Goal: Task Accomplishment & Management: Complete application form

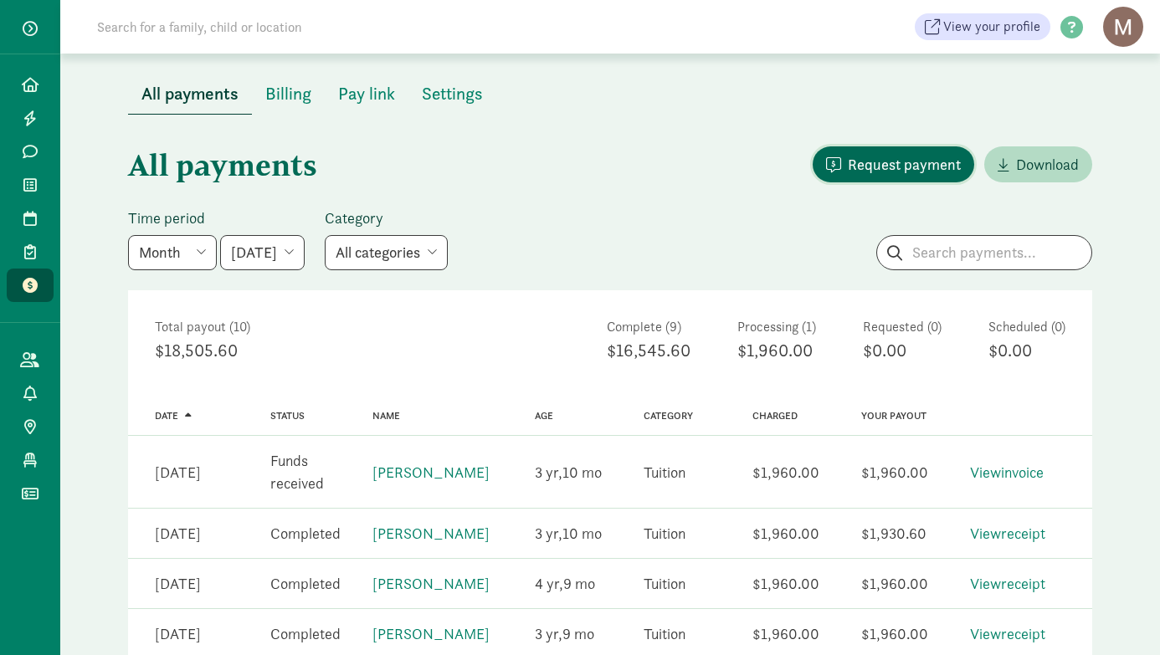
click at [899, 165] on span "Request payment" at bounding box center [904, 164] width 113 height 23
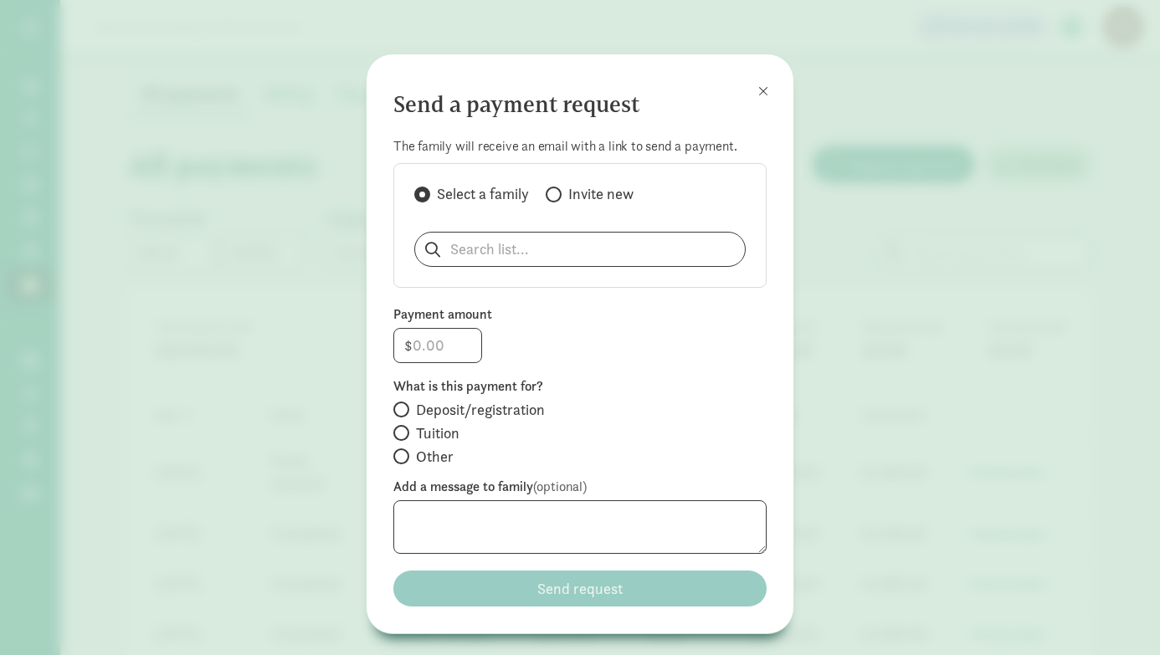
click at [558, 196] on span at bounding box center [554, 195] width 16 height 16
click at [556, 196] on input "Invite new" at bounding box center [551, 194] width 11 height 11
radio input "true"
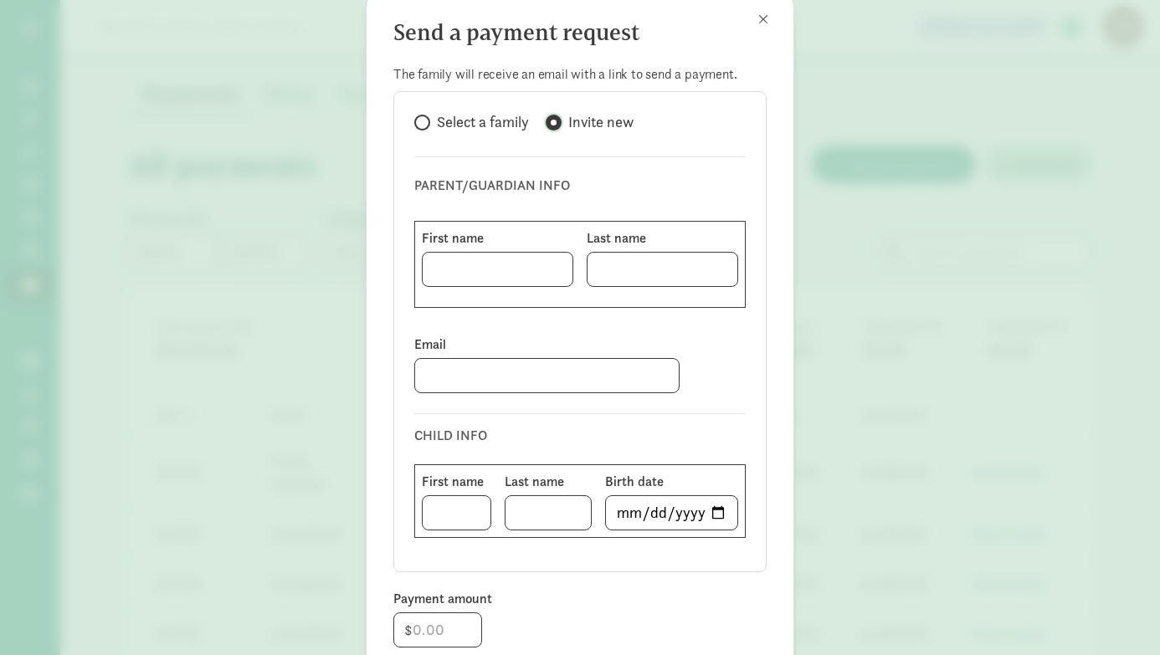
scroll to position [76, 0]
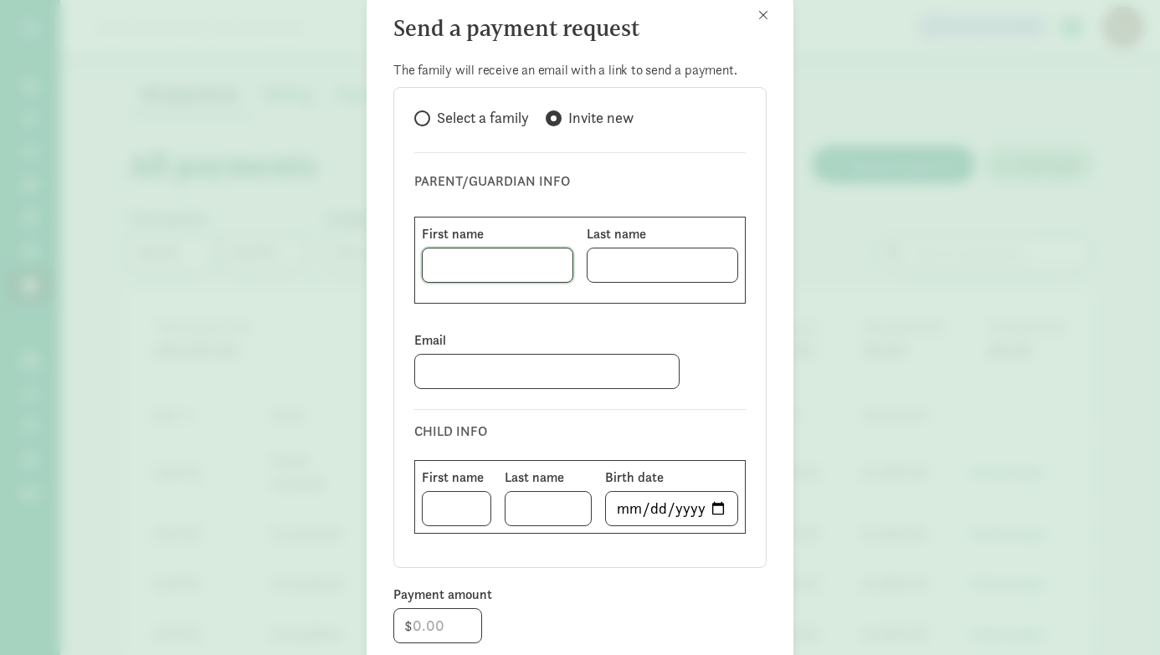
click at [480, 263] on input at bounding box center [498, 265] width 150 height 33
paste input "Teresa Christine Melecio"
drag, startPoint x: 561, startPoint y: 267, endPoint x: 511, endPoint y: 269, distance: 50.3
click at [511, 269] on input "Teresa Christine Melecio" at bounding box center [498, 265] width 150 height 33
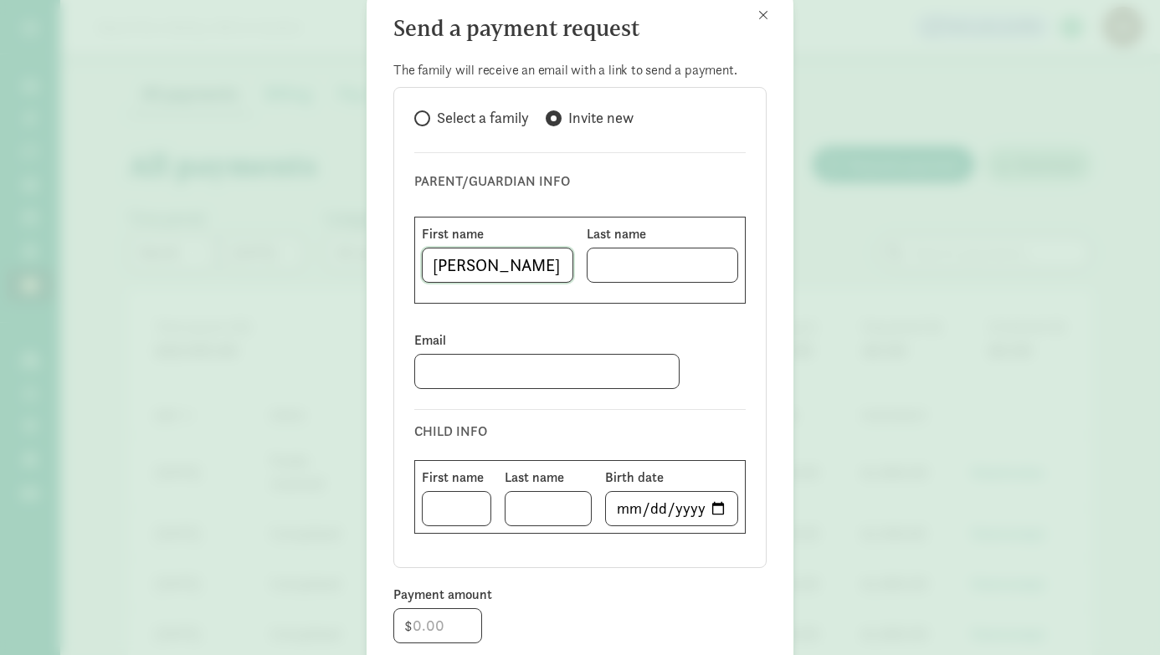
scroll to position [0, 0]
type input "Teresa Christine"
click at [673, 268] on input at bounding box center [662, 265] width 150 height 33
paste input "Melecio"
type input "Melecio"
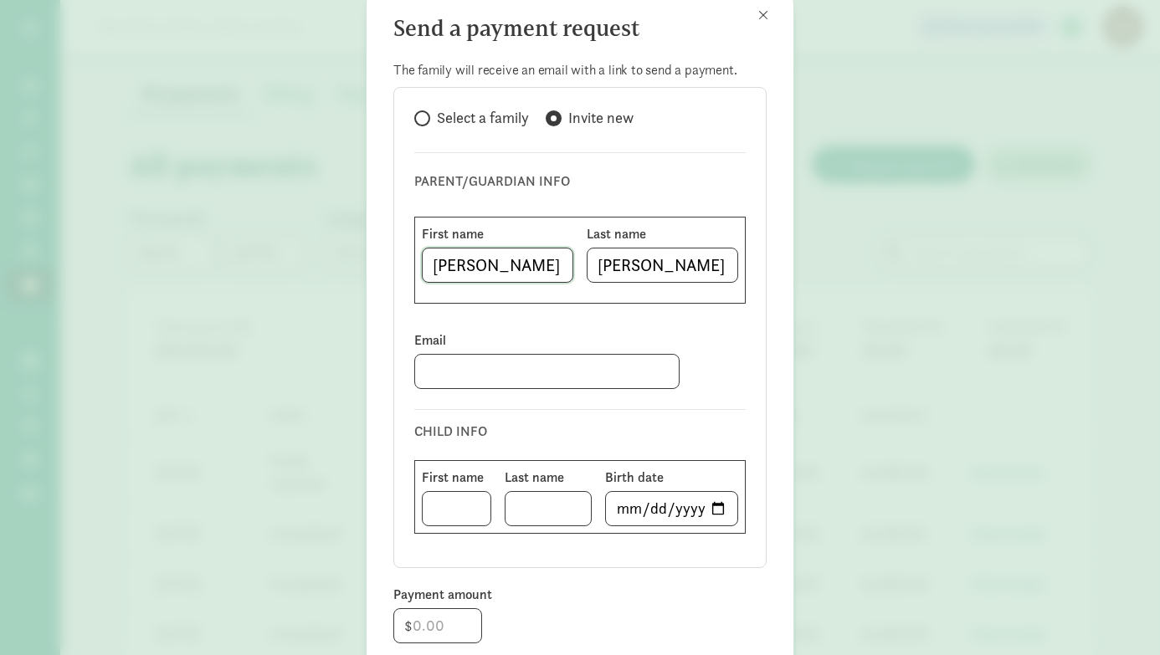
drag, startPoint x: 484, startPoint y: 267, endPoint x: 570, endPoint y: 271, distance: 86.3
click at [570, 271] on input "Teresa Christine" at bounding box center [498, 265] width 150 height 33
type input "Teresa"
click at [532, 364] on input at bounding box center [547, 371] width 264 height 33
paste input "teresamelecio@gmail.com"
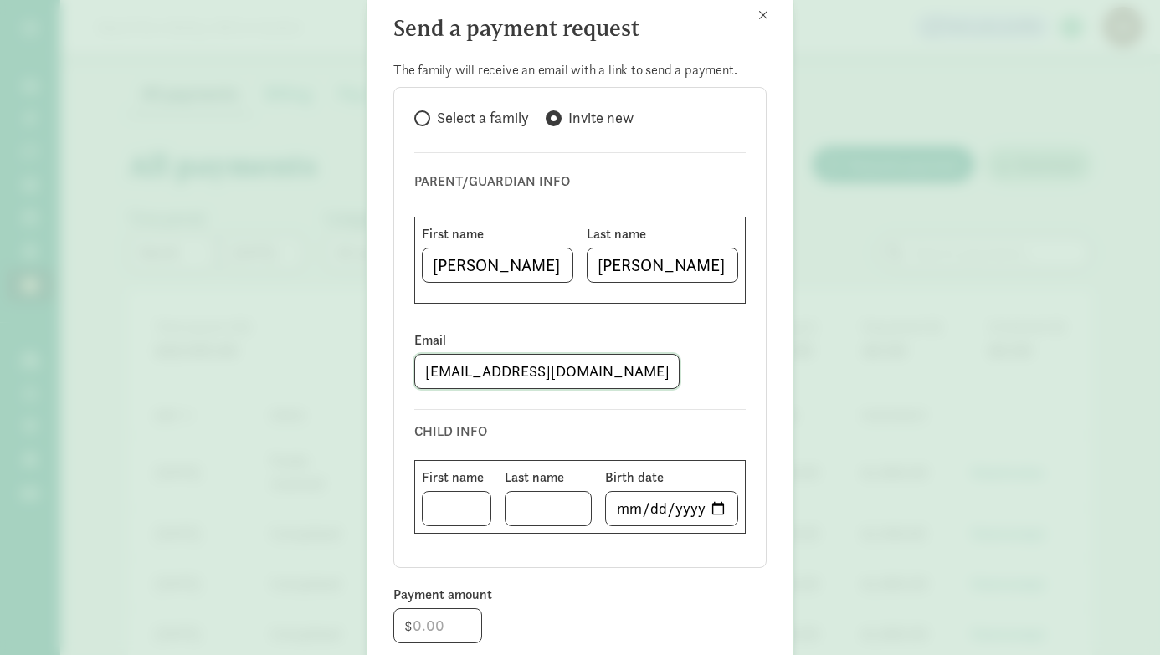
type input "teresamelecio@gmail.com"
click at [455, 513] on input at bounding box center [457, 508] width 68 height 33
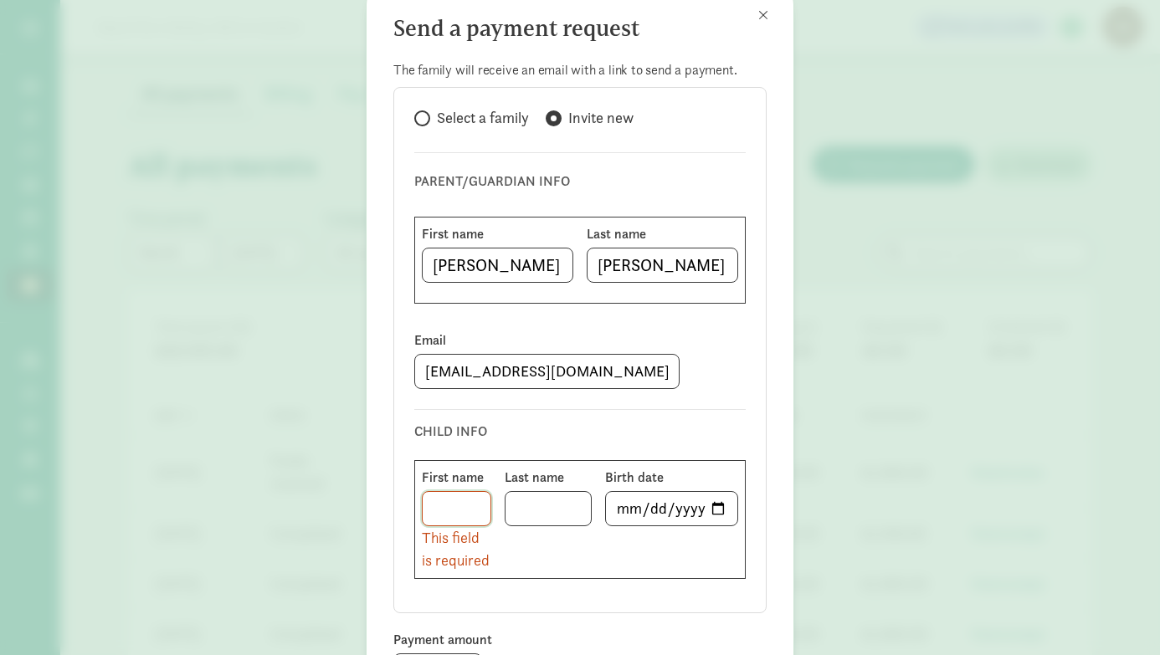
paste input "John"
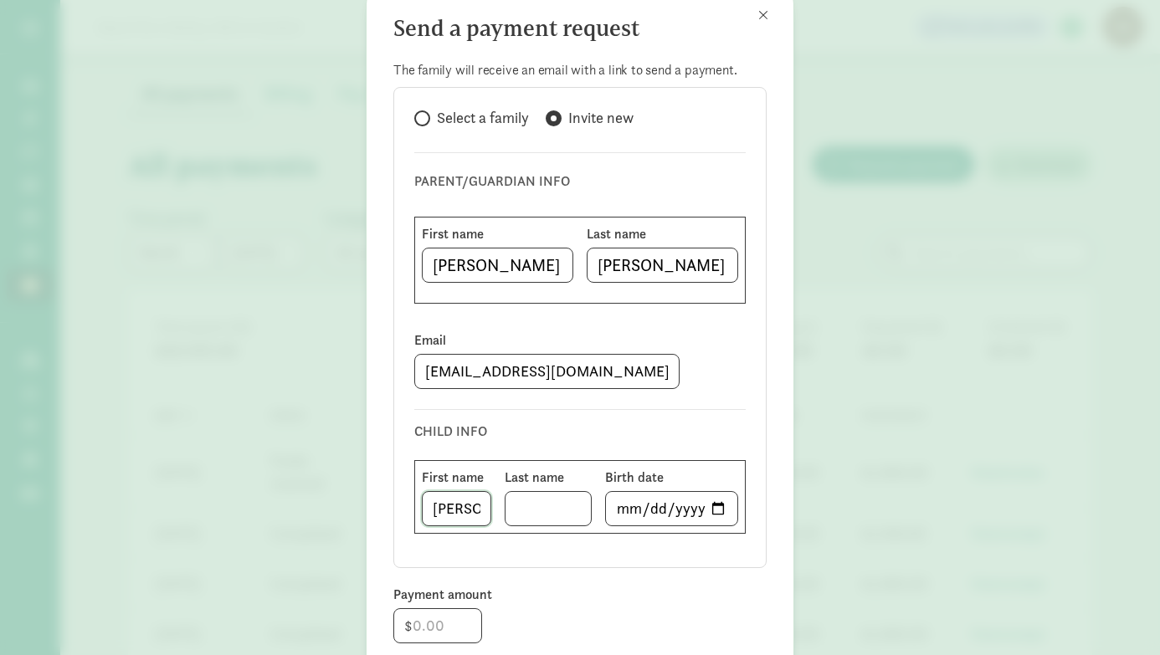
type input "John"
click at [533, 505] on input at bounding box center [547, 508] width 85 height 33
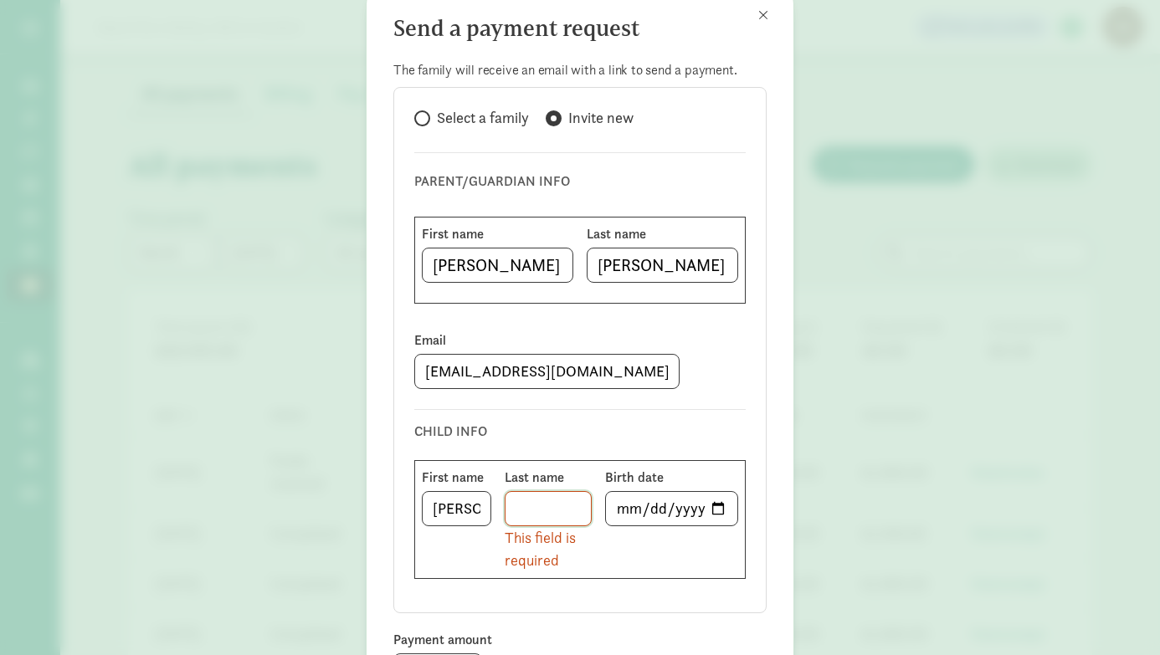
paste input "Altamira"
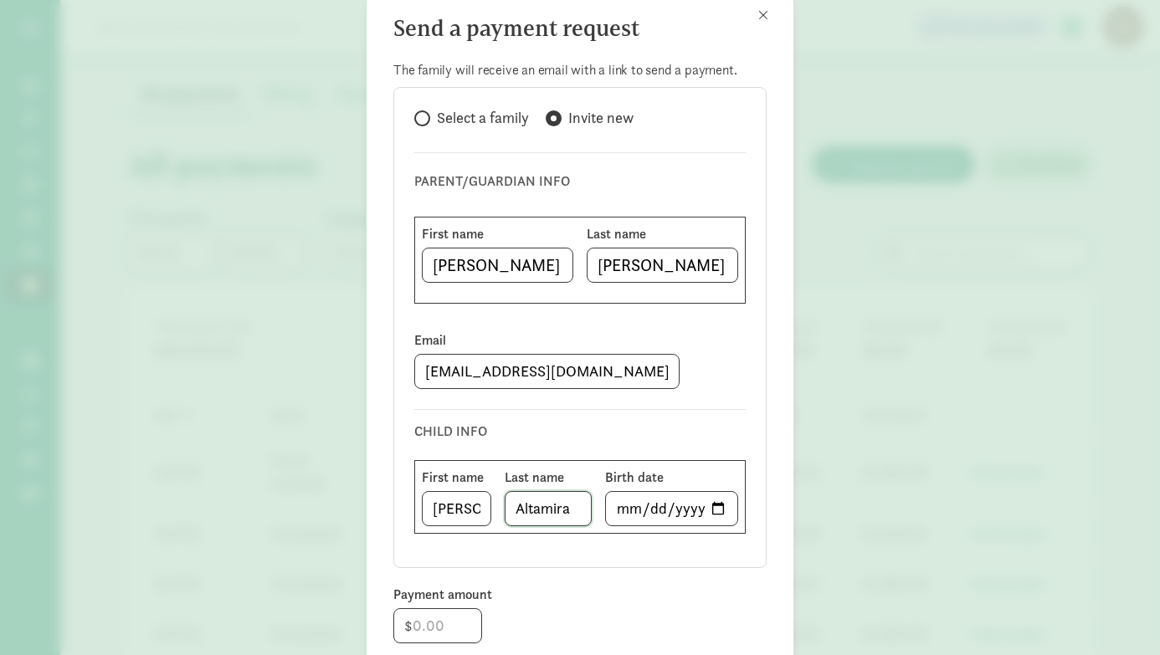
type input "Altamira"
click at [677, 505] on input "date" at bounding box center [671, 508] width 131 height 33
click at [623, 511] on input "date" at bounding box center [671, 508] width 131 height 33
click at [721, 513] on input "date" at bounding box center [671, 508] width 131 height 33
type input "2022-01-22"
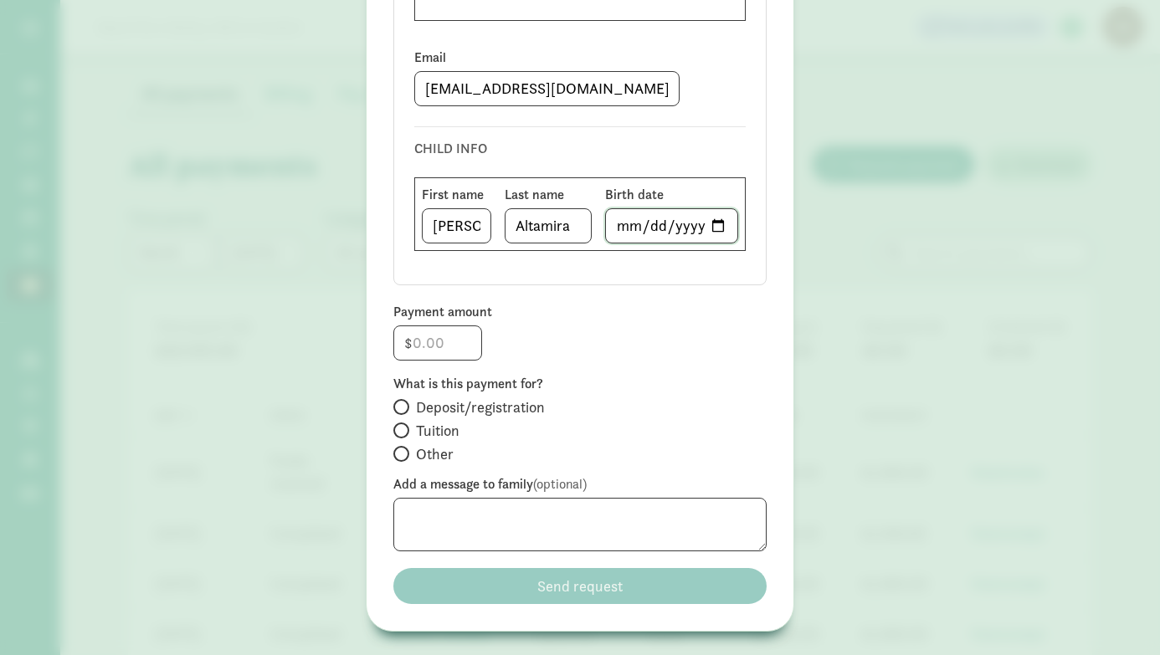
scroll to position [353, 0]
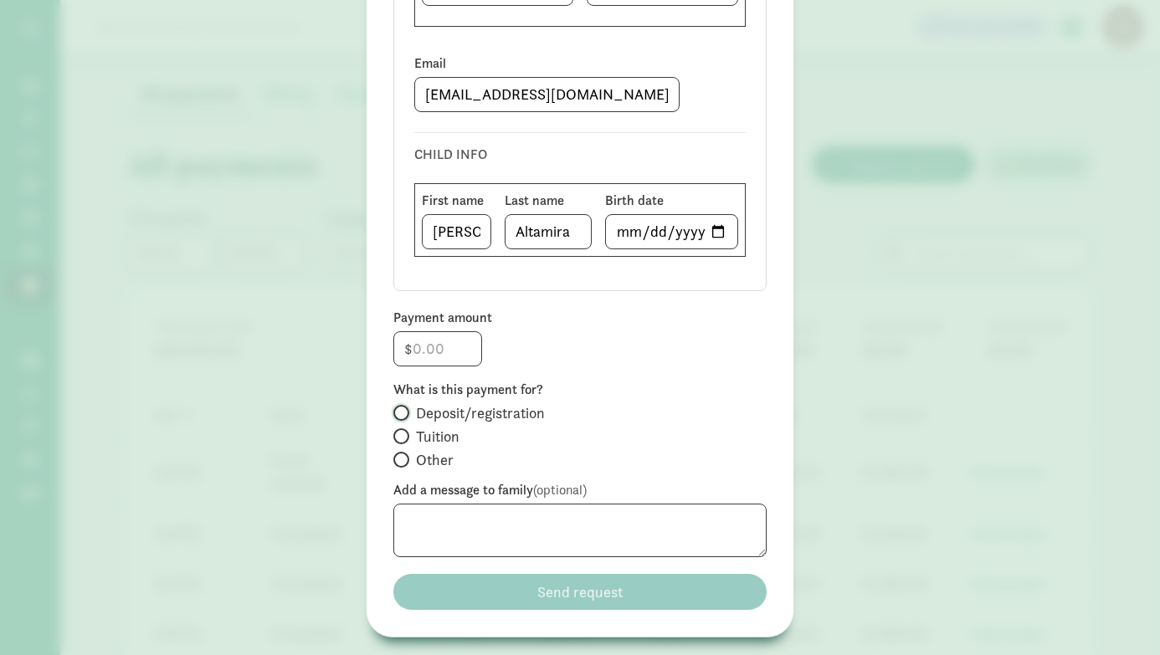
click at [401, 413] on input "Deposit/registration" at bounding box center [398, 413] width 11 height 11
radio input "true"
click at [439, 356] on input "number" at bounding box center [437, 348] width 87 height 33
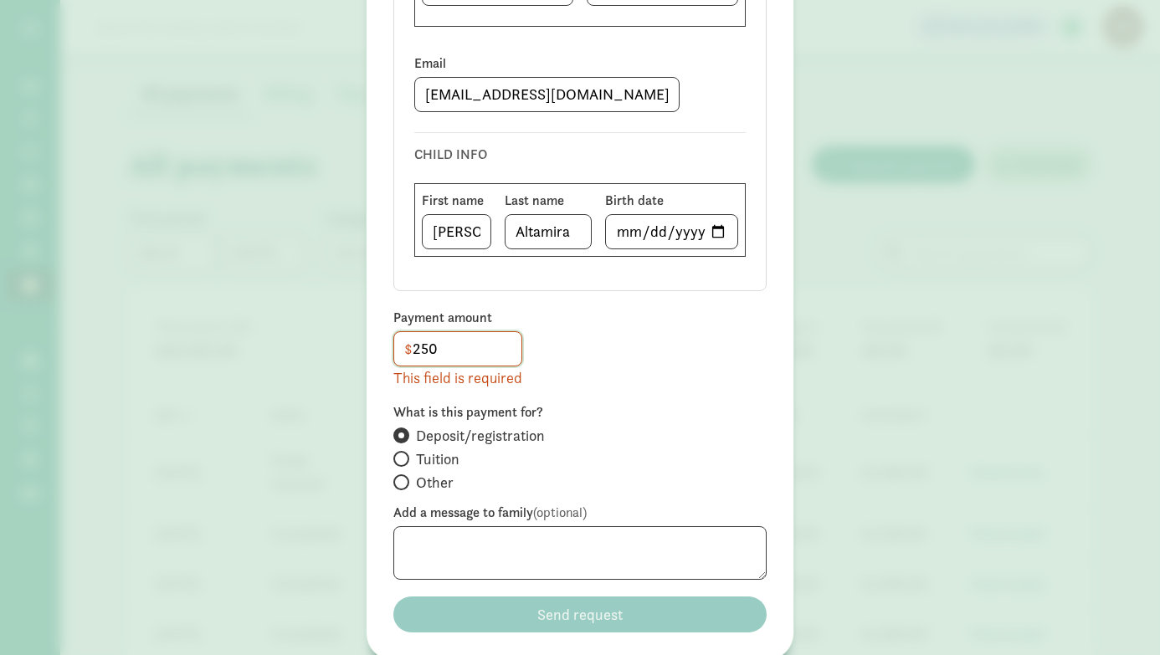
type input "250"
click at [497, 556] on textarea at bounding box center [579, 553] width 373 height 54
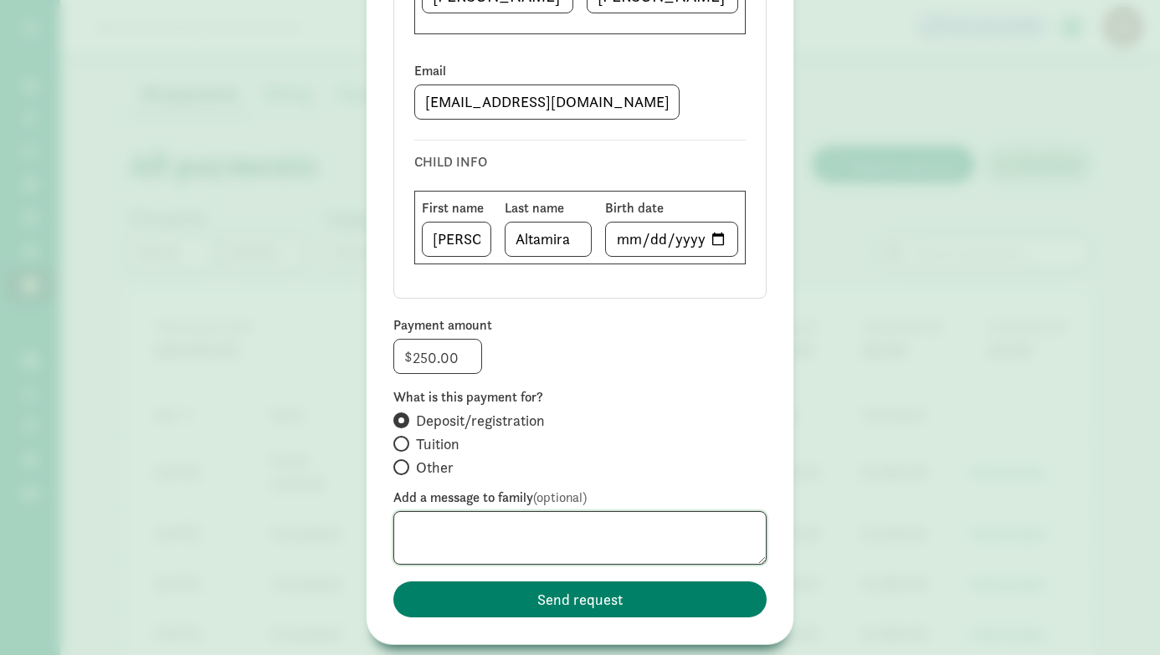
scroll to position [346, 0]
paste textarea "Dear ___ Thank you for sending in a registration form for _____ to start with u…"
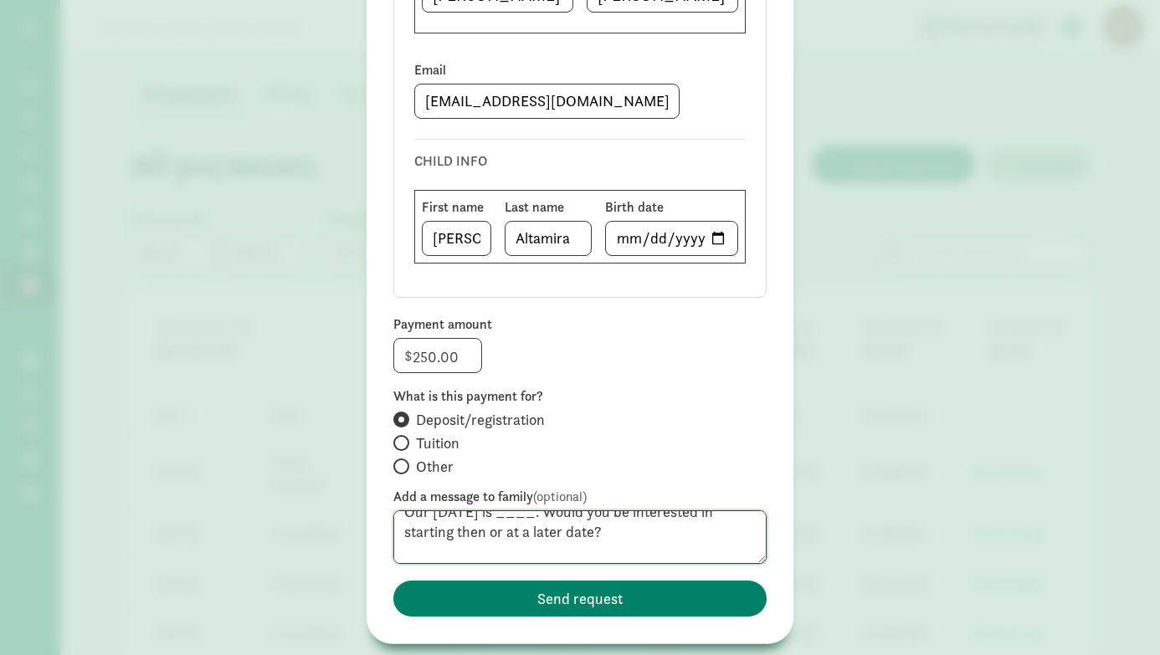
scroll to position [131, 0]
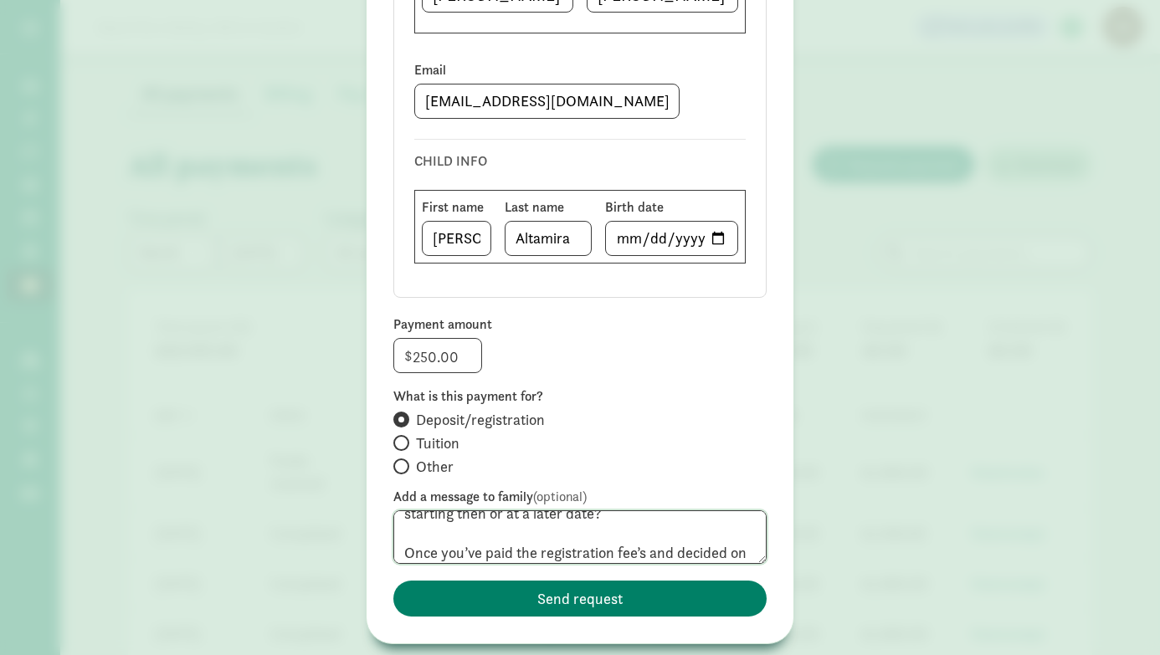
drag, startPoint x: 612, startPoint y: 558, endPoint x: 398, endPoint y: 534, distance: 214.8
click at [398, 534] on textarea "Dear ___ Thank you for sending in a registration form for _____ to start with u…" at bounding box center [579, 537] width 373 height 54
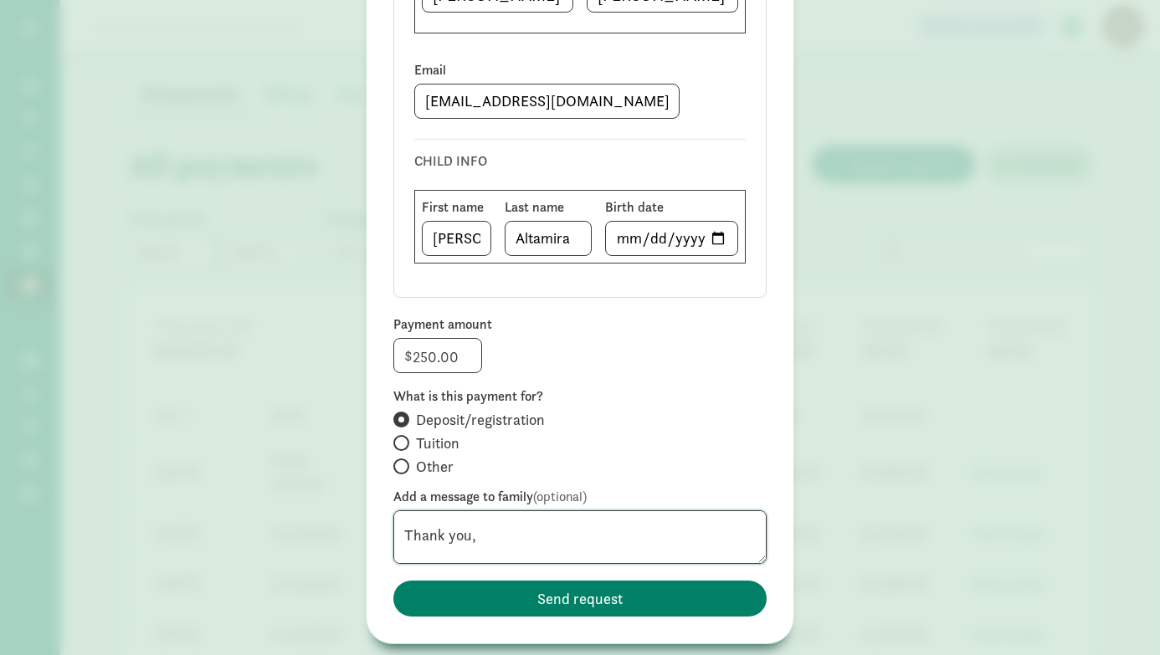
scroll to position [215, 0]
drag, startPoint x: 405, startPoint y: 530, endPoint x: 612, endPoint y: 522, distance: 206.8
click at [612, 522] on textarea "Dear ___ Thank you for sending in a registration form for _____ to start with u…" at bounding box center [579, 537] width 373 height 54
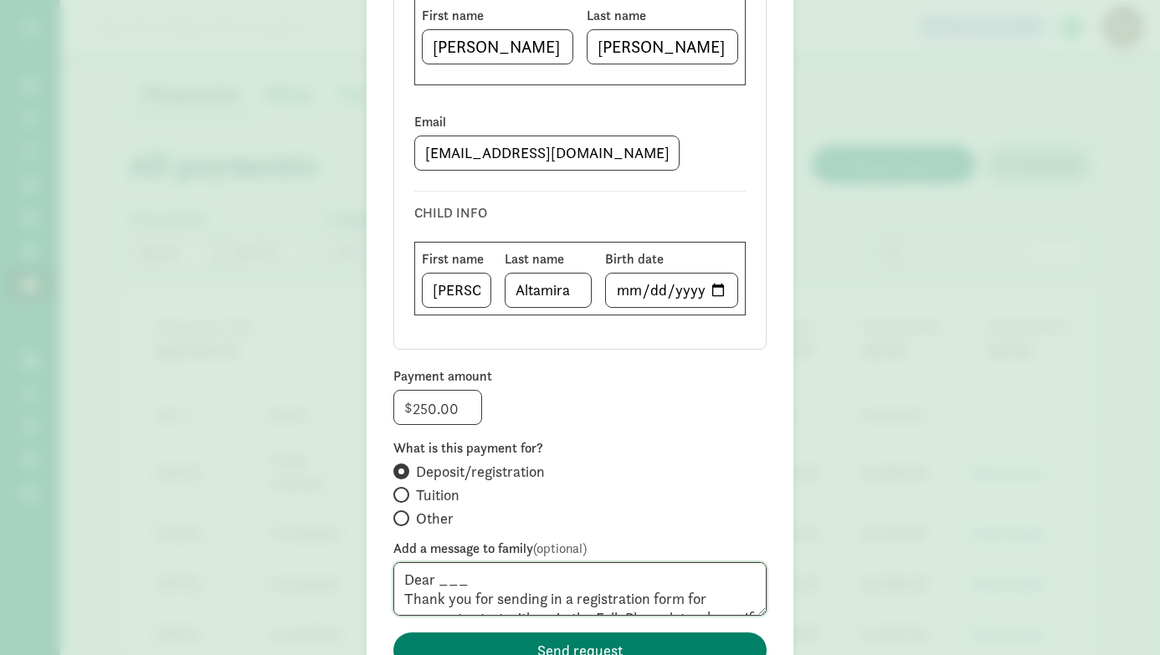
scroll to position [293, 0]
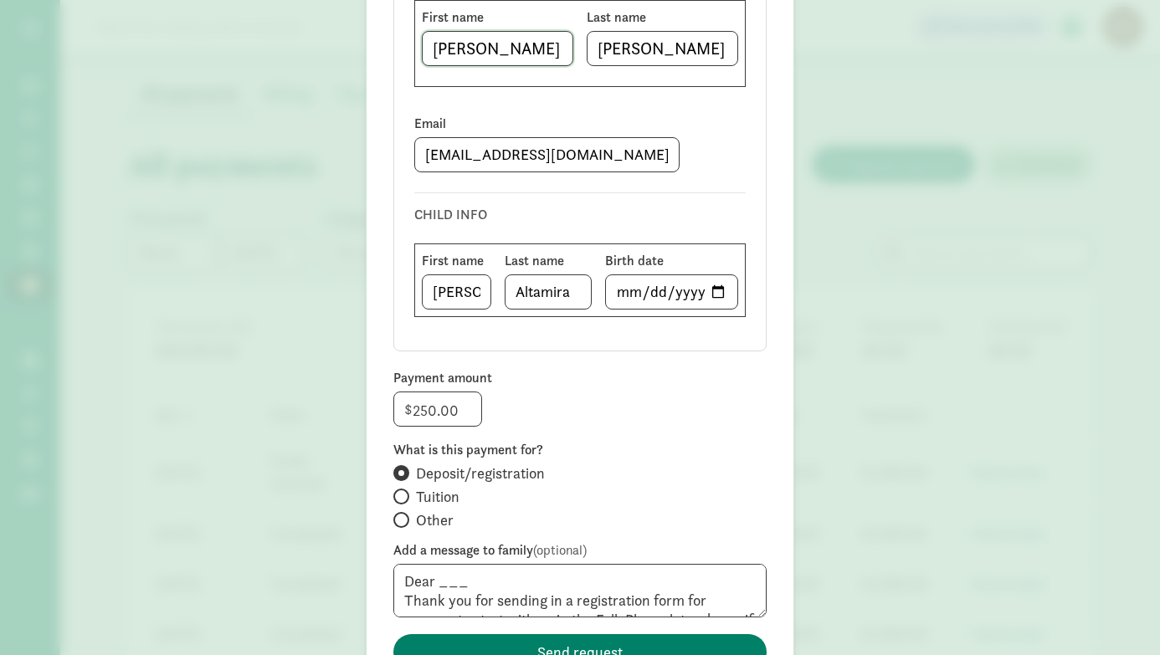
drag, startPoint x: 486, startPoint y: 49, endPoint x: 413, endPoint y: 52, distance: 73.7
click at [413, 52] on div "Select a family Invite new PARENT/GUARDIAN INFO First name Teresa Last name Mel…" at bounding box center [579, 110] width 373 height 481
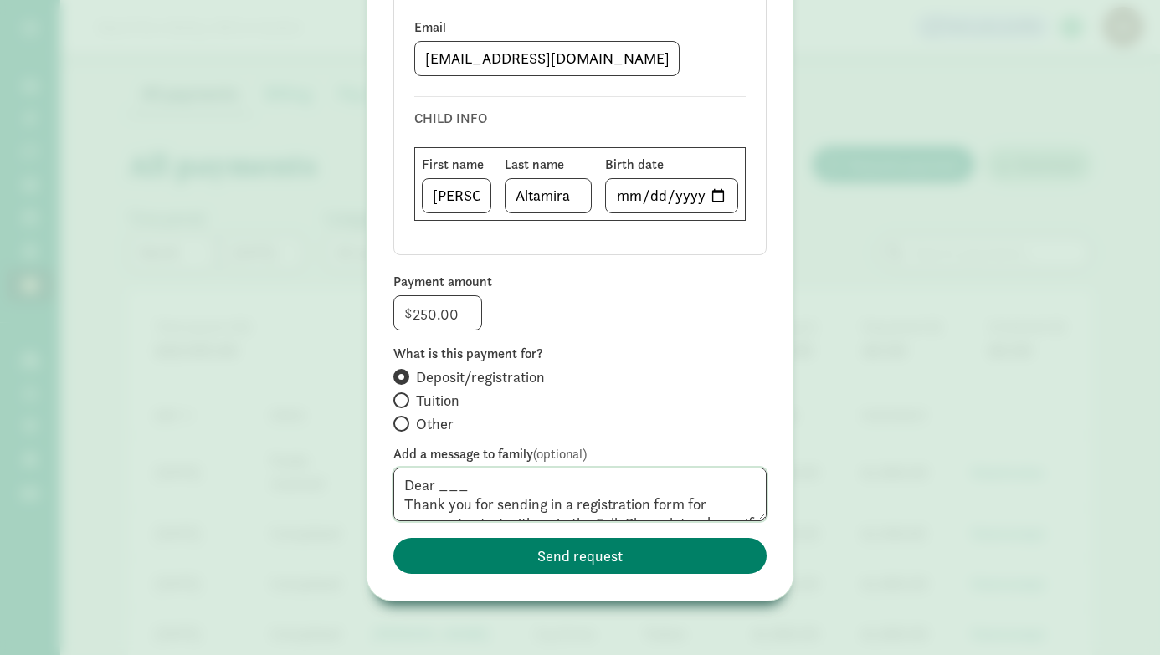
drag, startPoint x: 474, startPoint y: 490, endPoint x: 438, endPoint y: 490, distance: 35.1
click at [438, 490] on textarea "Dear ___ Thank you for sending in a registration form for _____ to start with u…" at bounding box center [579, 495] width 373 height 54
paste textarea "Teresa"
drag, startPoint x: 432, startPoint y: 487, endPoint x: 392, endPoint y: 490, distance: 39.5
click at [392, 490] on div "Send a payment request The family will receive an email with a link to send a p…" at bounding box center [580, 133] width 427 height 936
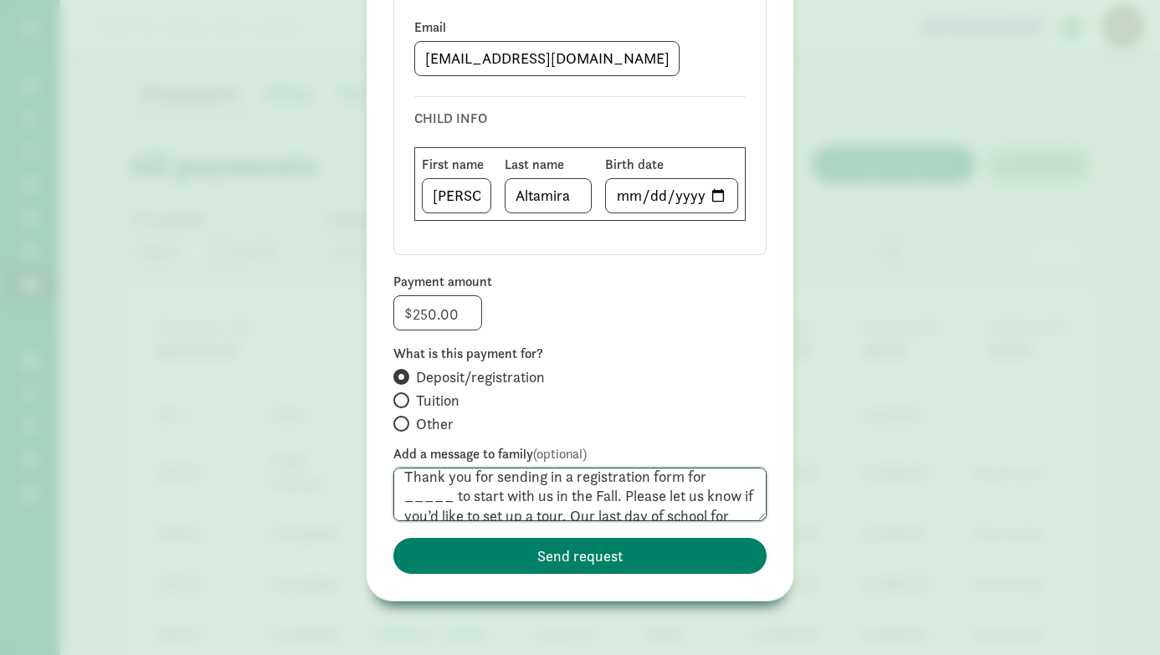
scroll to position [27, 0]
drag, startPoint x: 455, startPoint y: 498, endPoint x: 685, endPoint y: 477, distance: 231.1
click at [685, 477] on textarea "Hello Teresa, Thank you for sending in a registration form for _____ to start w…" at bounding box center [579, 495] width 373 height 54
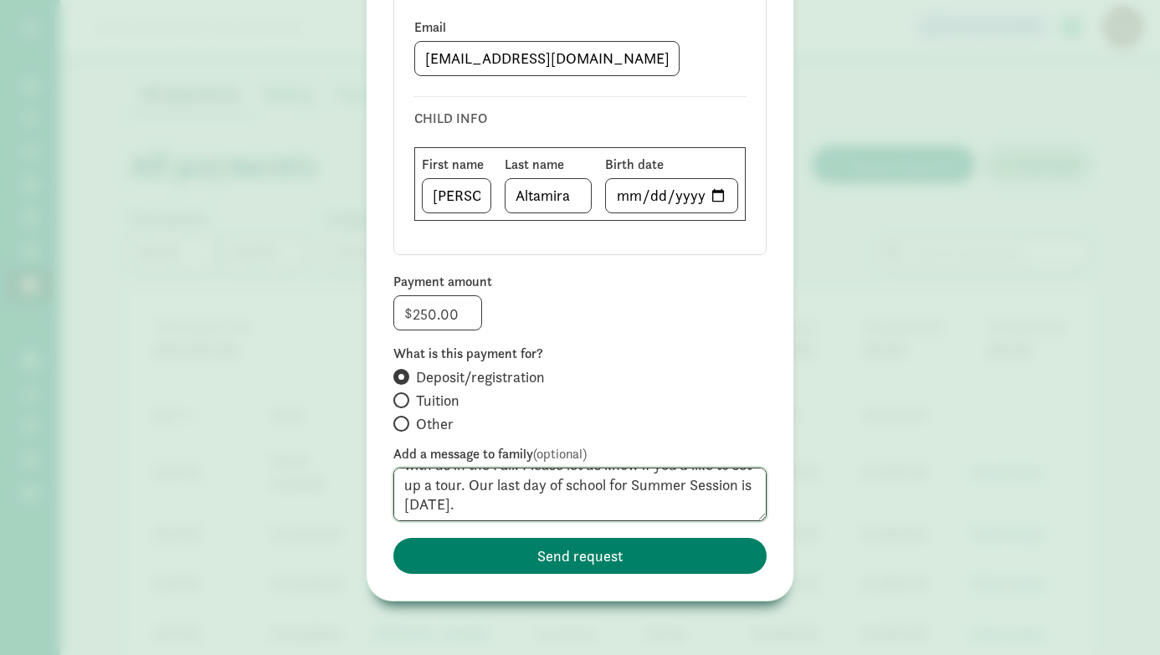
scroll to position [62, 0]
click at [454, 502] on textarea "Hello Teresa, Thank you for sending in a registration form to start with us in …" at bounding box center [579, 495] width 373 height 54
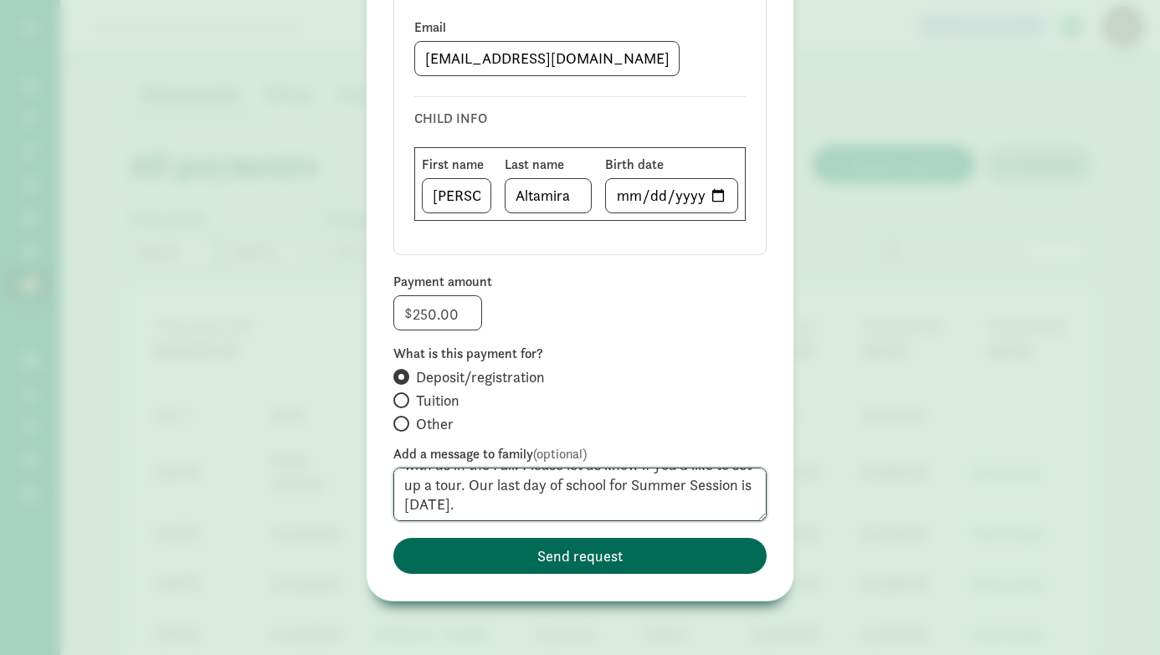
type textarea "Hello Teresa, Thank you for sending in a registration form to start with us in …"
click at [548, 548] on span "Send request" at bounding box center [579, 556] width 85 height 23
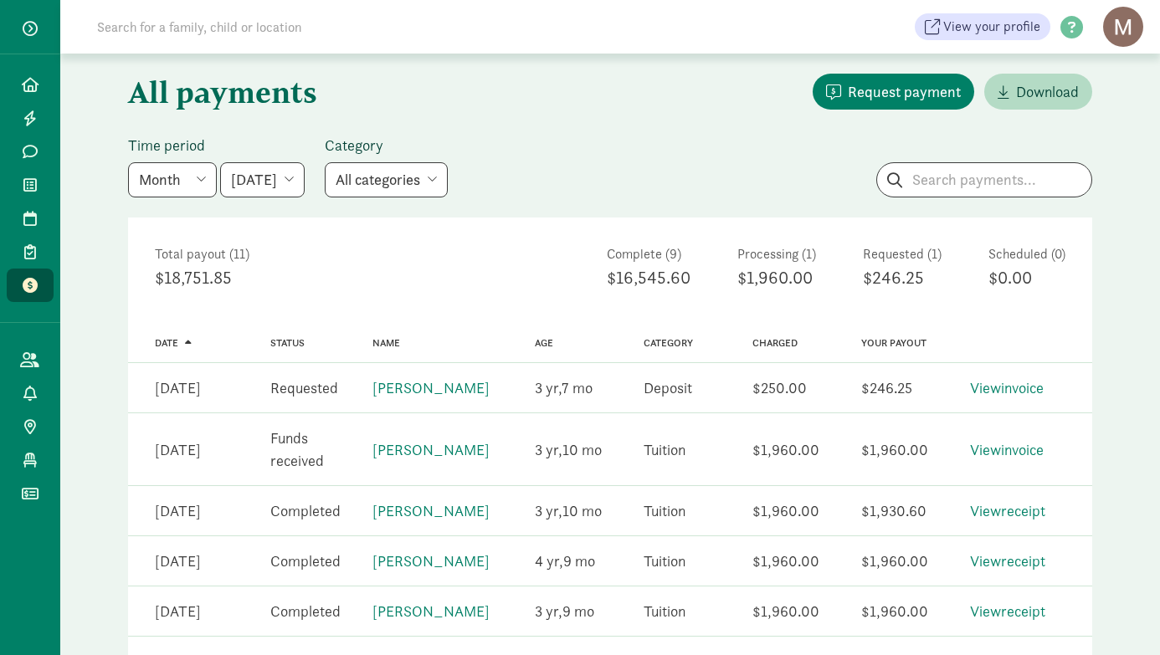
scroll to position [0, 0]
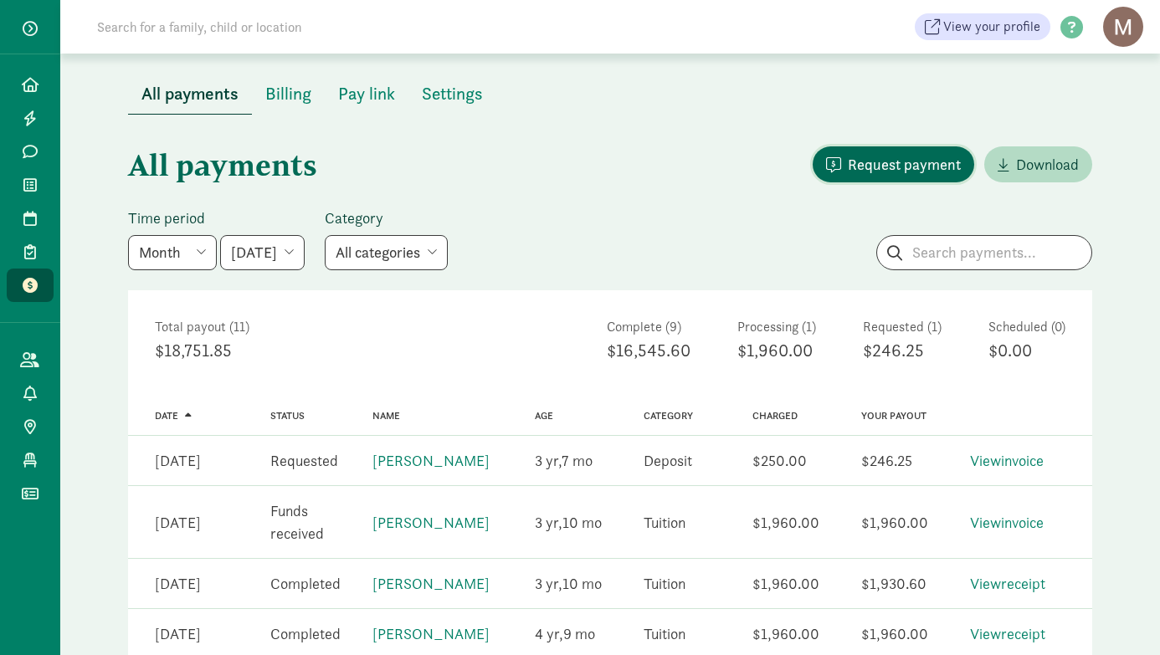
click at [884, 176] on button "Request payment" at bounding box center [893, 164] width 161 height 36
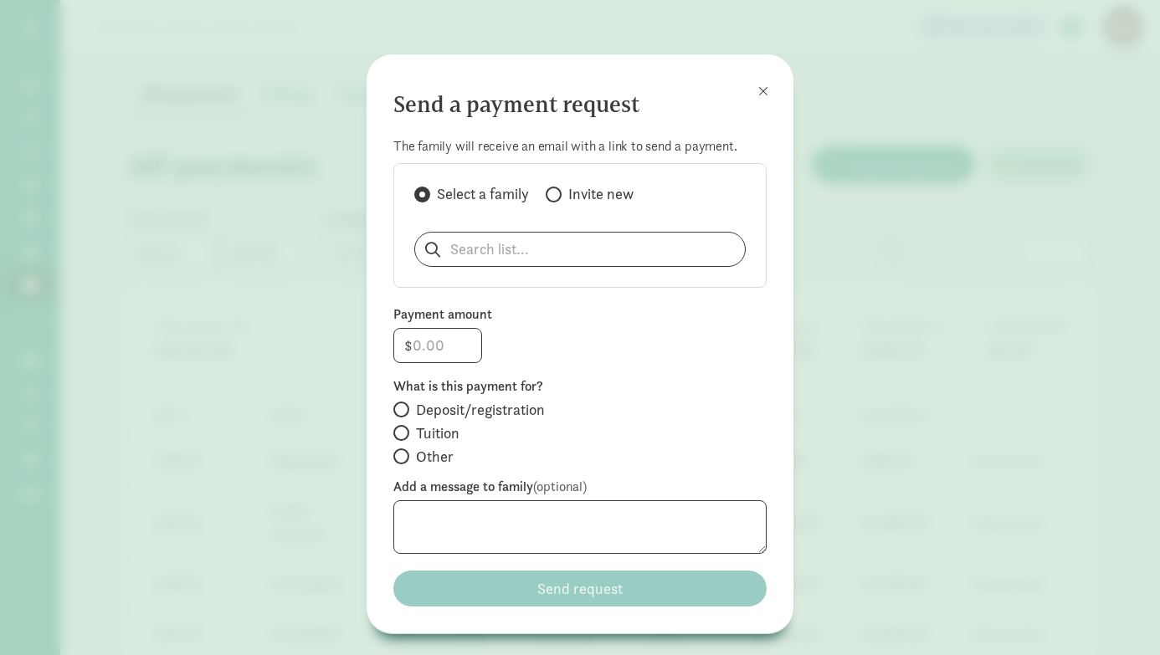
click at [549, 202] on label "Invite new" at bounding box center [590, 194] width 88 height 20
click at [549, 200] on input "Invite new" at bounding box center [551, 194] width 11 height 11
radio input "true"
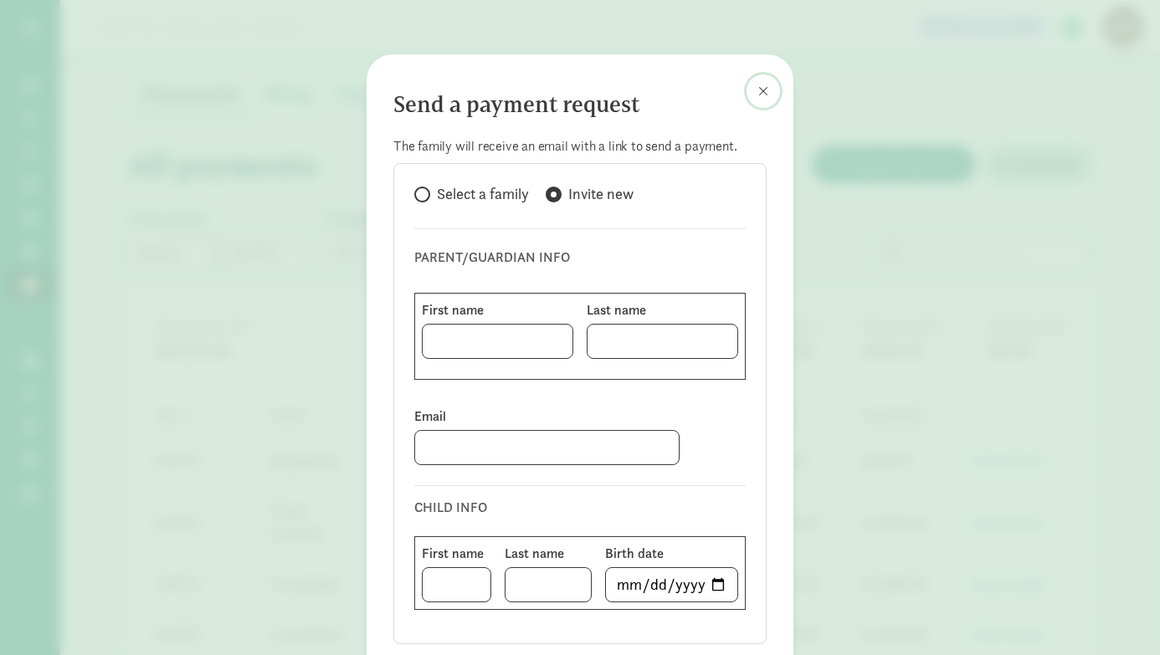
click at [766, 96] on span at bounding box center [763, 91] width 10 height 13
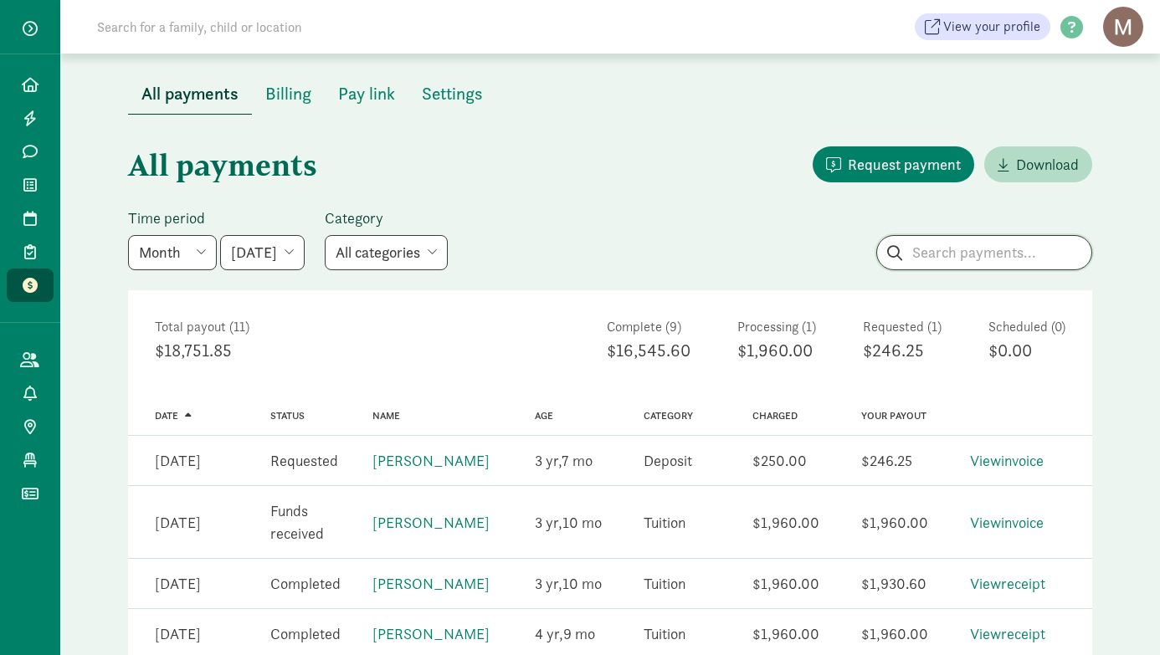
click at [948, 254] on input "search" at bounding box center [984, 252] width 214 height 33
type input "nerissa"
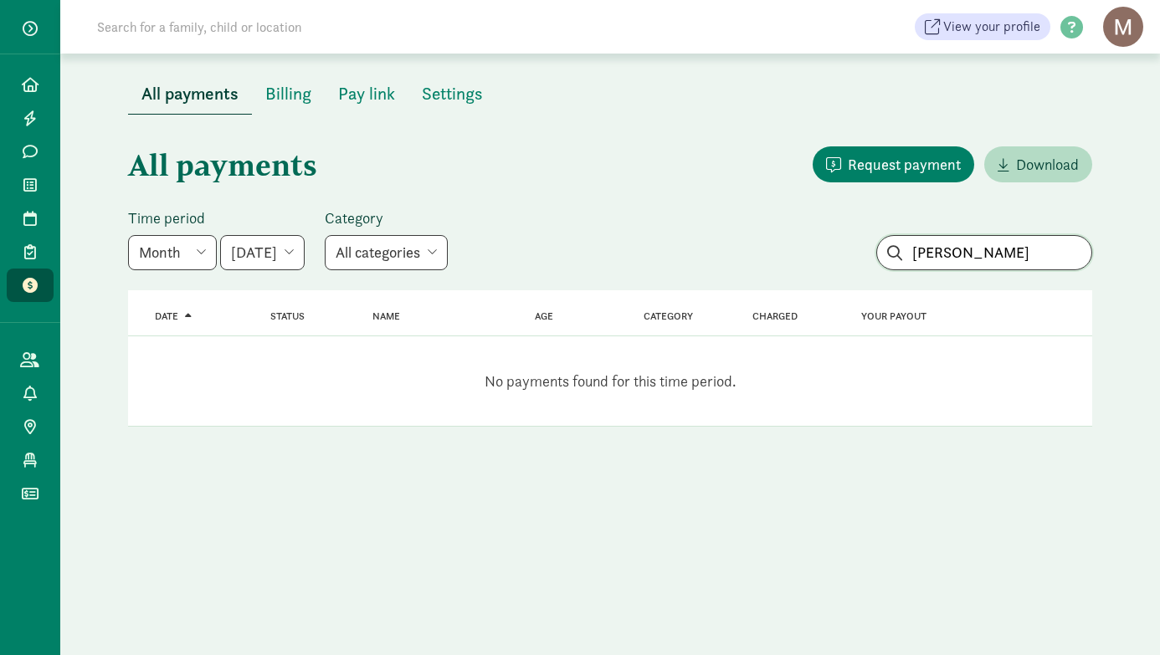
drag, startPoint x: 995, startPoint y: 257, endPoint x: 897, endPoint y: 252, distance: 98.0
click at [896, 252] on div "nerissa" at bounding box center [972, 252] width 239 height 35
click at [918, 167] on span "Request payment" at bounding box center [904, 164] width 113 height 23
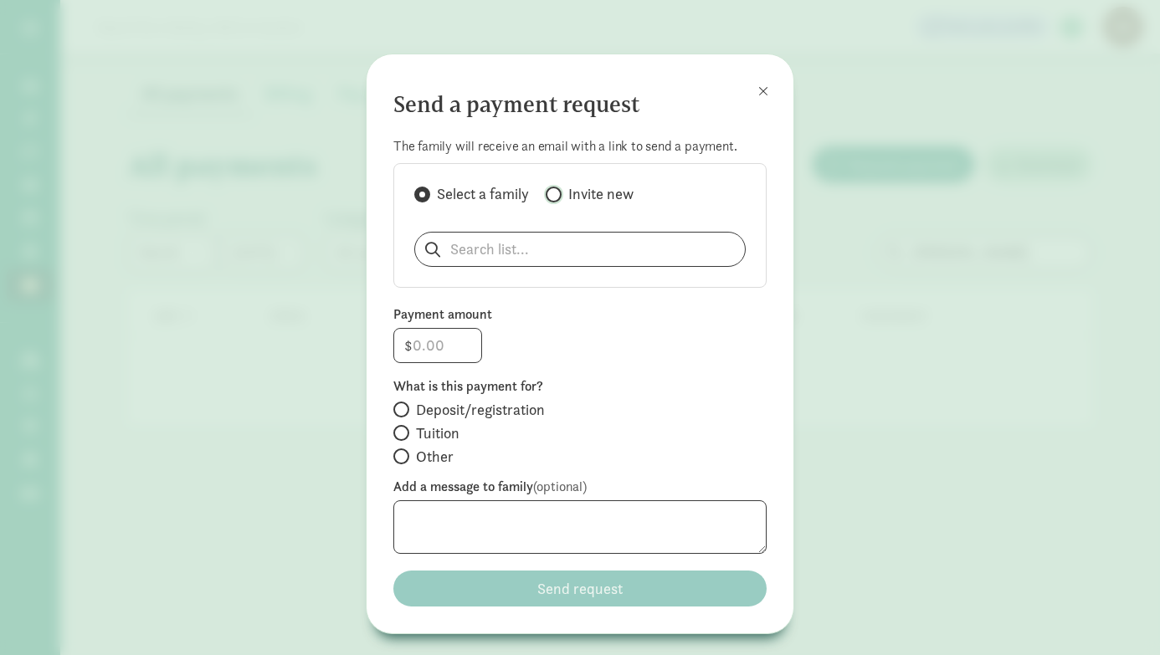
click at [554, 199] on input "Invite new" at bounding box center [551, 194] width 11 height 11
radio input "true"
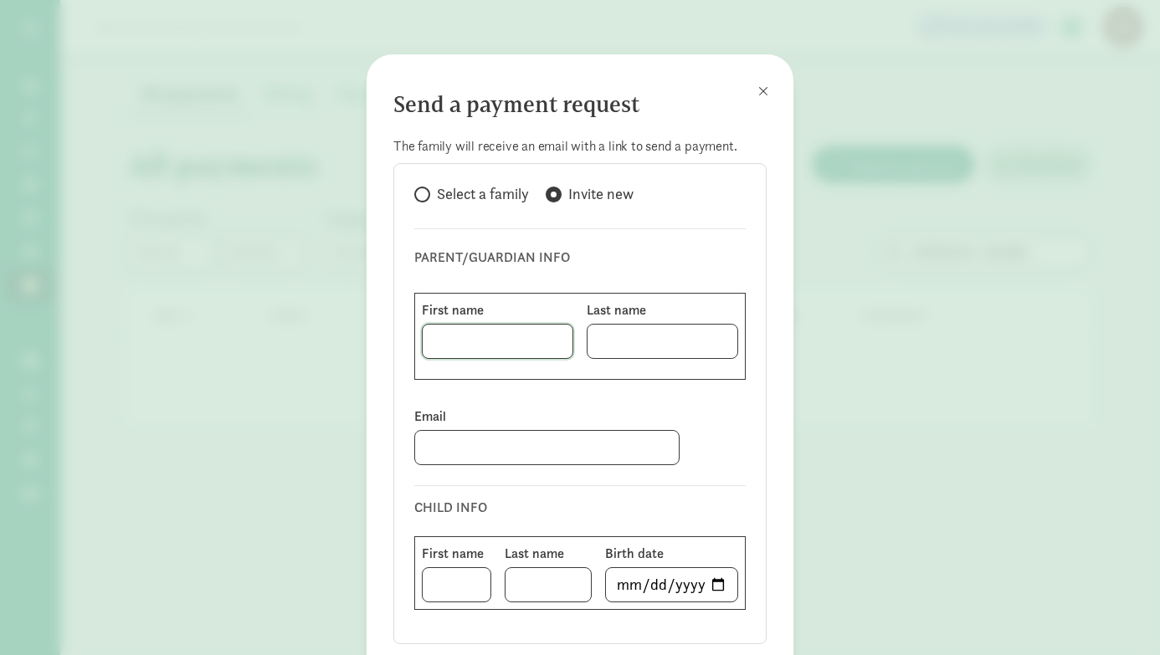
click at [470, 347] on input at bounding box center [498, 341] width 150 height 33
type input "Nerissa"
click at [657, 341] on input at bounding box center [662, 341] width 150 height 33
paste input "Calingasan"
type input "Calingasan"
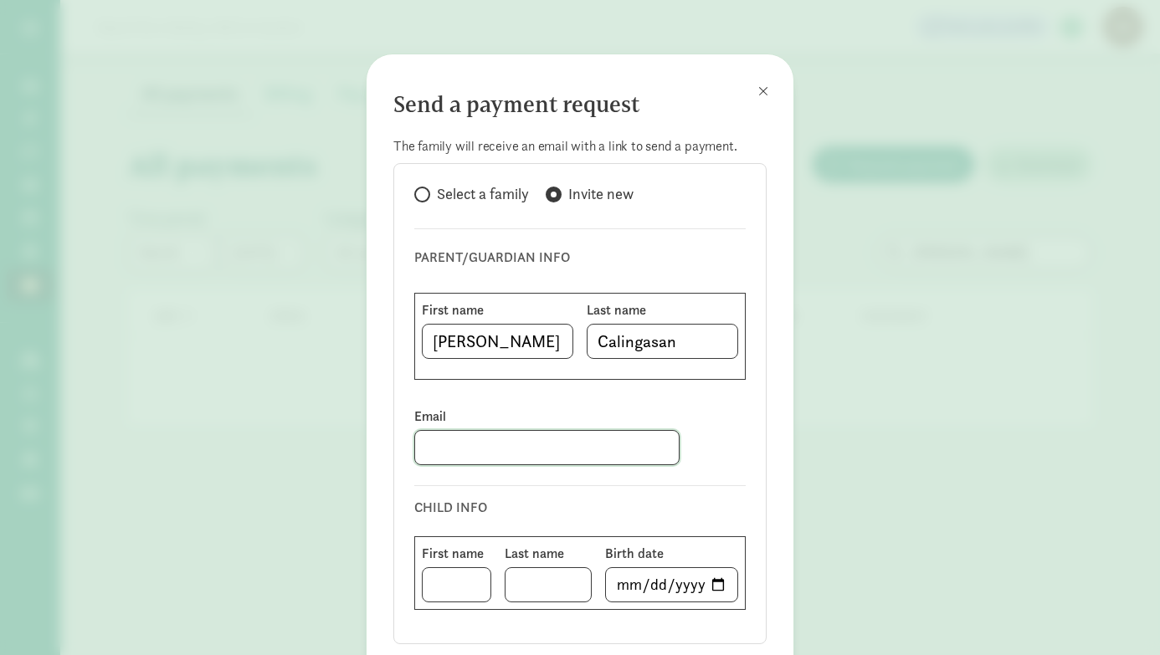
click at [446, 454] on input at bounding box center [547, 447] width 264 height 33
paste input "nerie.calingasa@outlook.com"
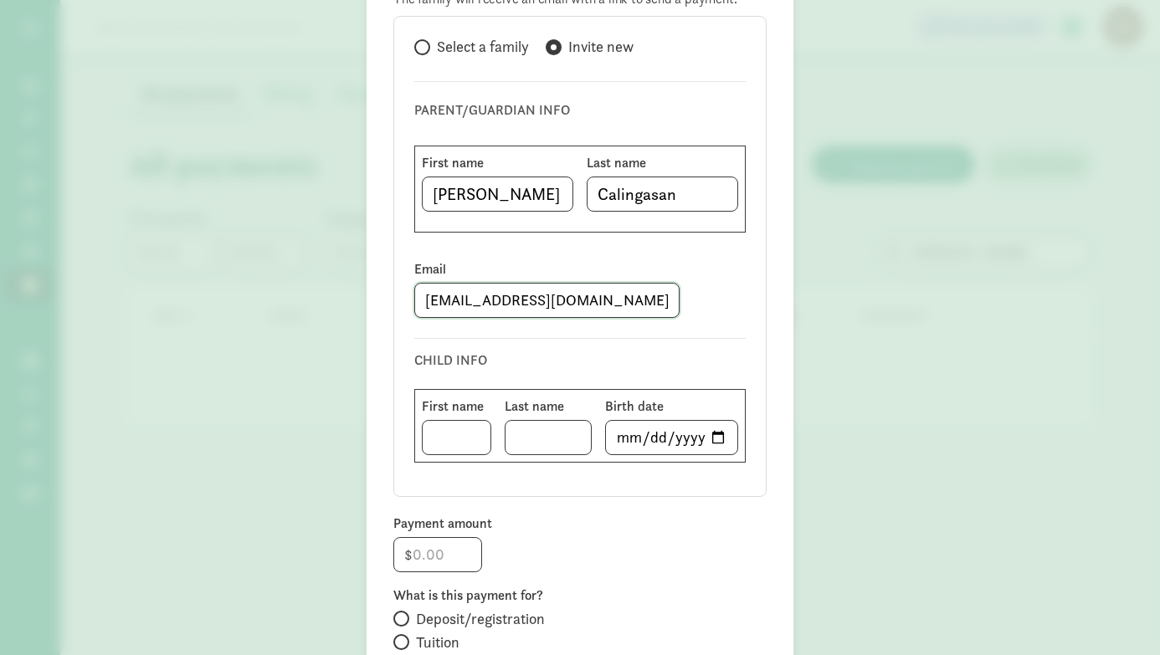
scroll to position [165, 0]
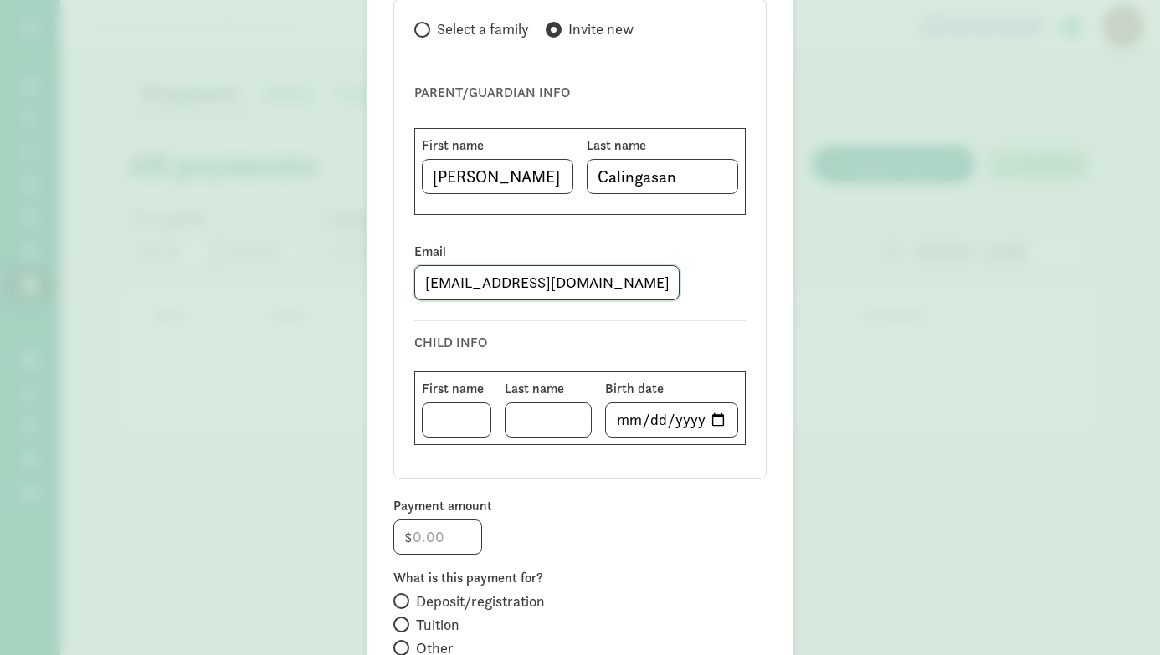
type input "nerie.calingasa@outlook.com"
click at [474, 423] on input at bounding box center [457, 419] width 68 height 33
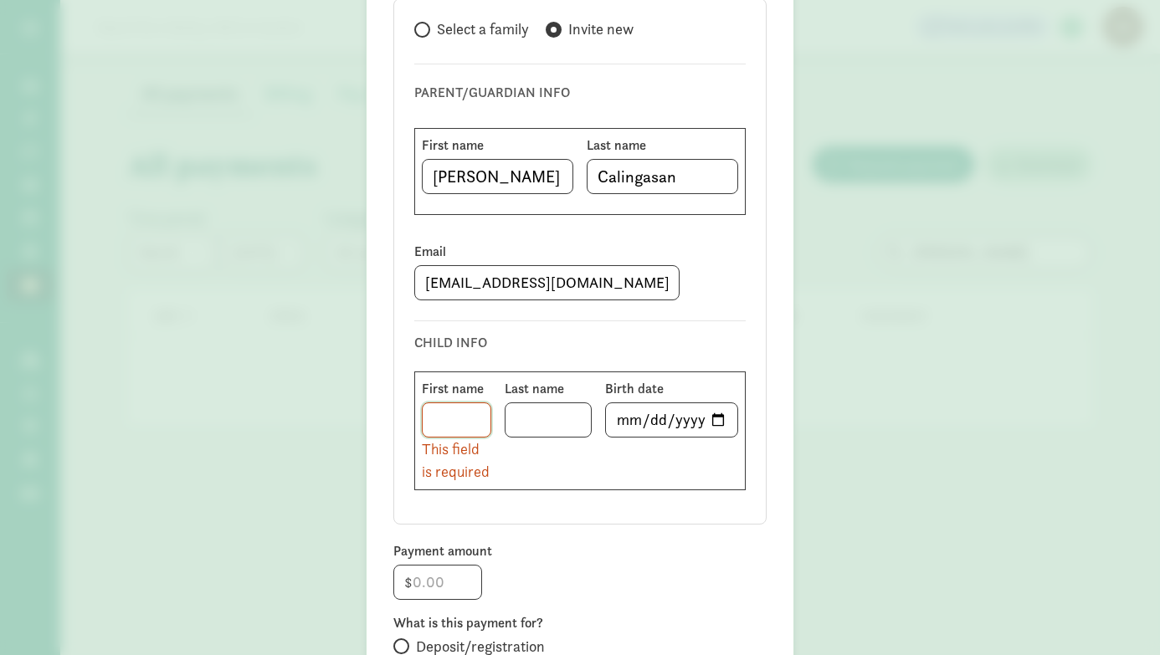
paste input "Raven Hailey"
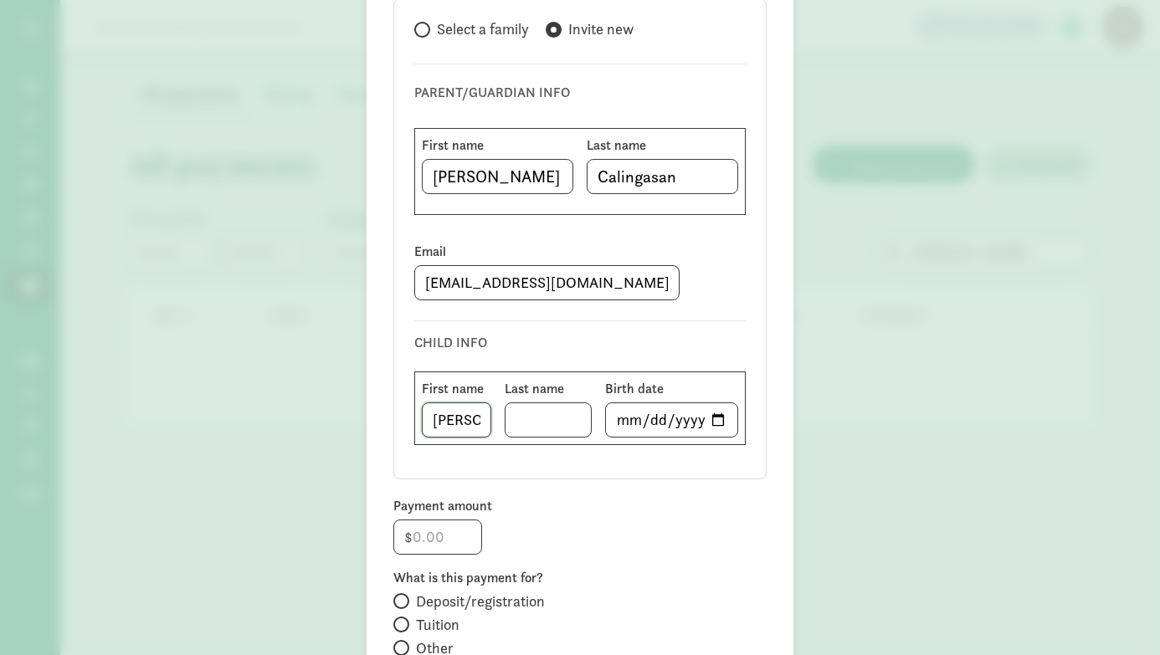
scroll to position [0, 33]
type input "Raven Hailey"
click at [535, 424] on input at bounding box center [547, 419] width 85 height 33
paste input "Calingasan Neis"
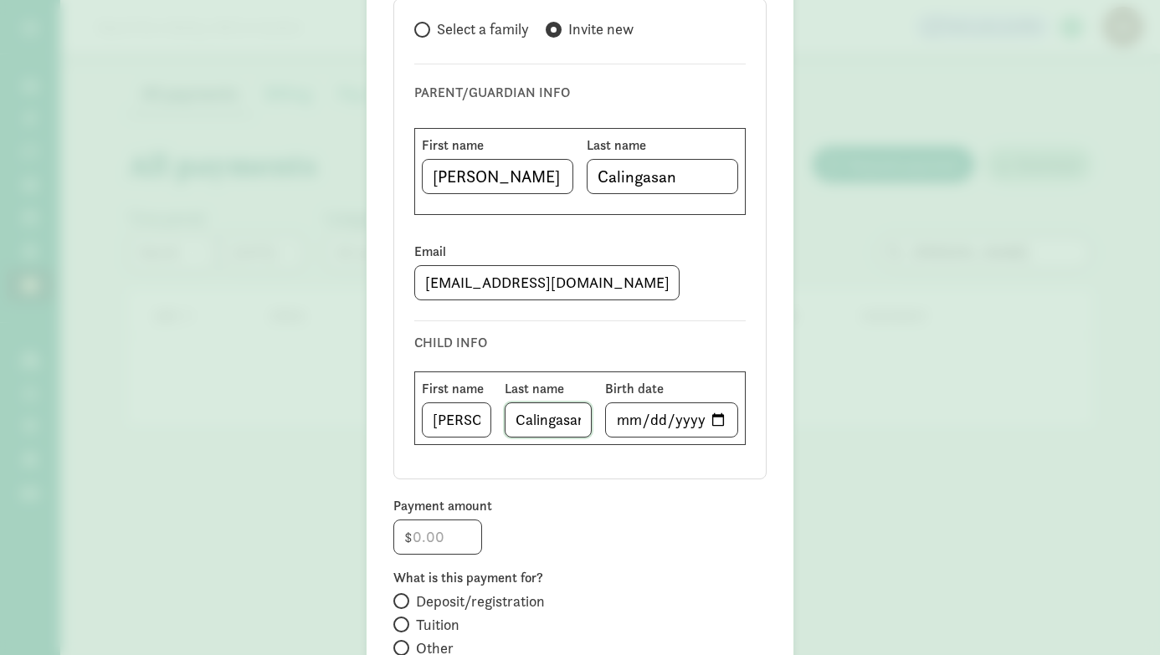
scroll to position [0, 34]
type input "Calingasan Neis"
click at [653, 424] on input "date" at bounding box center [671, 419] width 131 height 33
click at [722, 423] on input "date" at bounding box center [671, 419] width 131 height 33
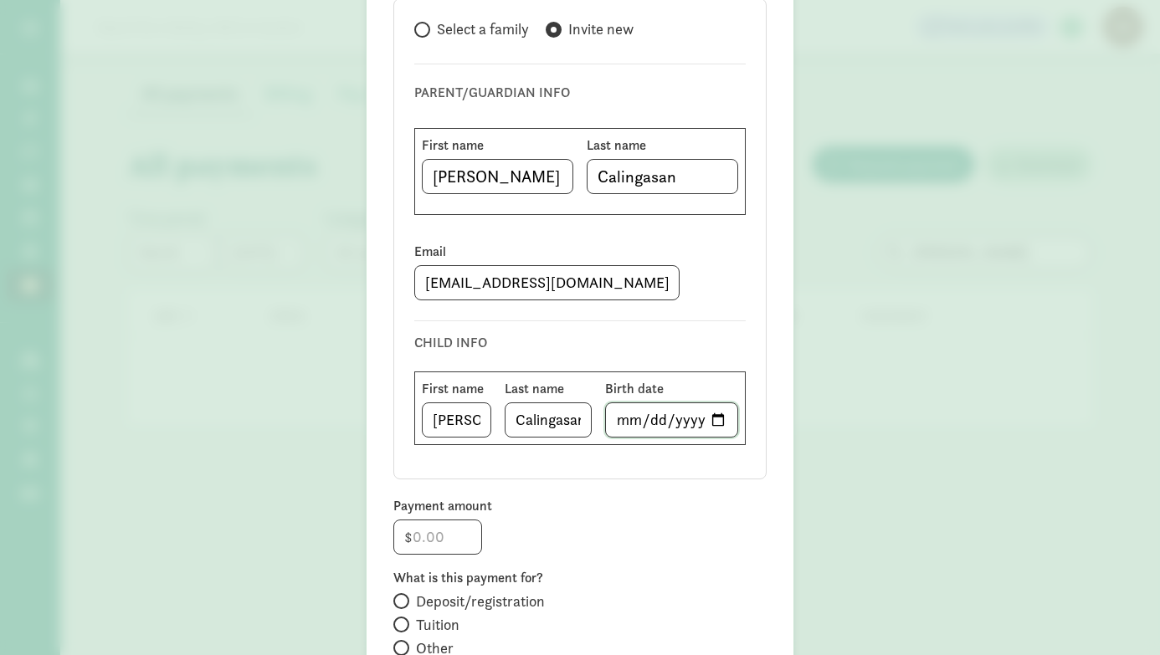
type input "2021-10-07"
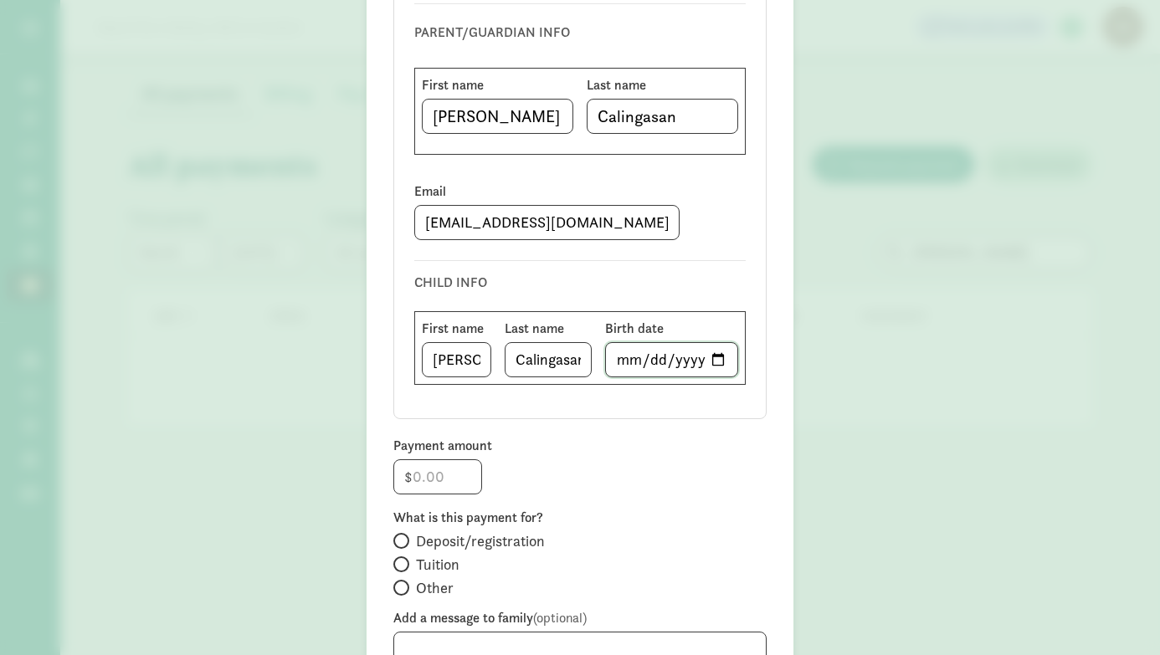
scroll to position [256, 0]
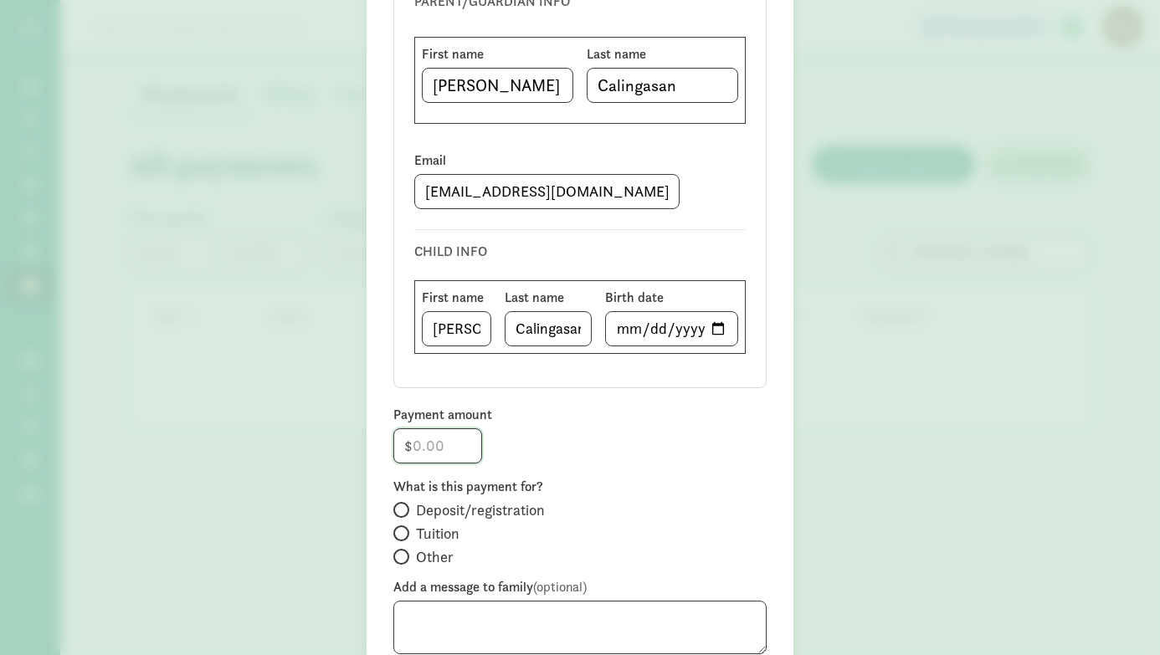
click at [428, 449] on input "number" at bounding box center [437, 445] width 87 height 33
type input "1200"
click at [396, 533] on input "Tuition" at bounding box center [398, 533] width 11 height 11
radio input "true"
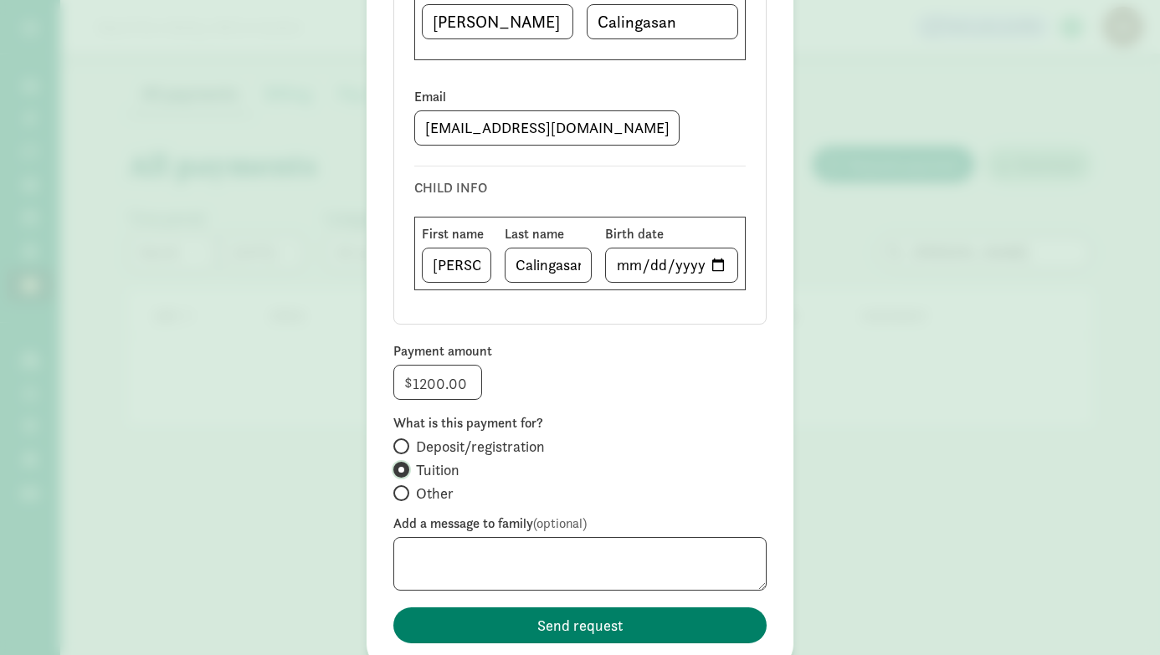
scroll to position [326, 0]
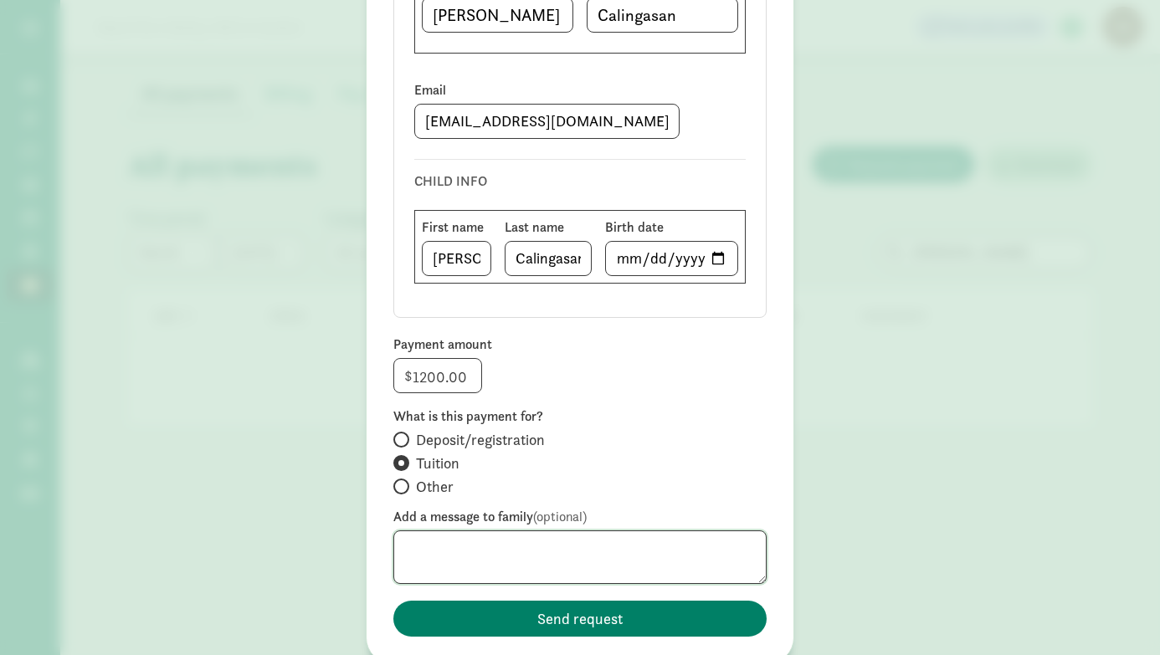
click at [466, 552] on textarea at bounding box center [579, 558] width 373 height 54
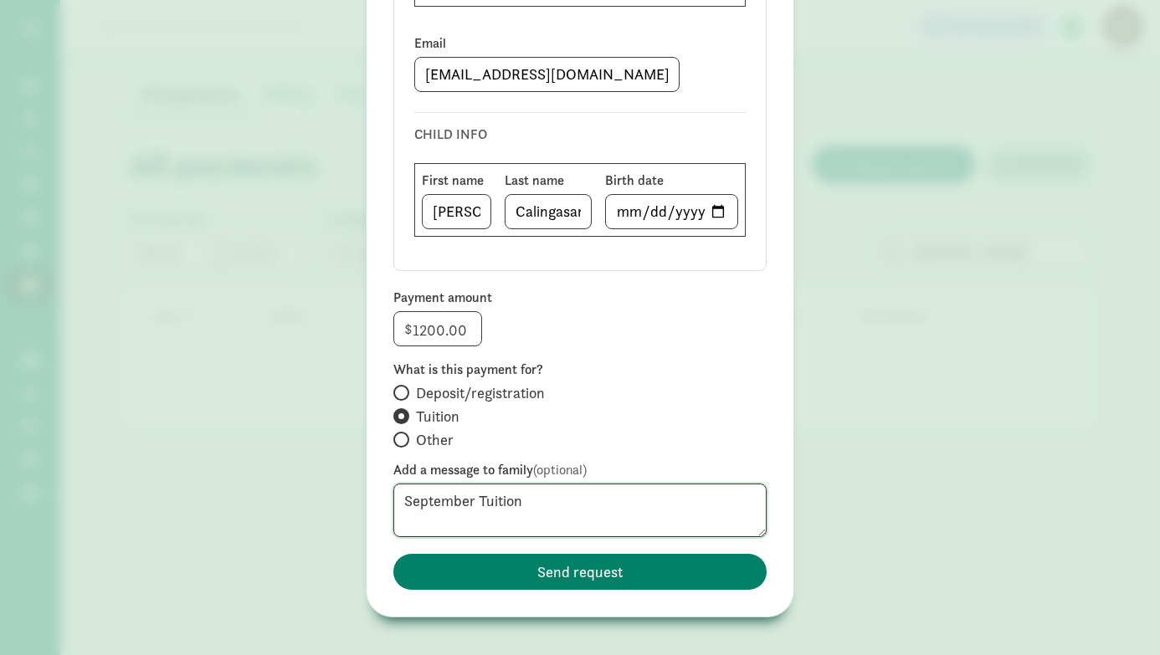
scroll to position [390, 0]
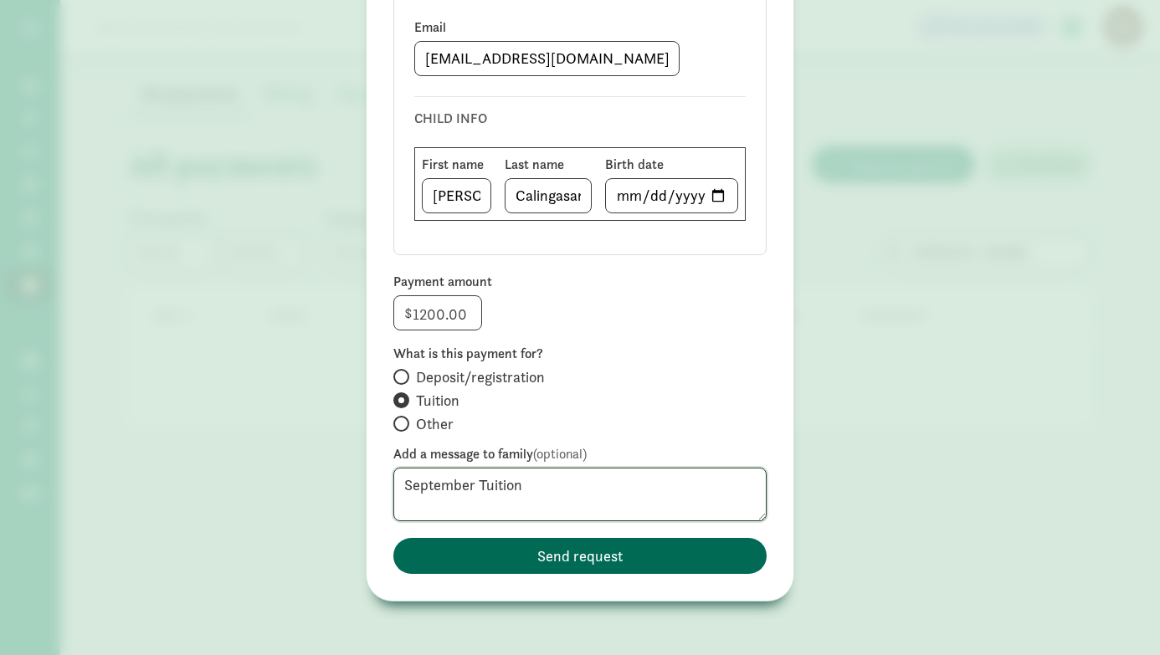
type textarea "September Tuition"
click at [577, 556] on span "Send request" at bounding box center [579, 556] width 85 height 23
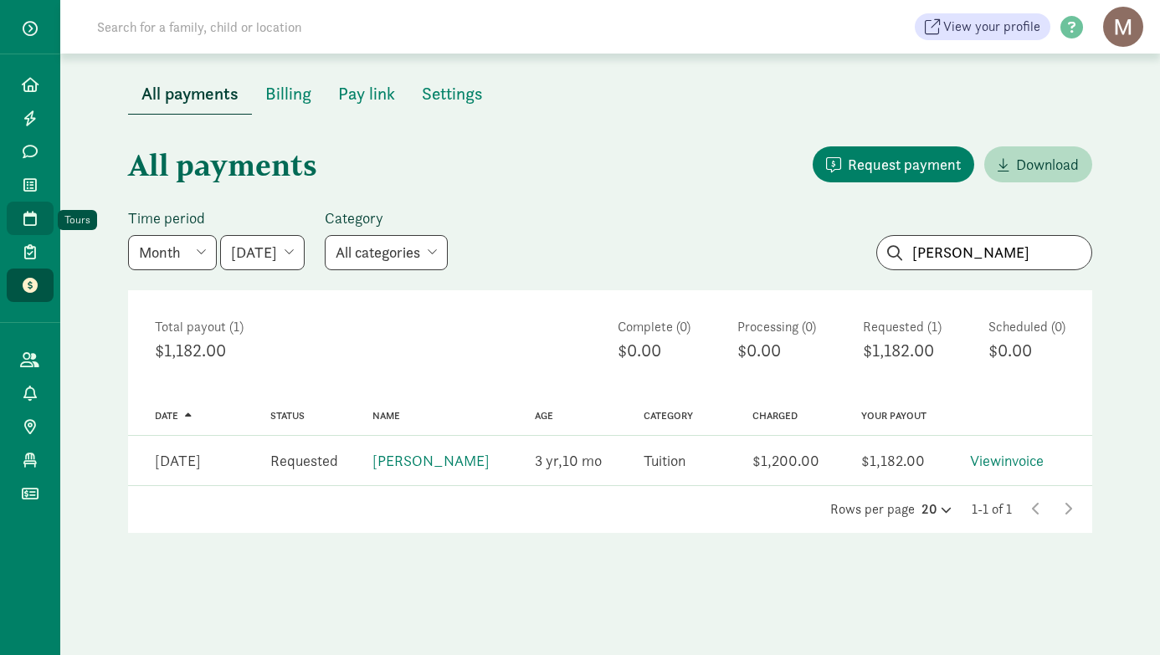
click at [28, 223] on icon at bounding box center [29, 218] width 13 height 15
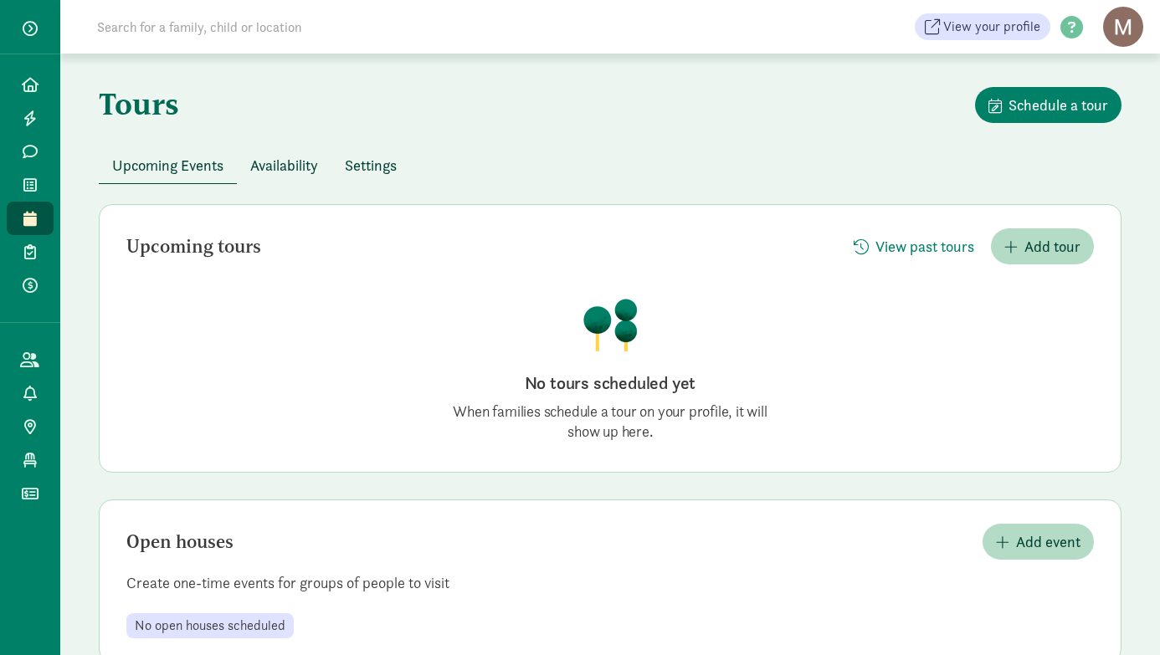
scroll to position [41, 0]
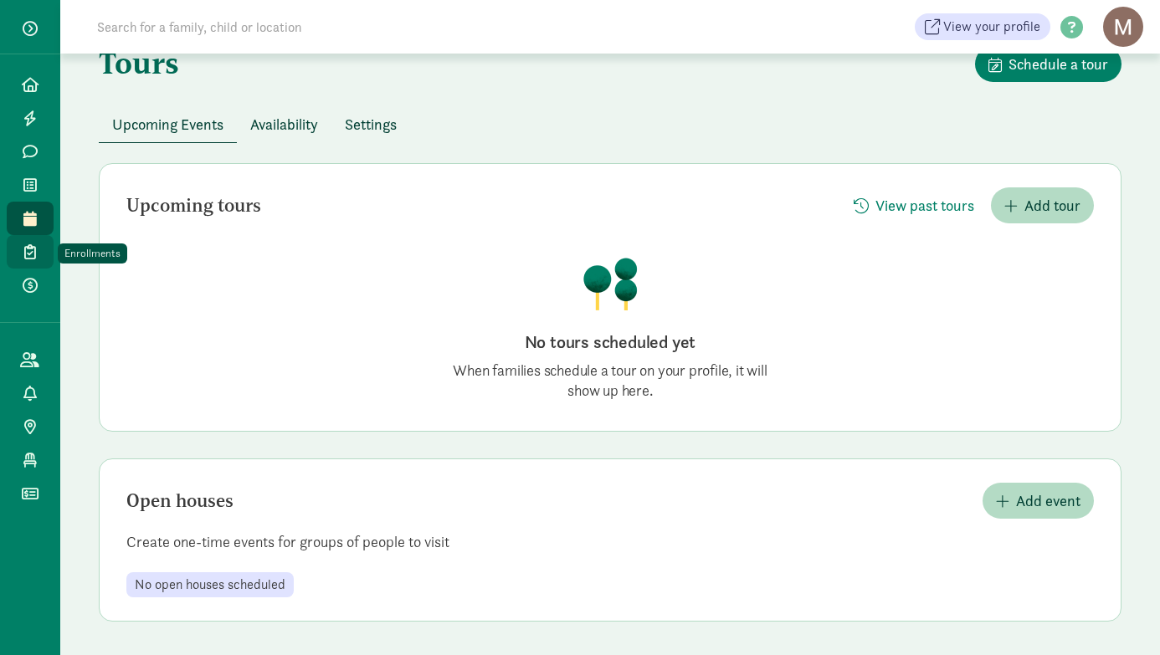
click at [29, 252] on icon at bounding box center [30, 251] width 12 height 15
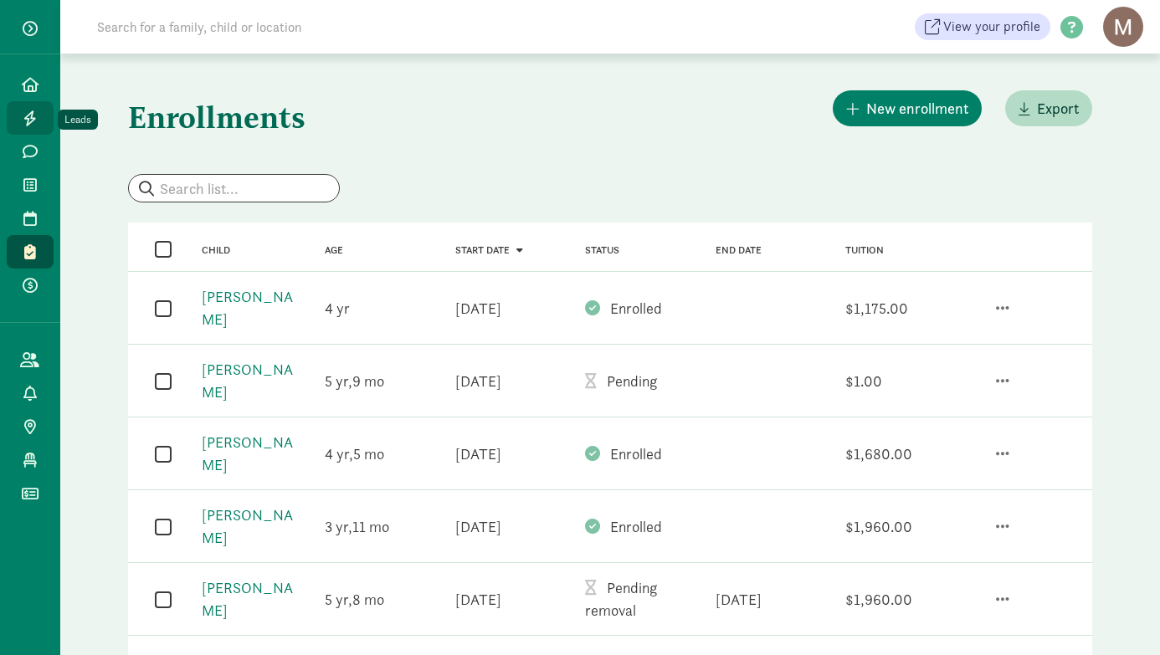
click at [27, 117] on icon at bounding box center [29, 117] width 13 height 15
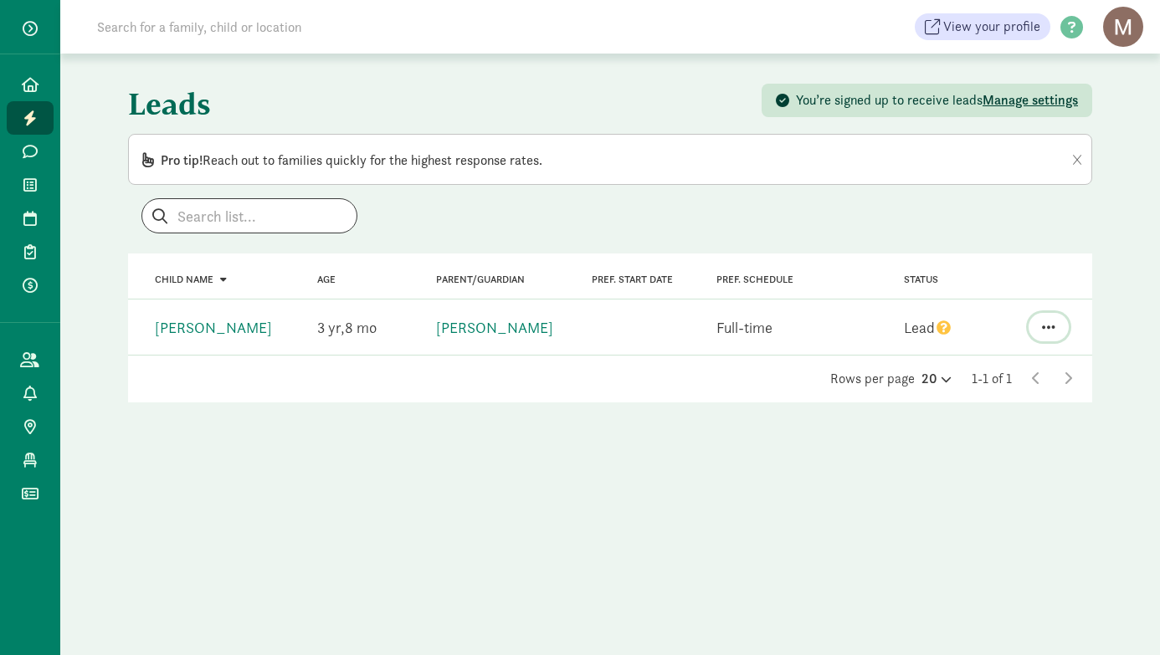
click at [1047, 329] on span "button" at bounding box center [1048, 327] width 13 height 15
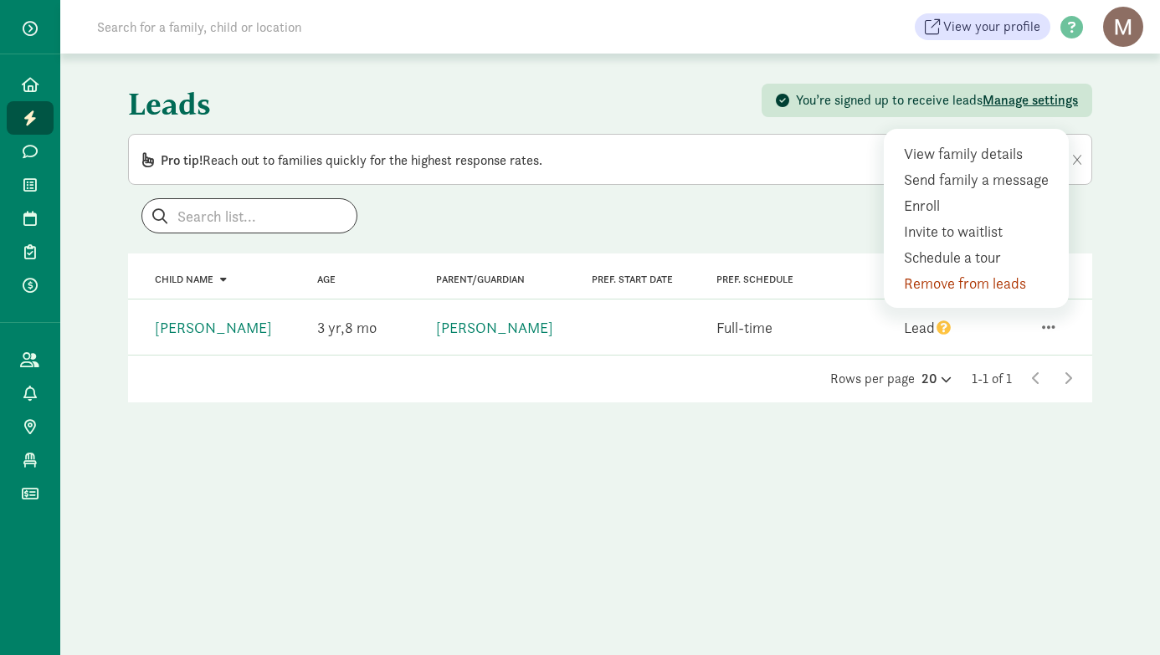
click at [819, 189] on div "Leads You’re signed up to receive leads Manage settings Pro tip! Reach out to f…" at bounding box center [610, 255] width 1004 height 402
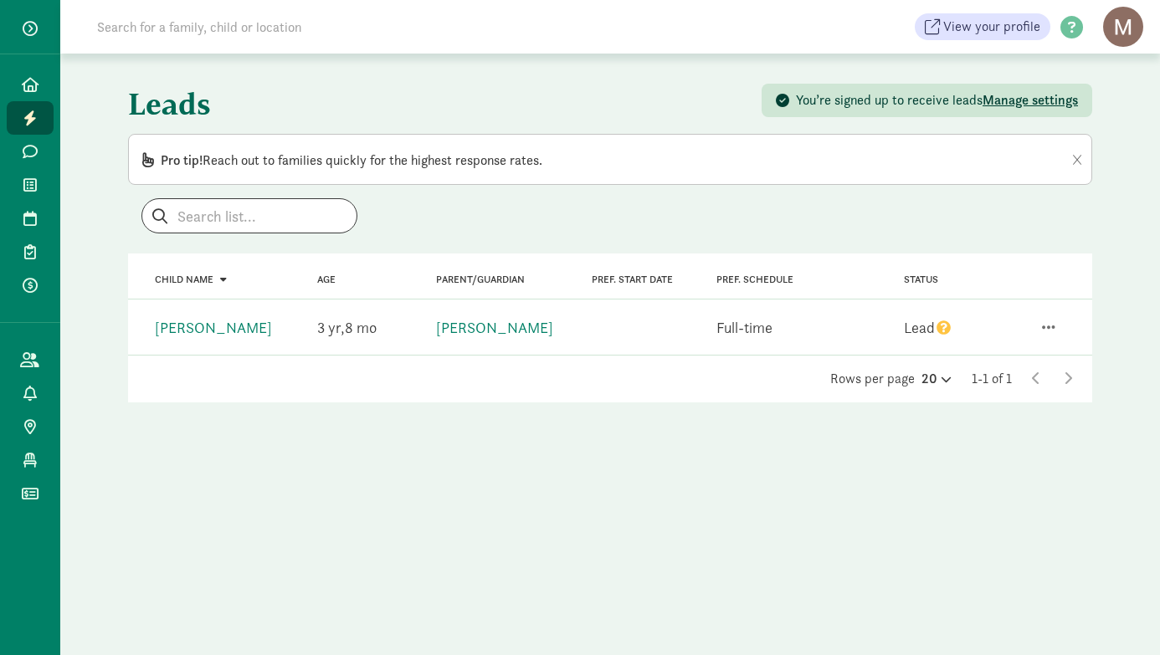
click at [941, 328] on icon "question" at bounding box center [943, 327] width 14 height 14
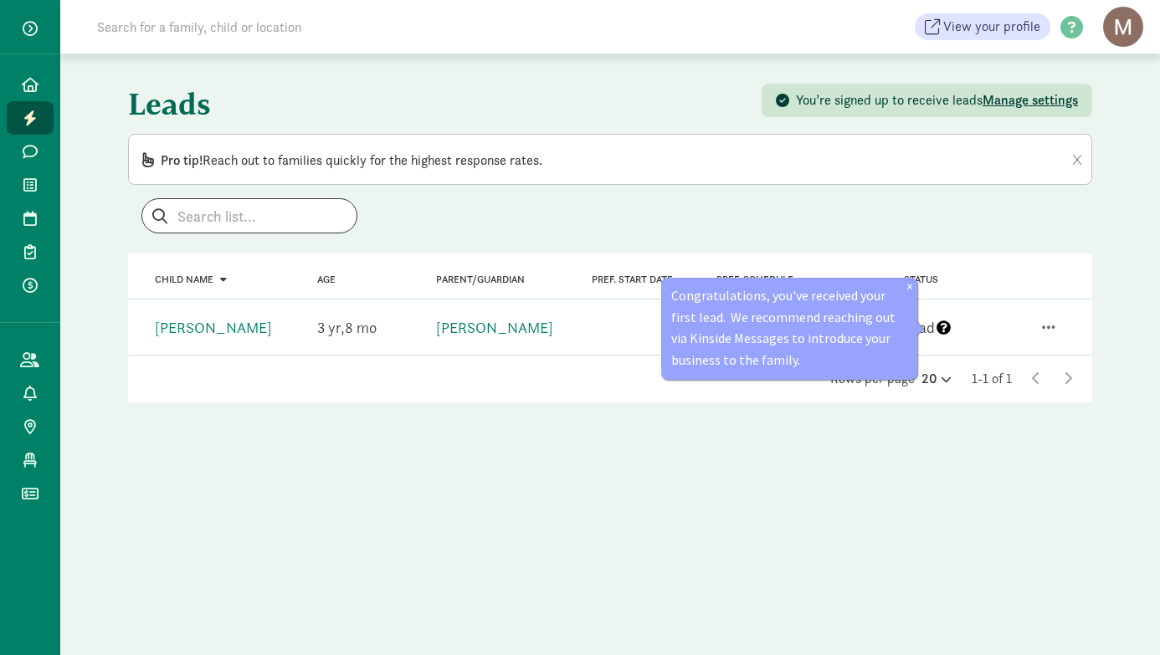
click at [909, 287] on link "×" at bounding box center [909, 286] width 7 height 17
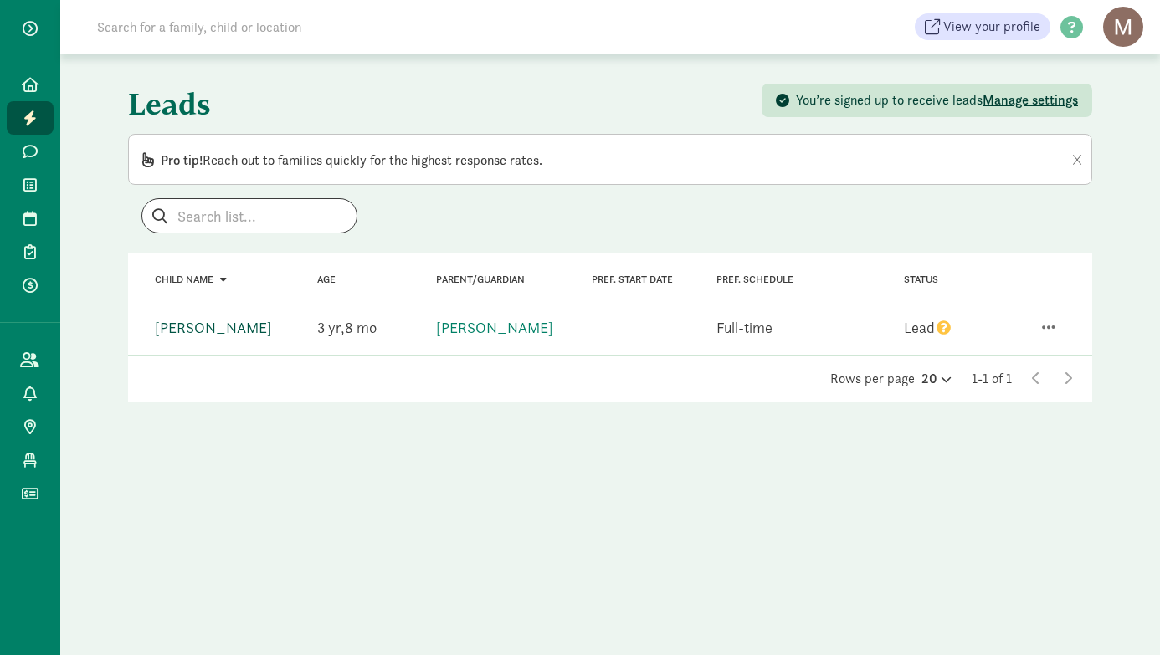
click at [187, 328] on link "[PERSON_NAME]" at bounding box center [213, 327] width 117 height 19
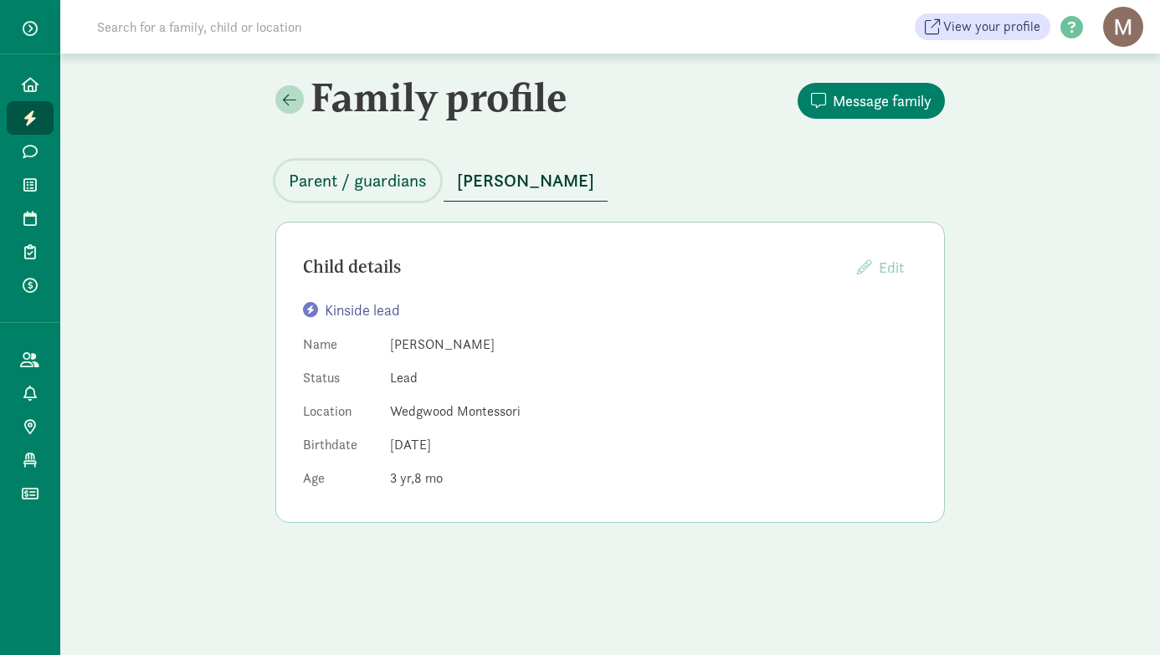
click at [385, 177] on span "Parent / guardians" at bounding box center [358, 180] width 138 height 27
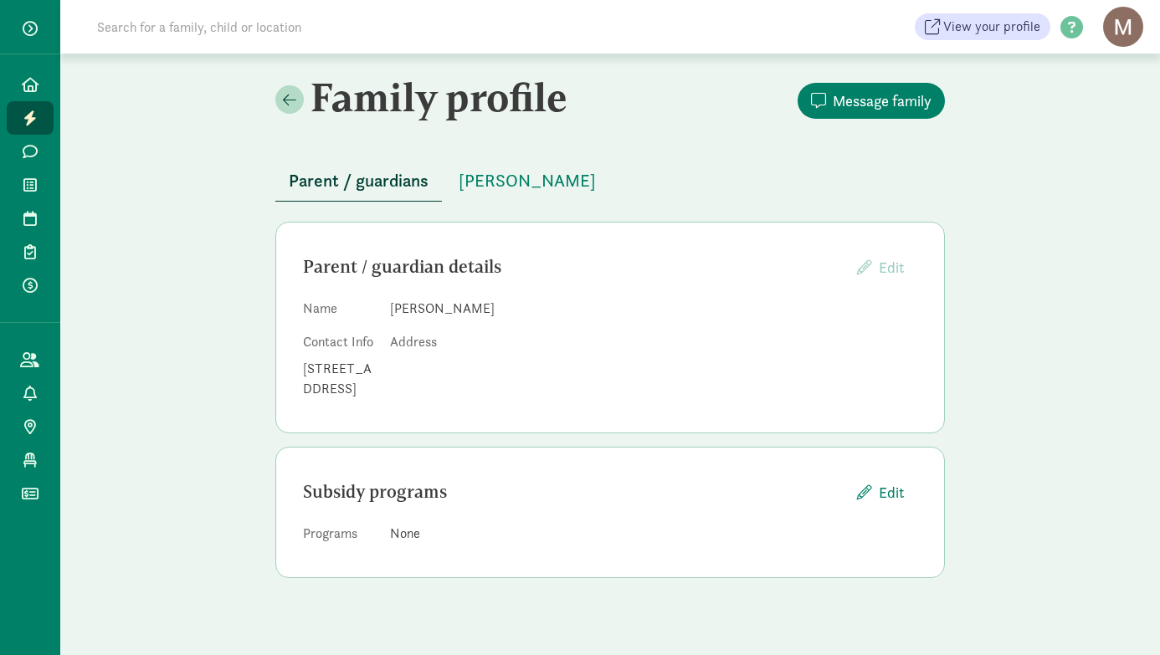
click at [807, 342] on dt "Address" at bounding box center [653, 342] width 527 height 20
click at [300, 103] on link at bounding box center [289, 99] width 28 height 28
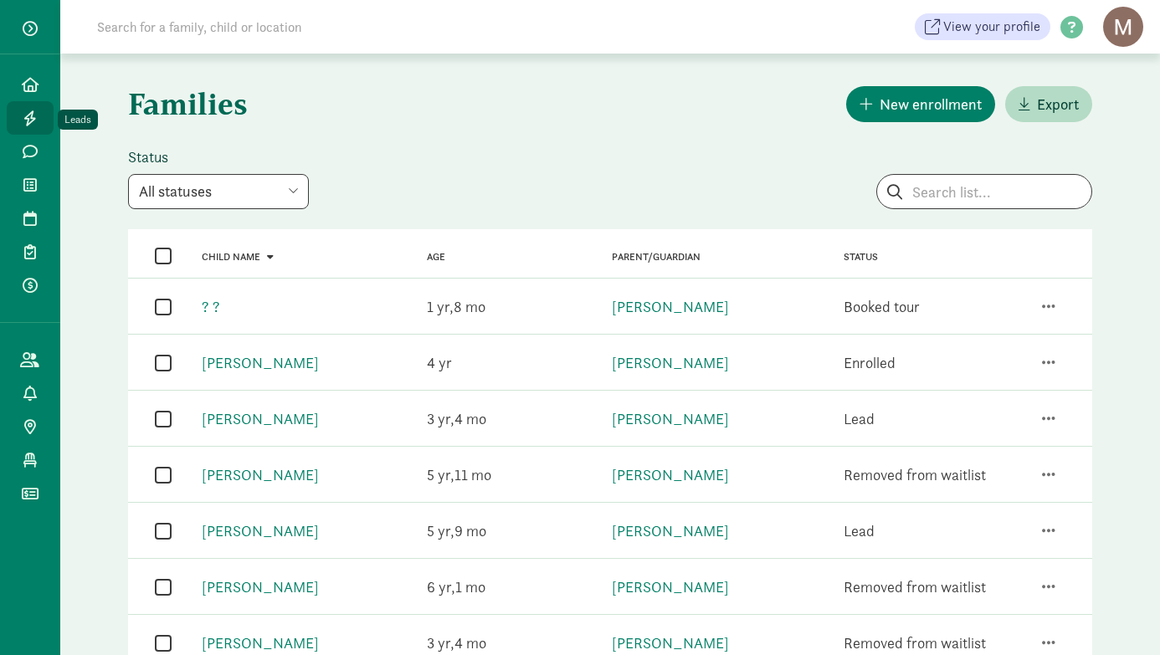
click at [32, 117] on icon at bounding box center [29, 117] width 13 height 15
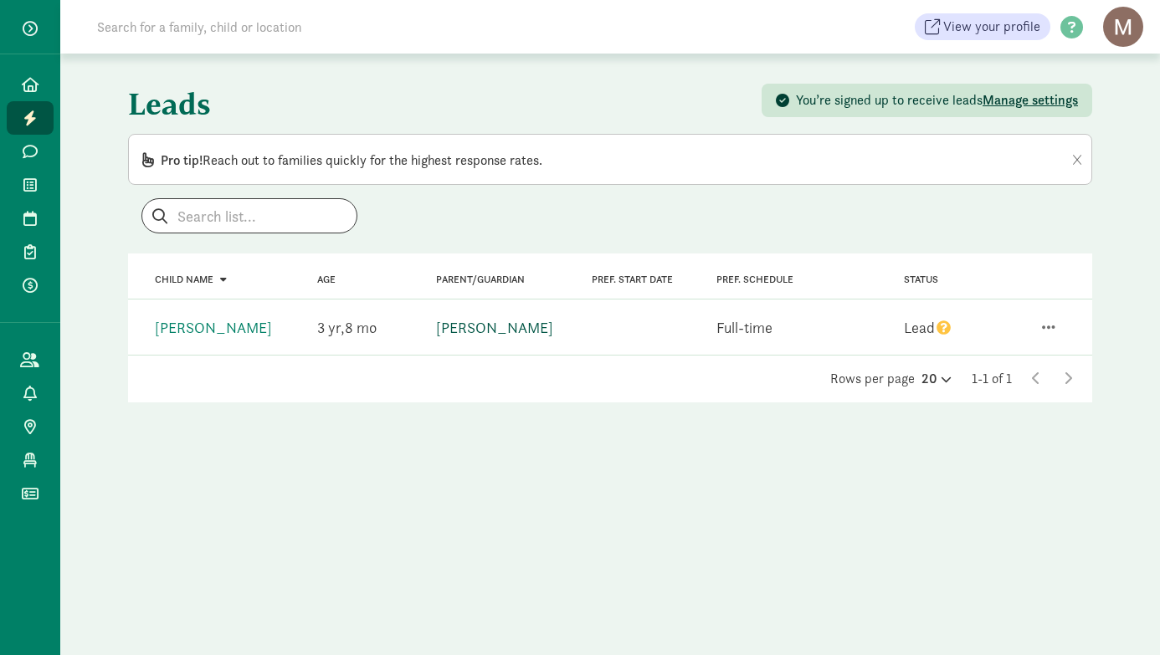
click at [478, 328] on link "[PERSON_NAME]" at bounding box center [494, 327] width 117 height 19
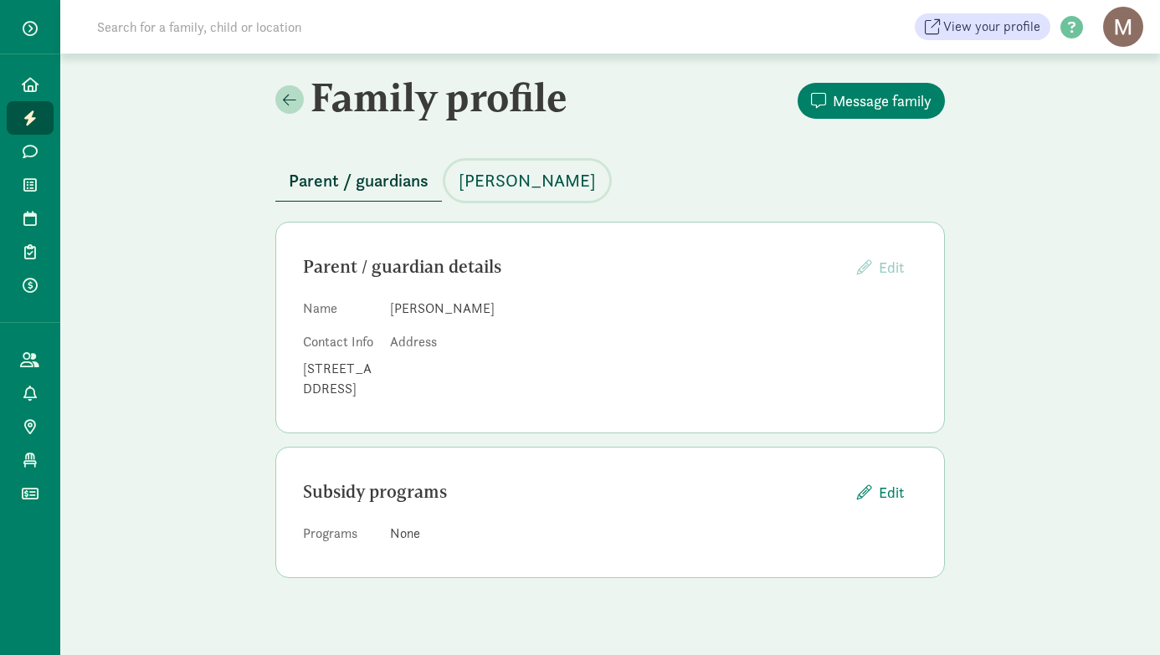
click at [504, 183] on span "[PERSON_NAME]" at bounding box center [527, 180] width 137 height 27
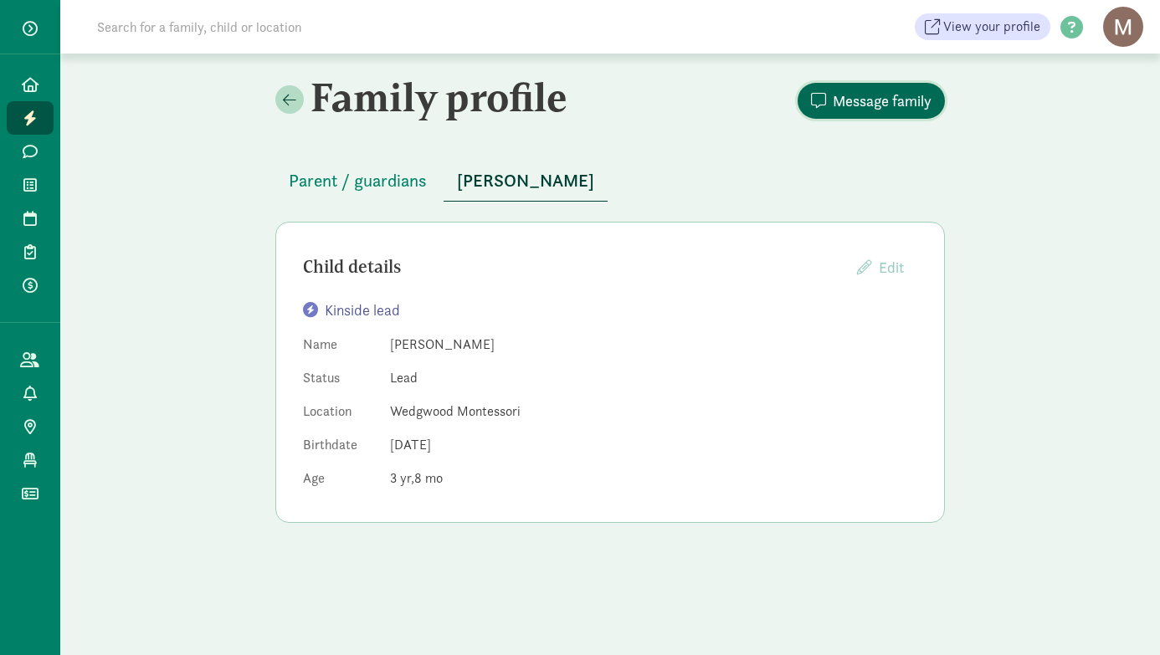
click at [866, 103] on span "Message family" at bounding box center [882, 101] width 99 height 23
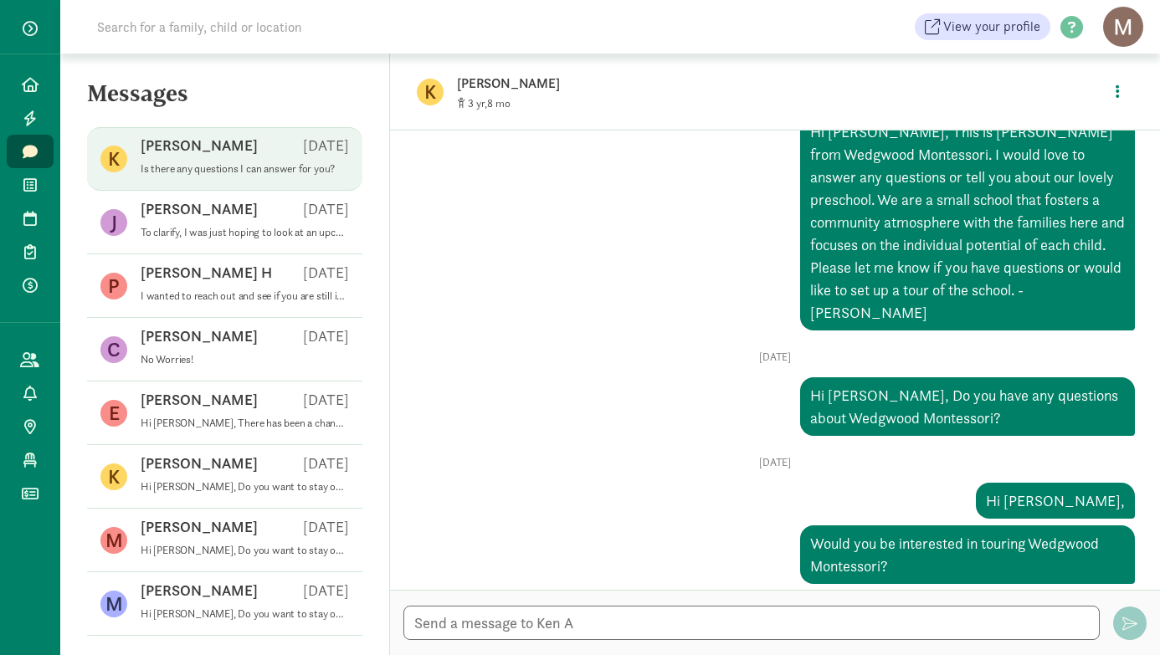
scroll to position [172, 0]
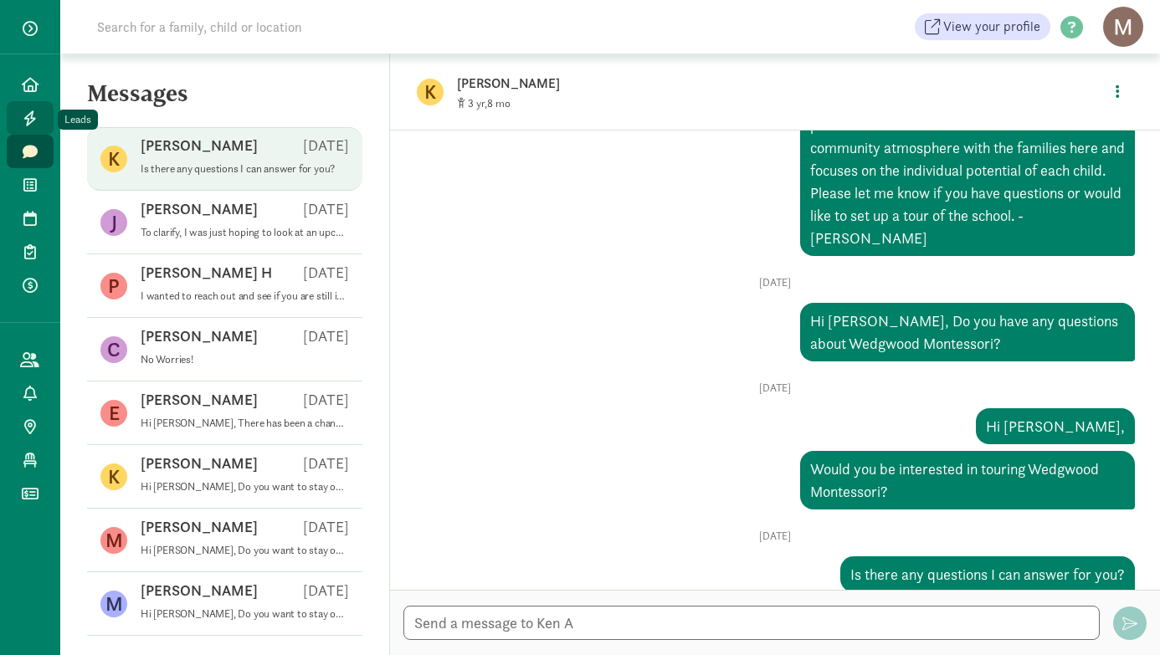
click at [28, 119] on icon at bounding box center [29, 117] width 13 height 15
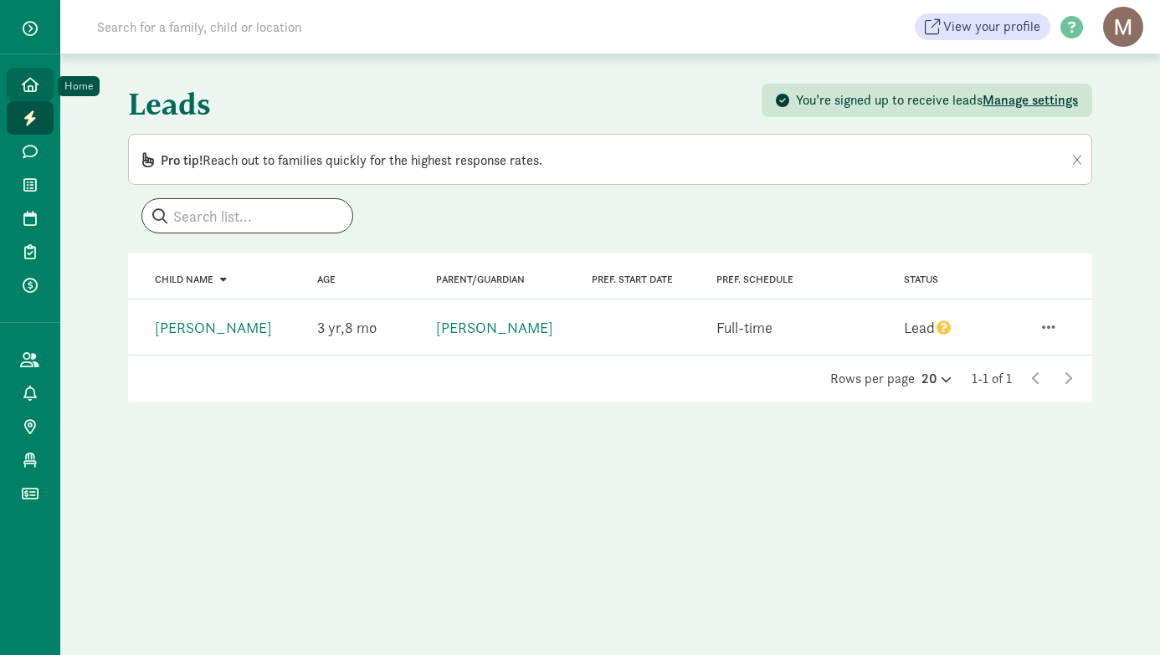
click at [28, 92] on link "Home" at bounding box center [30, 84] width 47 height 33
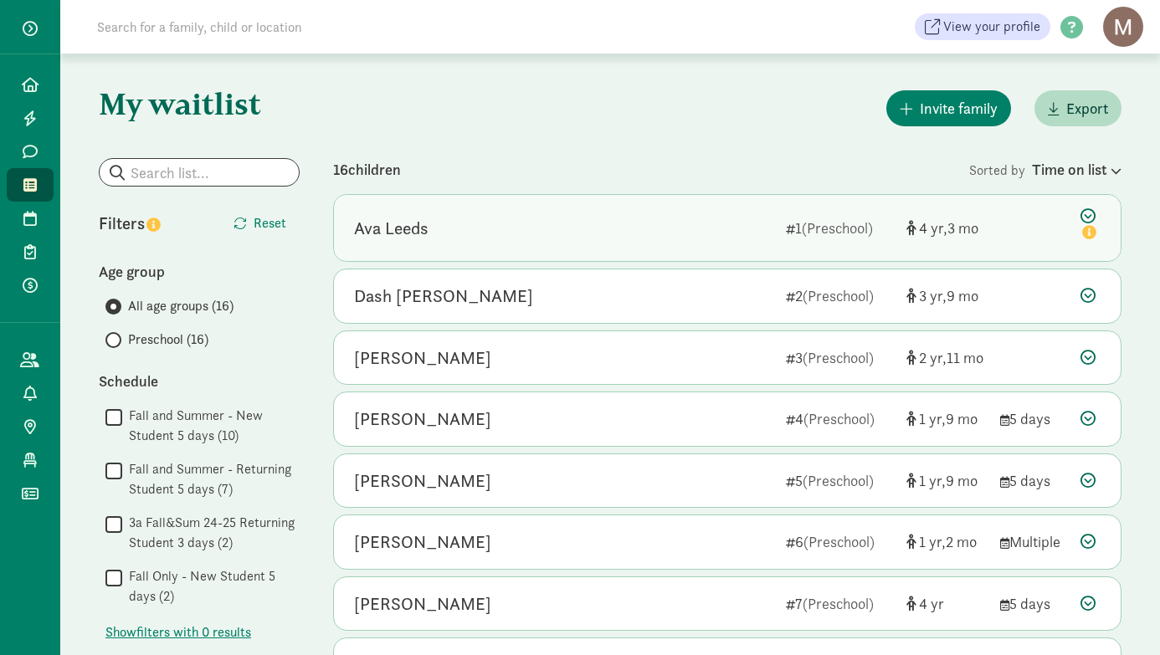
click at [557, 243] on div "Ava Leeds 1 (Preschool) 4 3" at bounding box center [727, 228] width 787 height 66
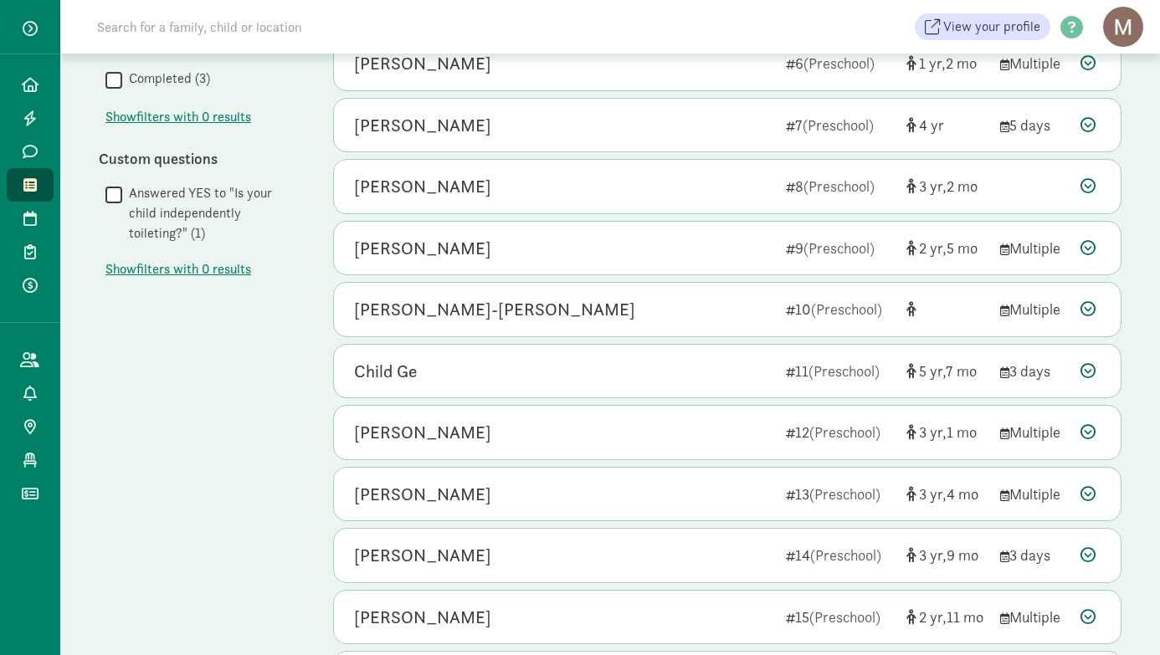
scroll to position [935, 0]
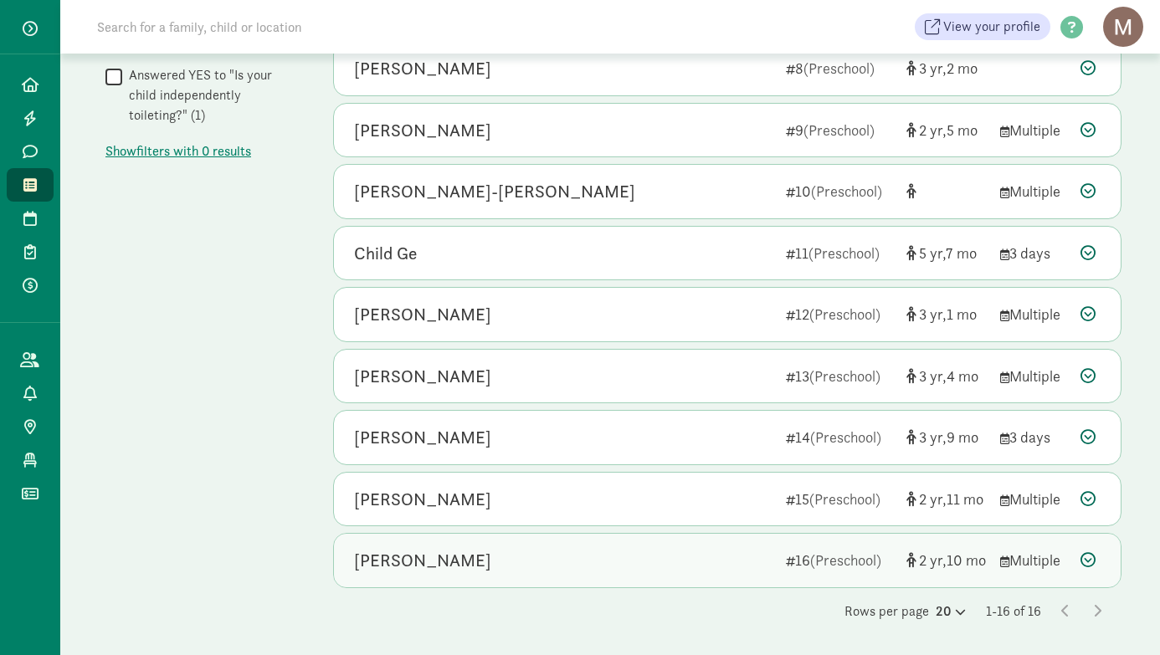
click at [424, 566] on div "Nia Halappa" at bounding box center [422, 560] width 137 height 27
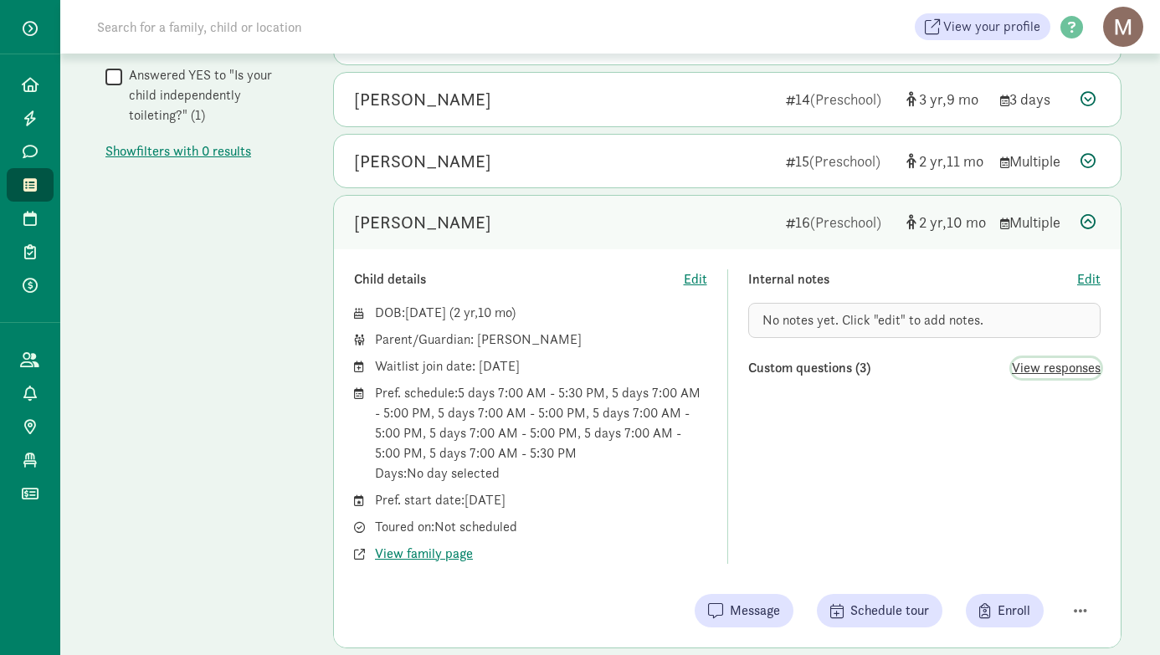
click at [1080, 372] on span "View responses" at bounding box center [1056, 368] width 89 height 20
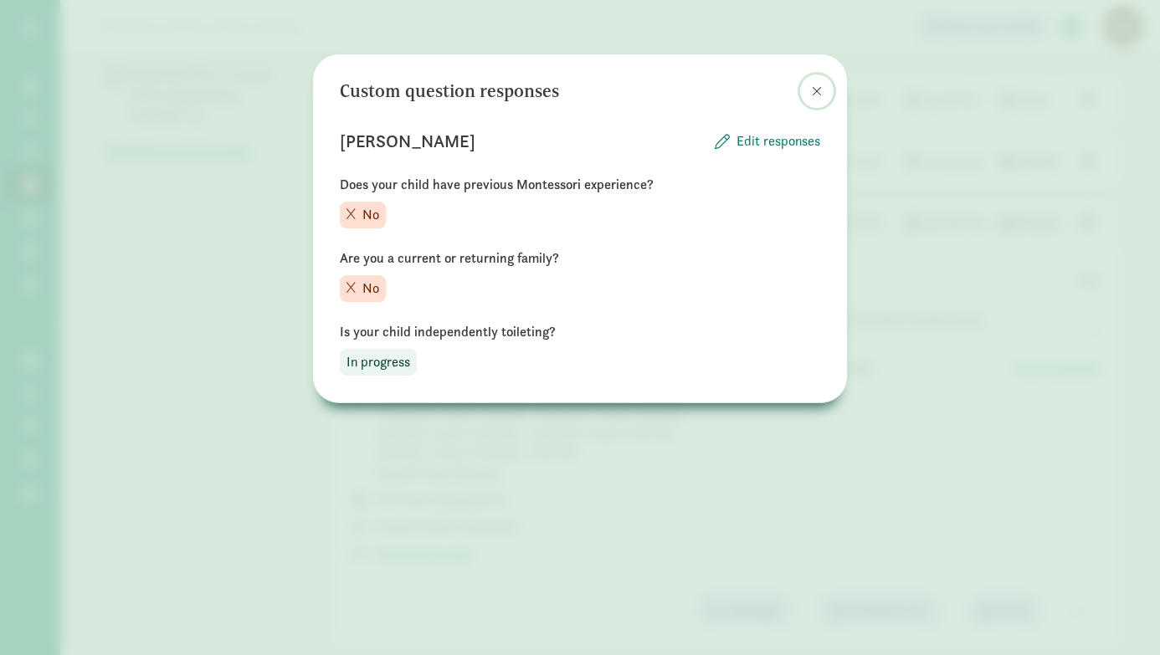
click at [817, 95] on span at bounding box center [817, 91] width 10 height 13
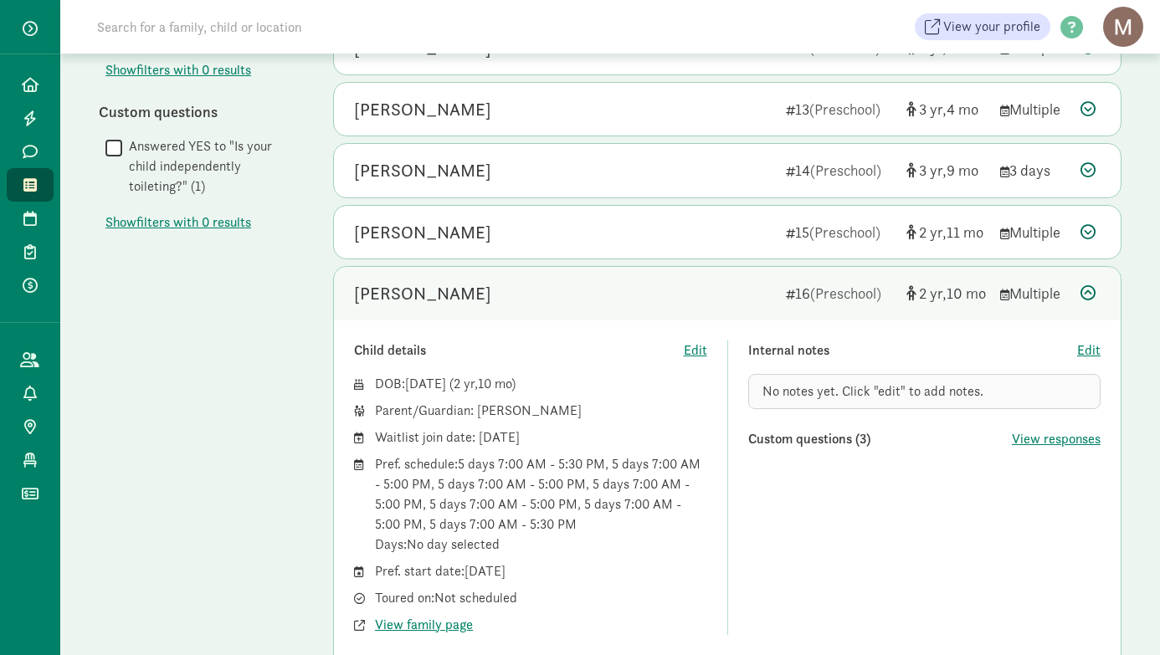
scroll to position [861, 0]
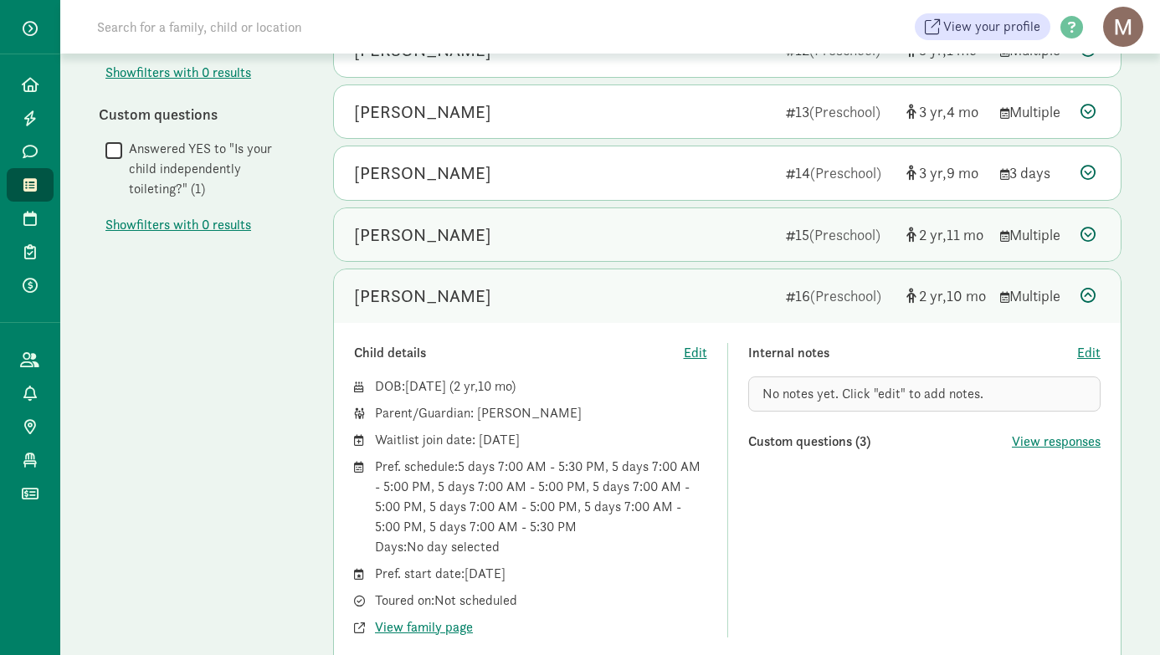
click at [1085, 235] on icon at bounding box center [1087, 234] width 15 height 15
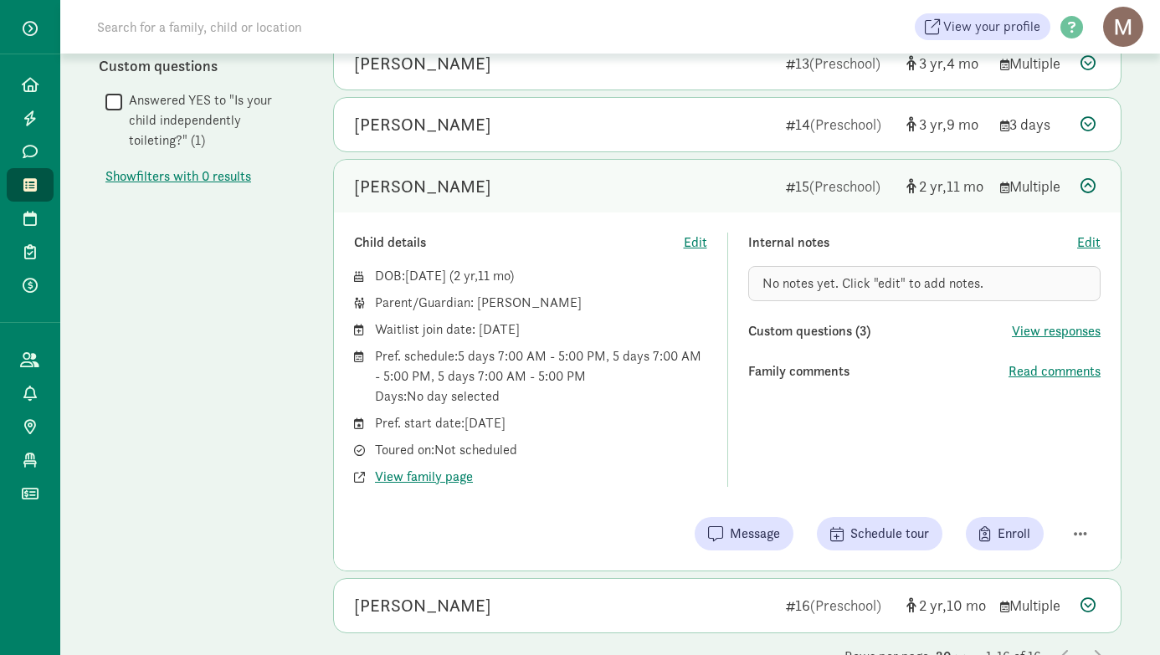
scroll to position [955, 0]
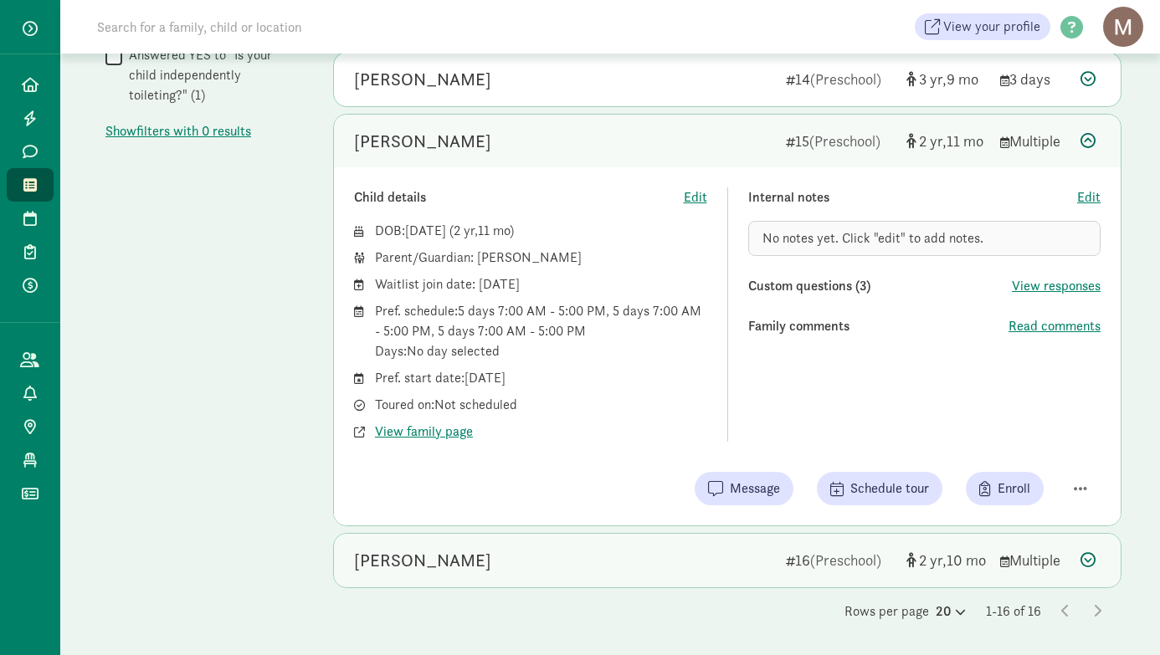
click at [726, 565] on div "[PERSON_NAME]" at bounding box center [563, 560] width 418 height 27
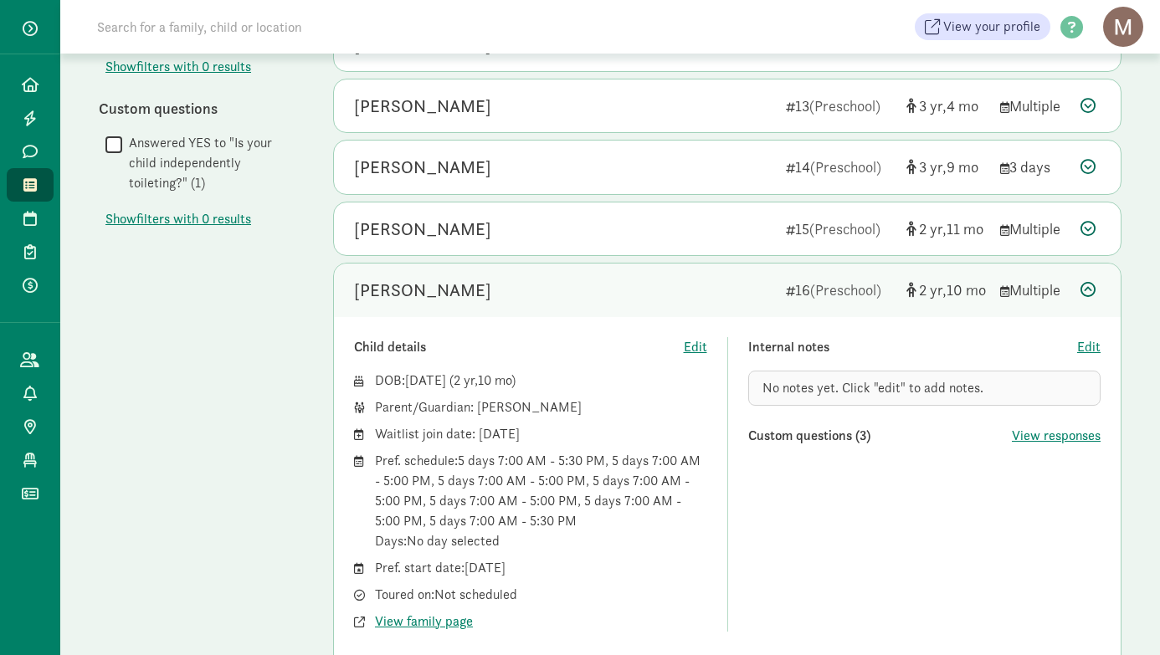
scroll to position [877, 0]
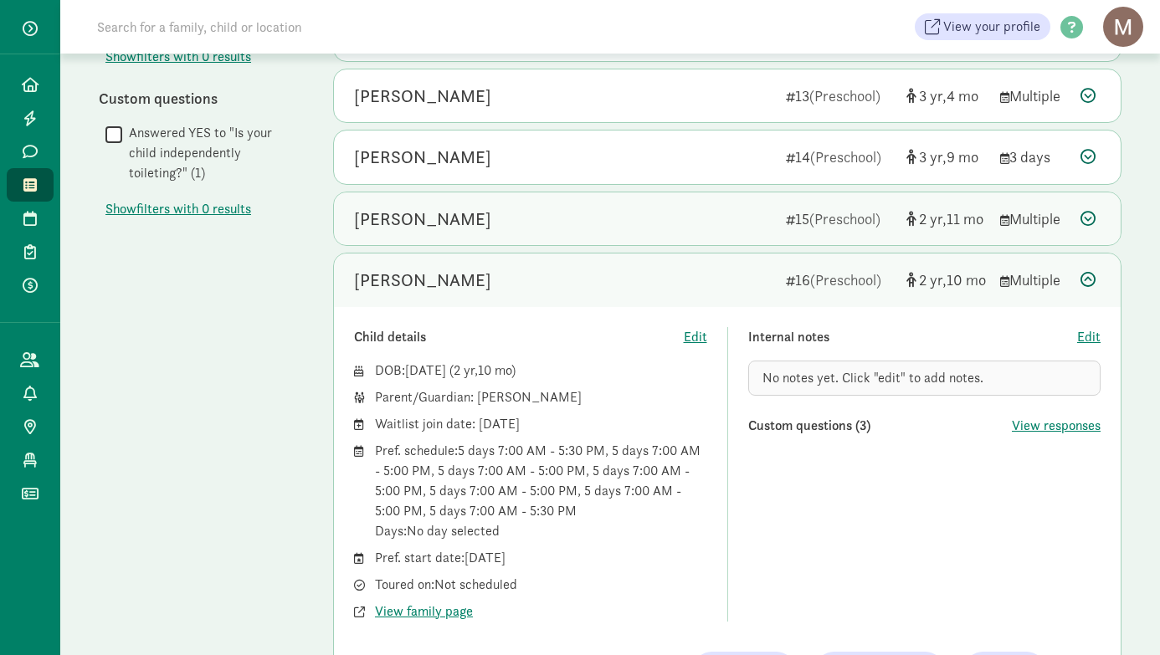
click at [460, 214] on div "[PERSON_NAME]" at bounding box center [422, 219] width 137 height 27
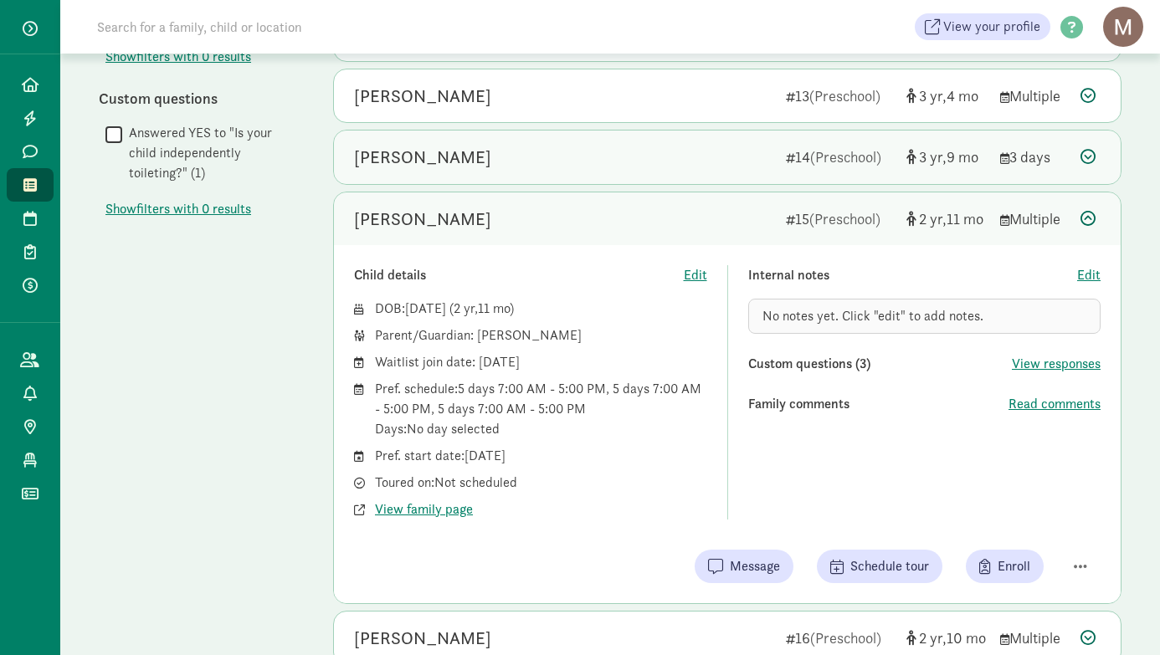
click at [426, 151] on div "[PERSON_NAME]" at bounding box center [422, 157] width 137 height 27
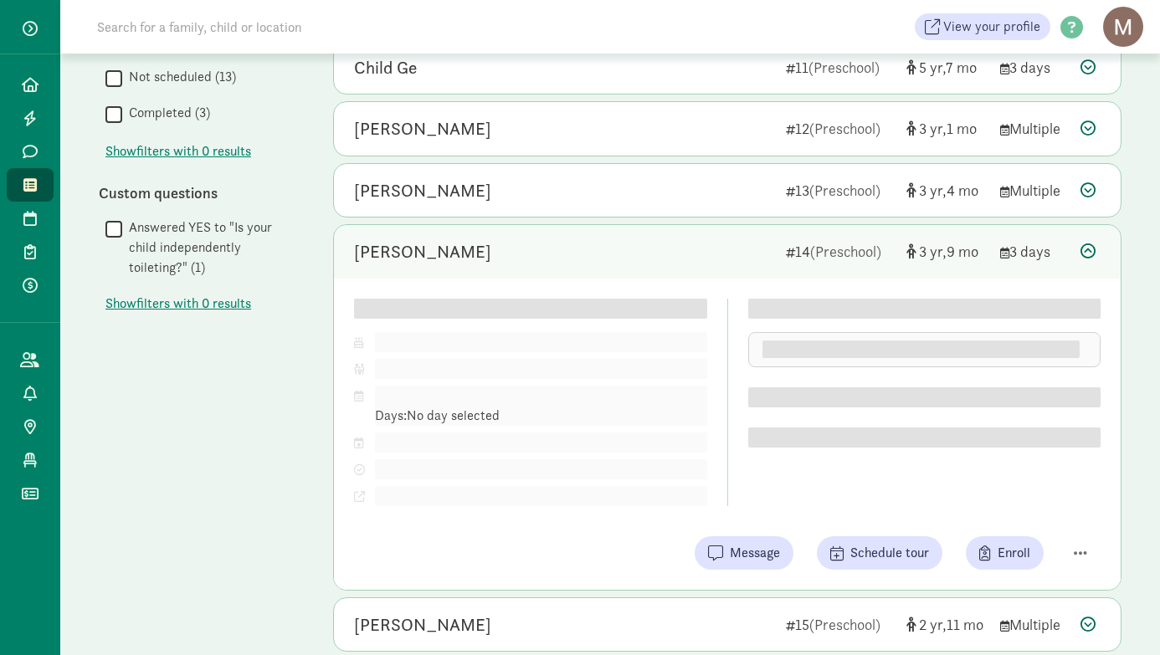
scroll to position [777, 0]
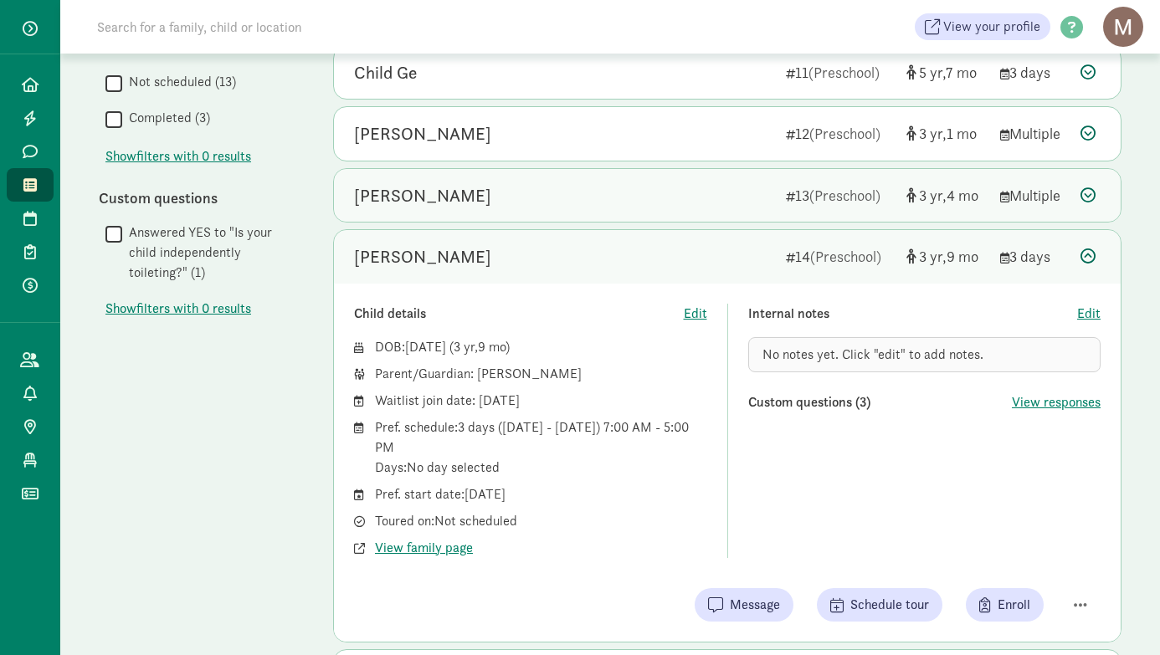
click at [423, 186] on div "[PERSON_NAME]" at bounding box center [422, 195] width 137 height 27
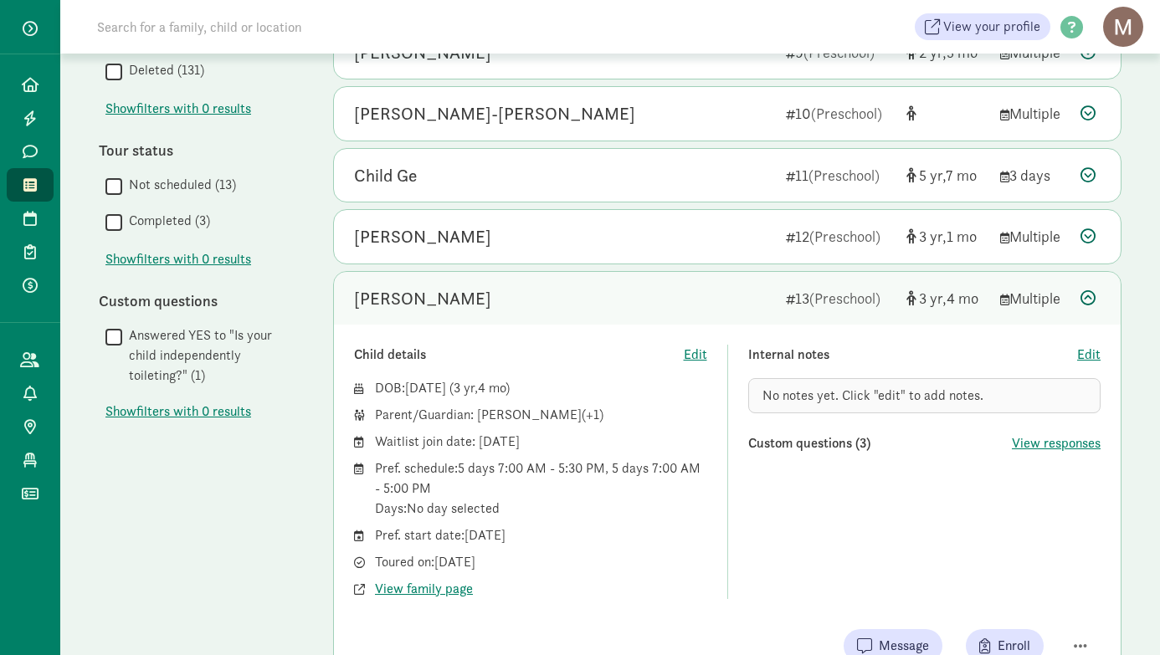
scroll to position [668, 0]
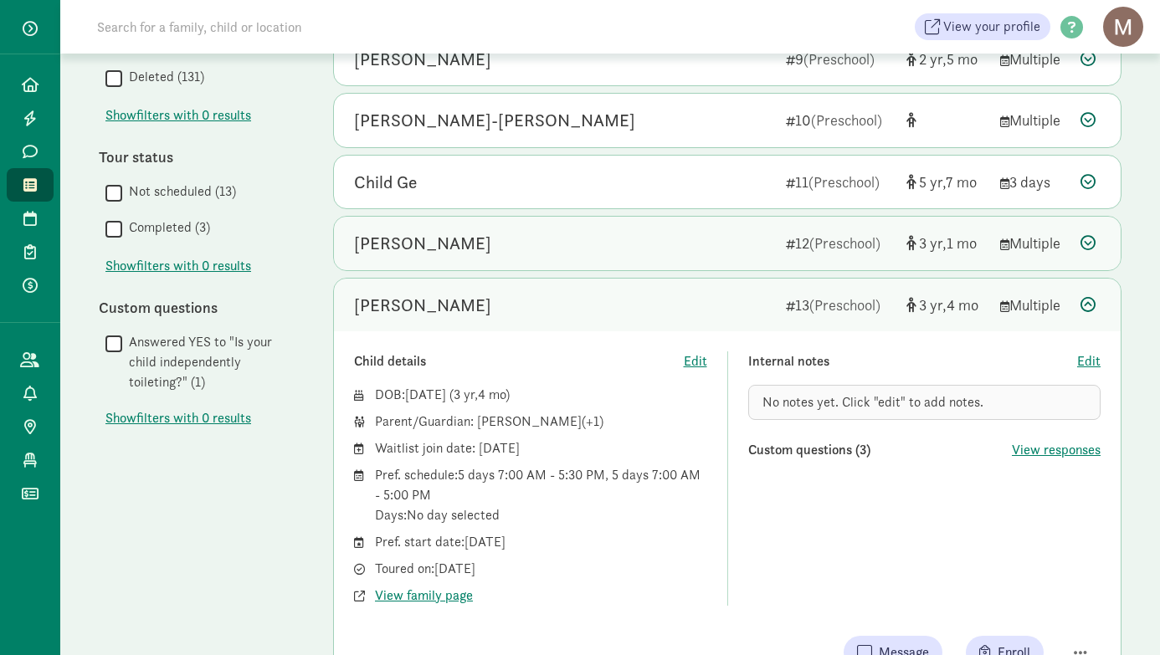
click at [451, 253] on div "[PERSON_NAME]" at bounding box center [422, 243] width 137 height 27
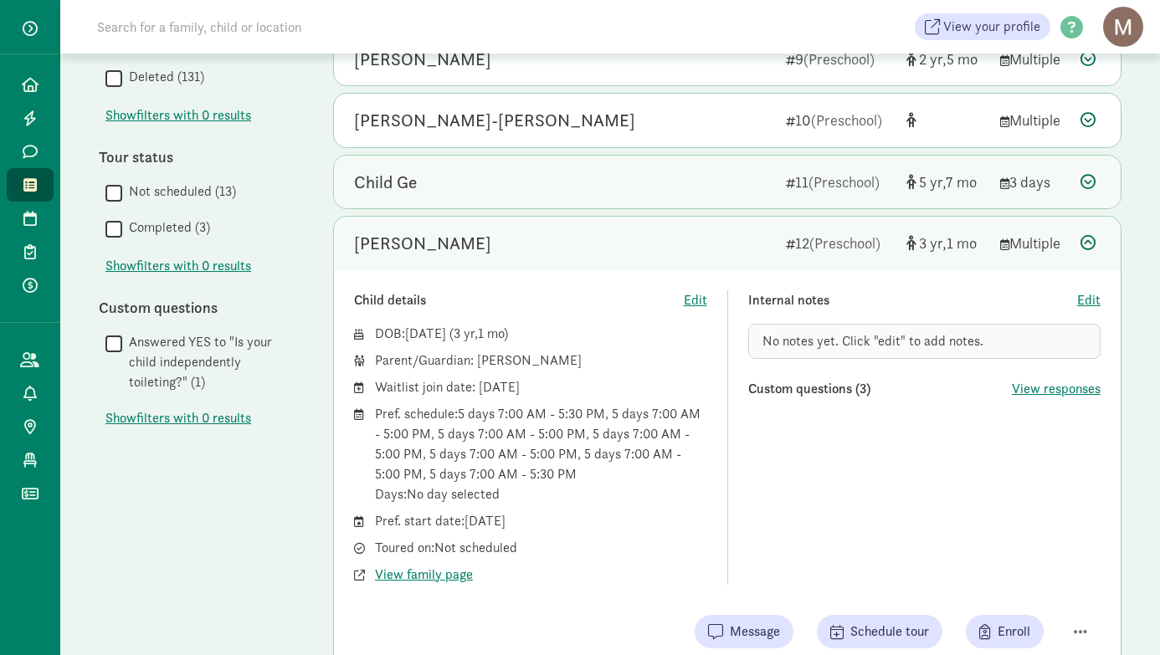
click at [410, 181] on div "Child Ge" at bounding box center [385, 182] width 63 height 27
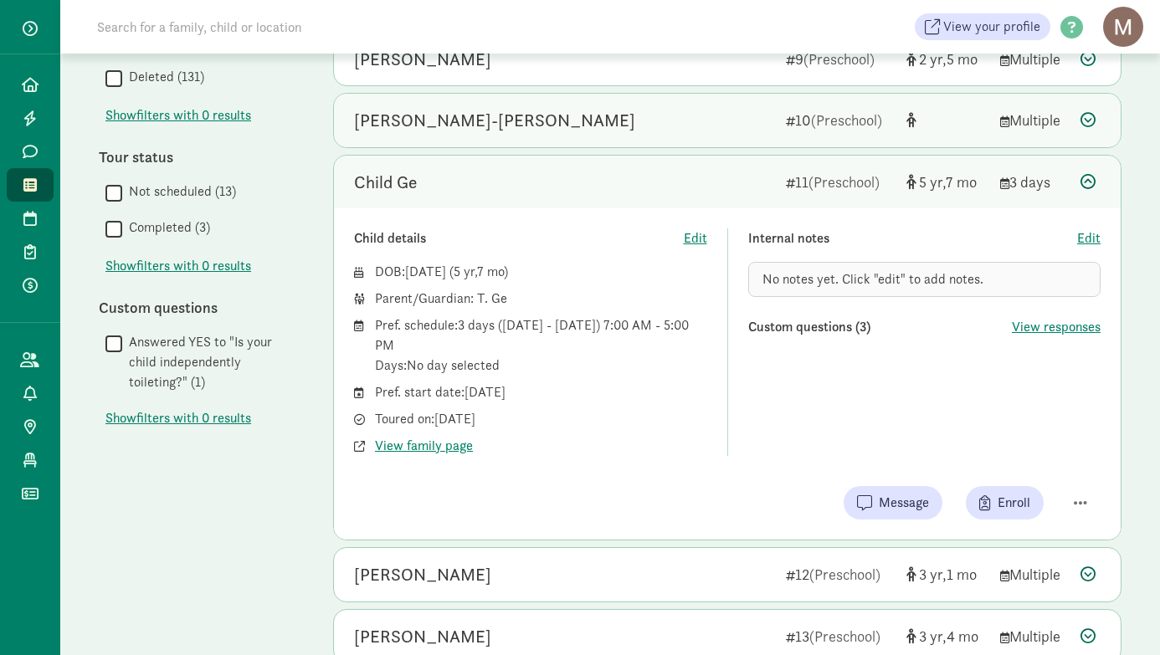
click at [440, 125] on div "[PERSON_NAME]-[PERSON_NAME]" at bounding box center [494, 120] width 281 height 27
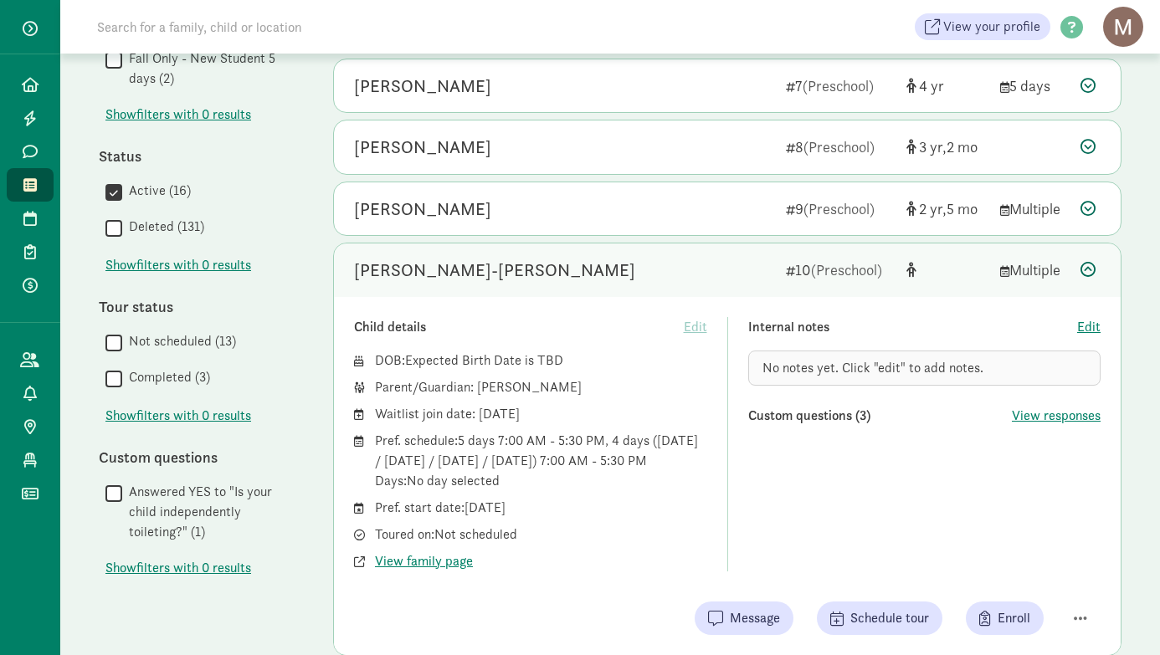
scroll to position [515, 0]
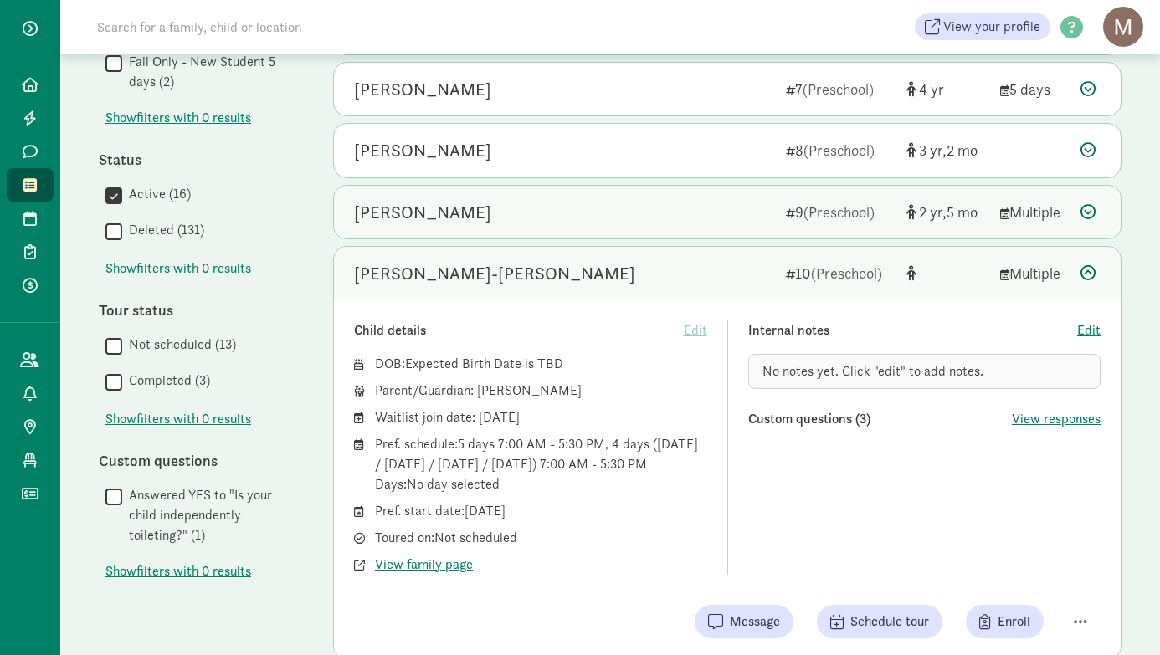
click at [431, 204] on div "[PERSON_NAME]" at bounding box center [422, 212] width 137 height 27
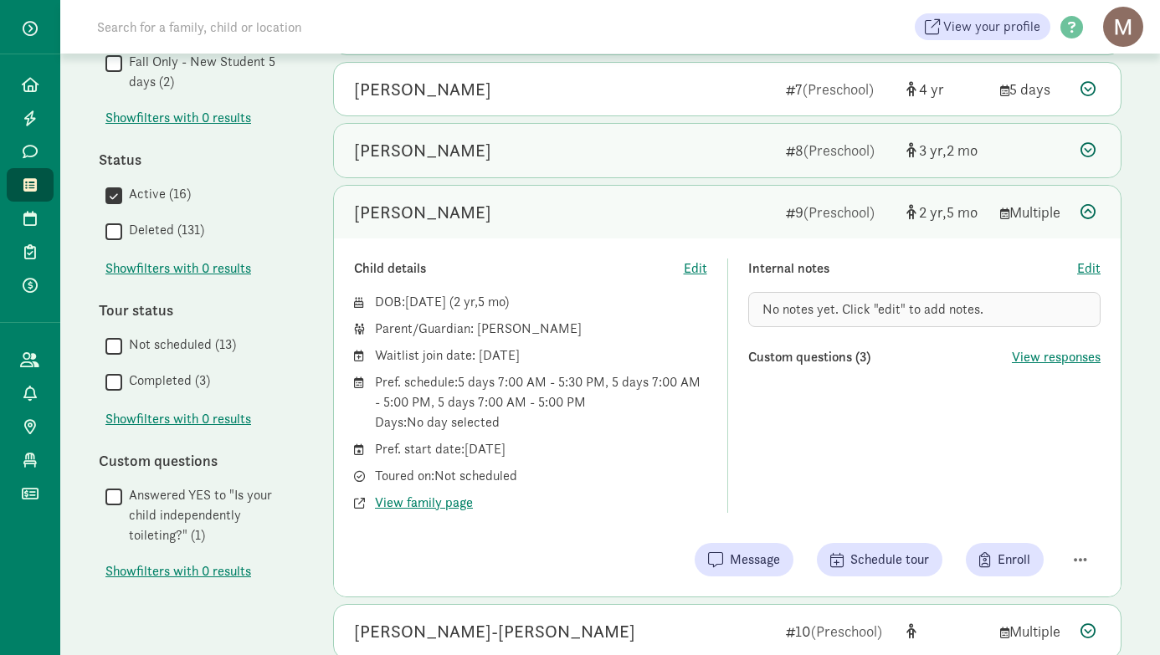
click at [397, 143] on div "[PERSON_NAME]" at bounding box center [422, 150] width 137 height 27
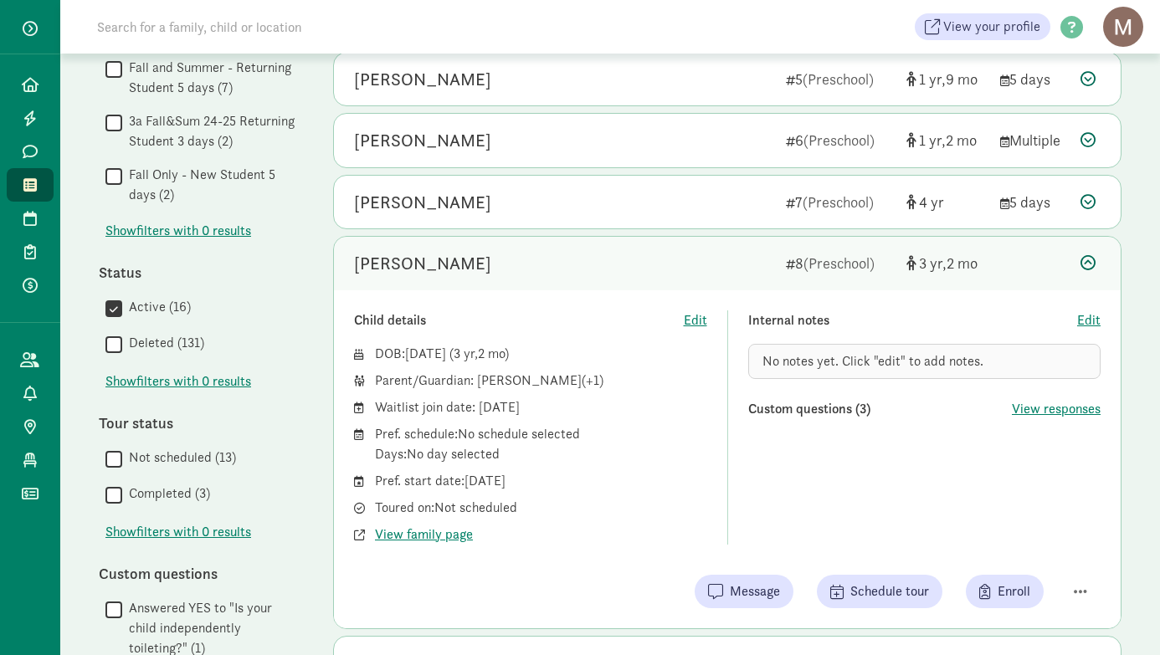
scroll to position [396, 0]
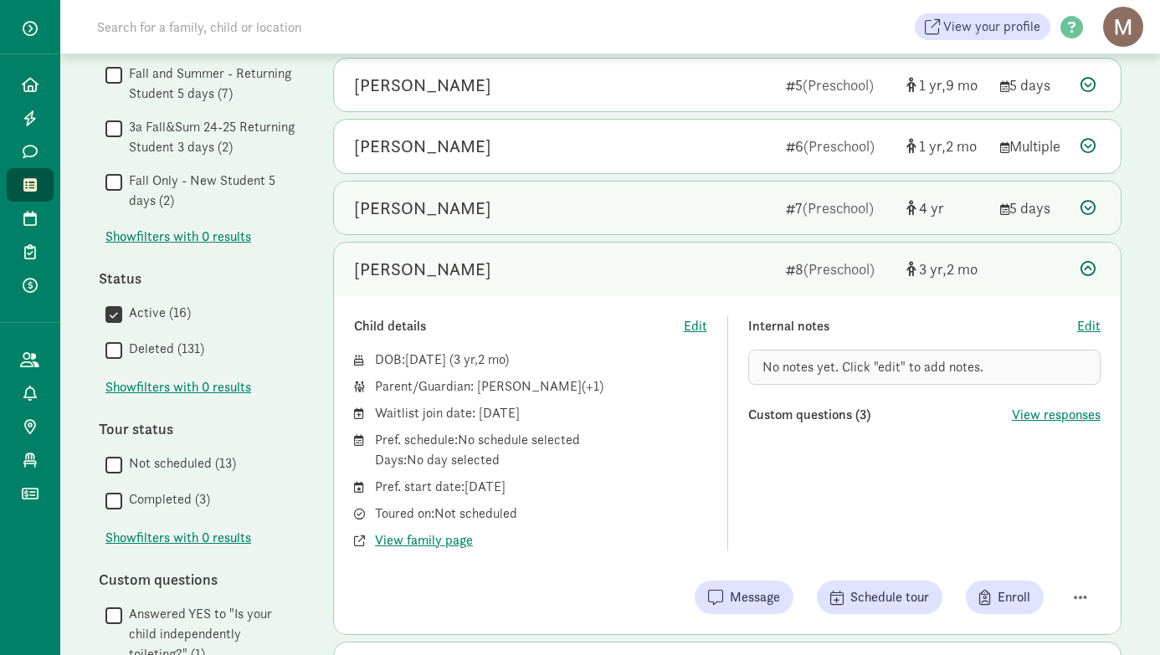
click at [440, 210] on div "[PERSON_NAME]" at bounding box center [422, 208] width 137 height 27
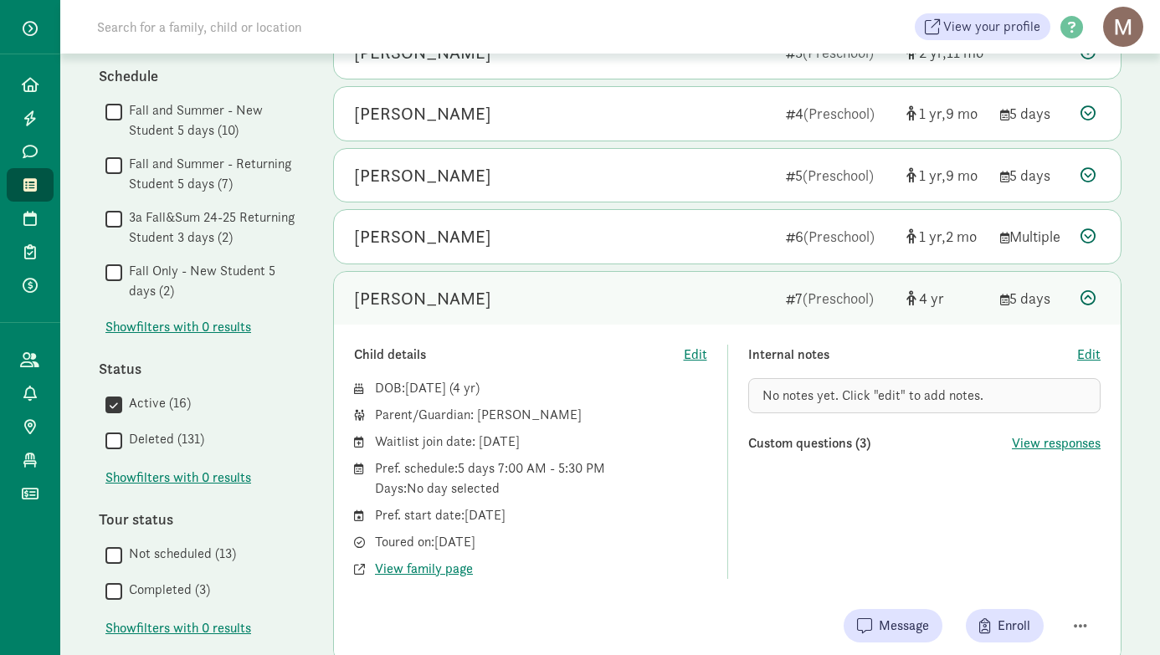
scroll to position [305, 0]
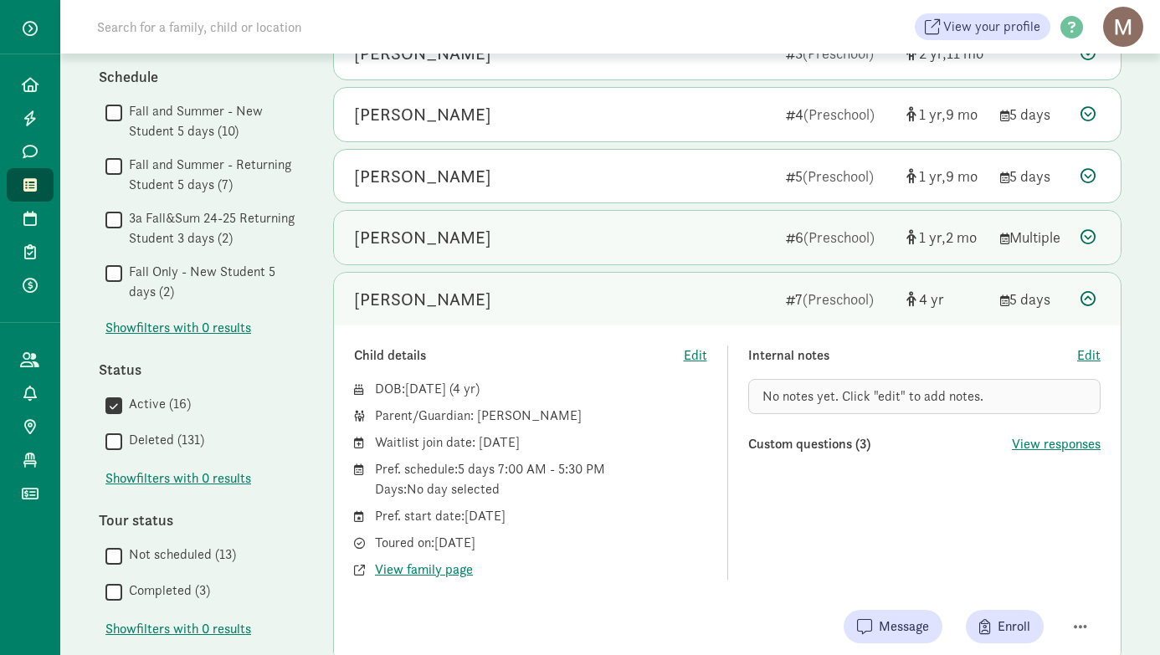
click at [454, 234] on div "[PERSON_NAME]" at bounding box center [422, 237] width 137 height 27
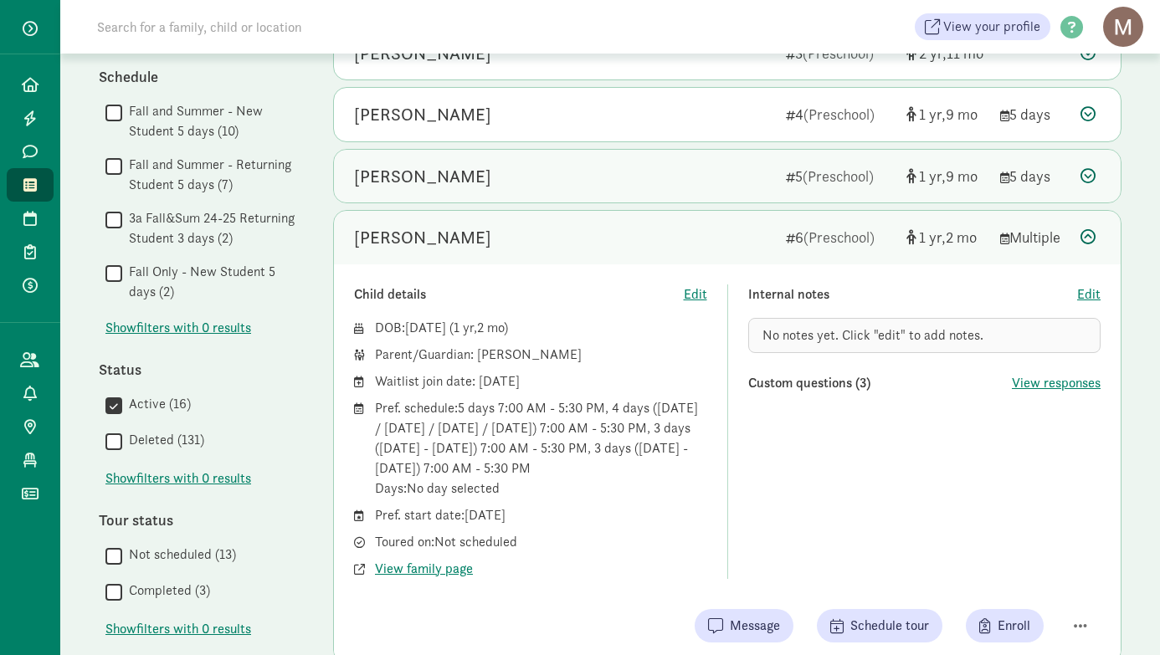
click at [432, 177] on div "[PERSON_NAME]" at bounding box center [422, 176] width 137 height 27
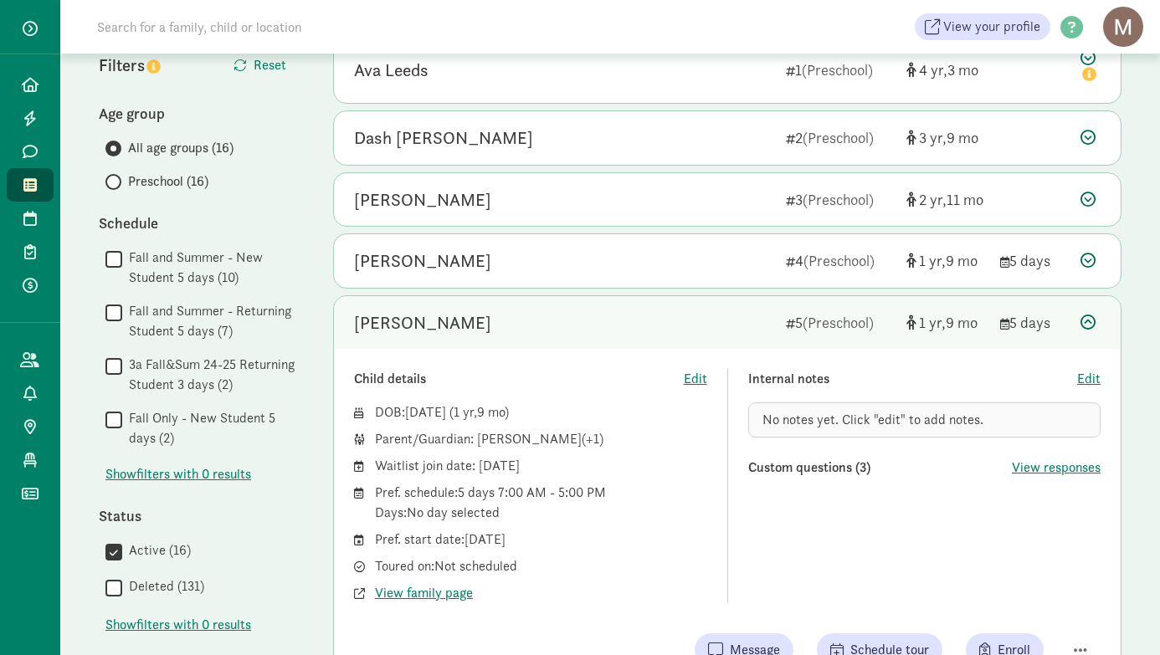
scroll to position [152, 0]
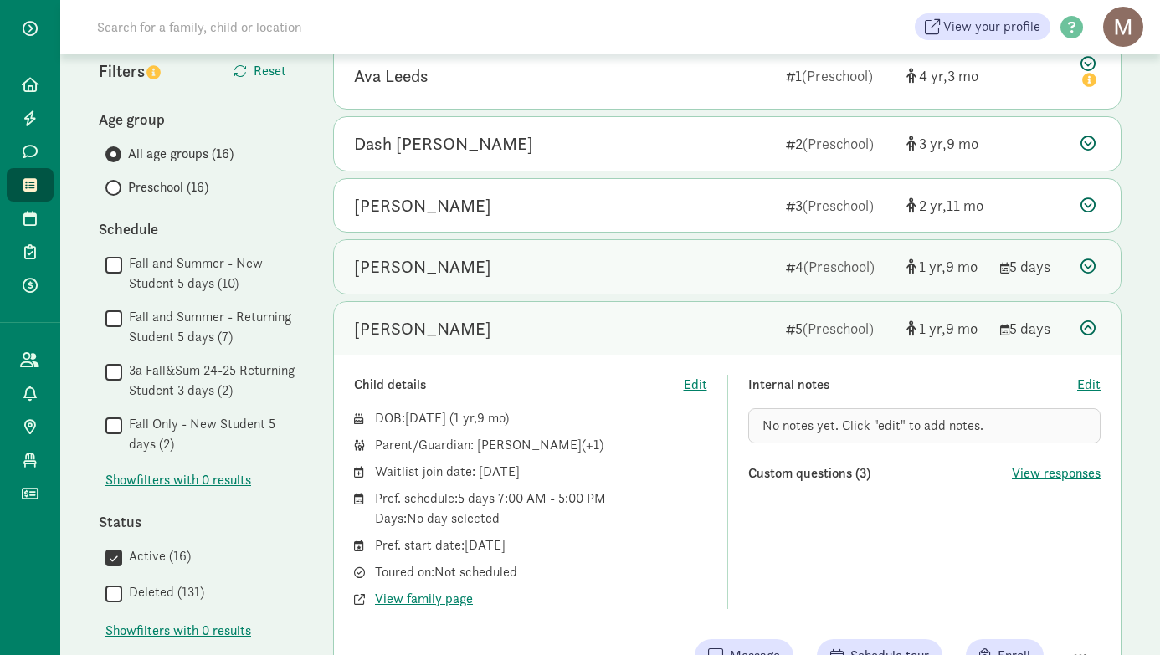
click at [443, 271] on div "[PERSON_NAME]" at bounding box center [563, 267] width 418 height 27
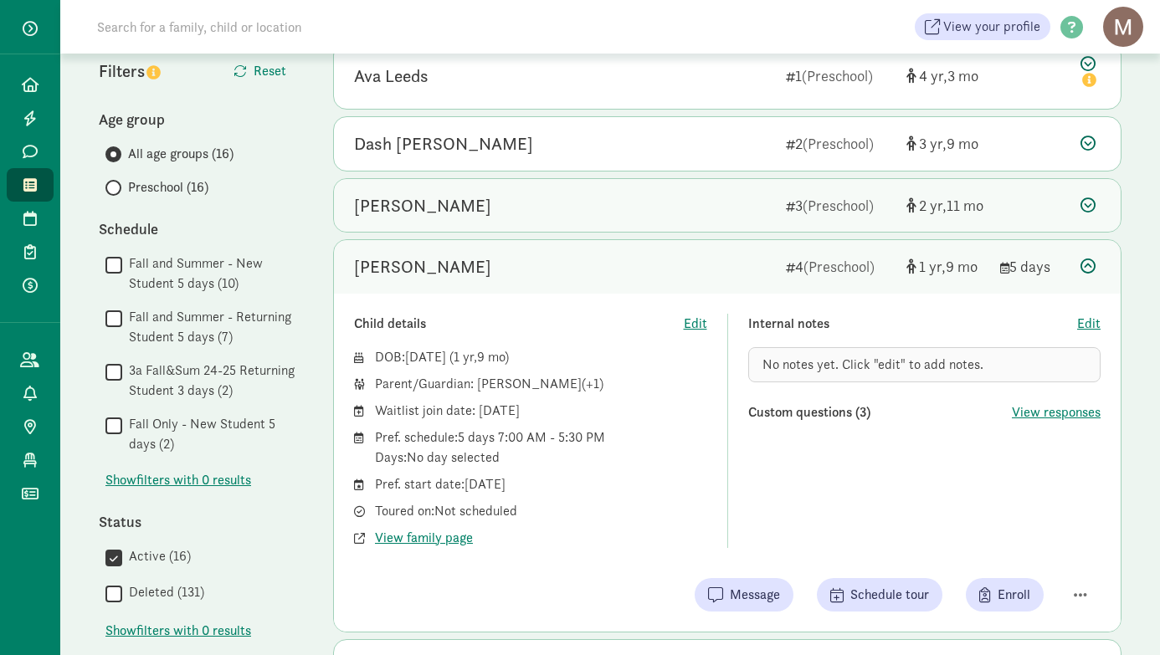
click at [456, 203] on div "[PERSON_NAME]" at bounding box center [422, 205] width 137 height 27
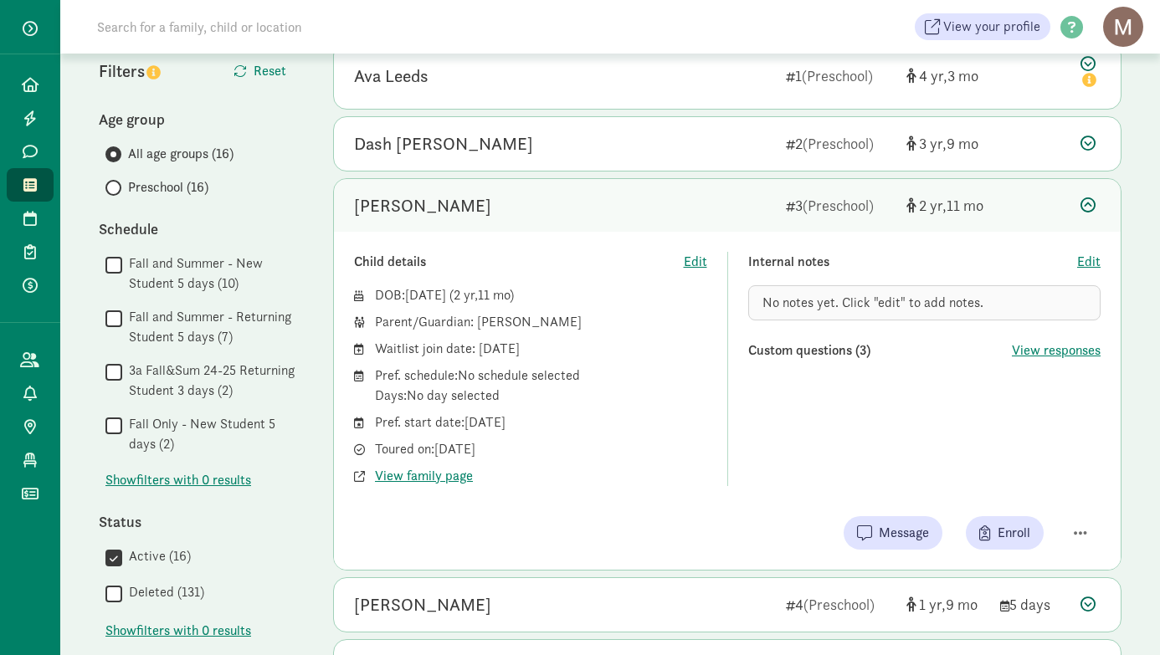
scroll to position [0, 0]
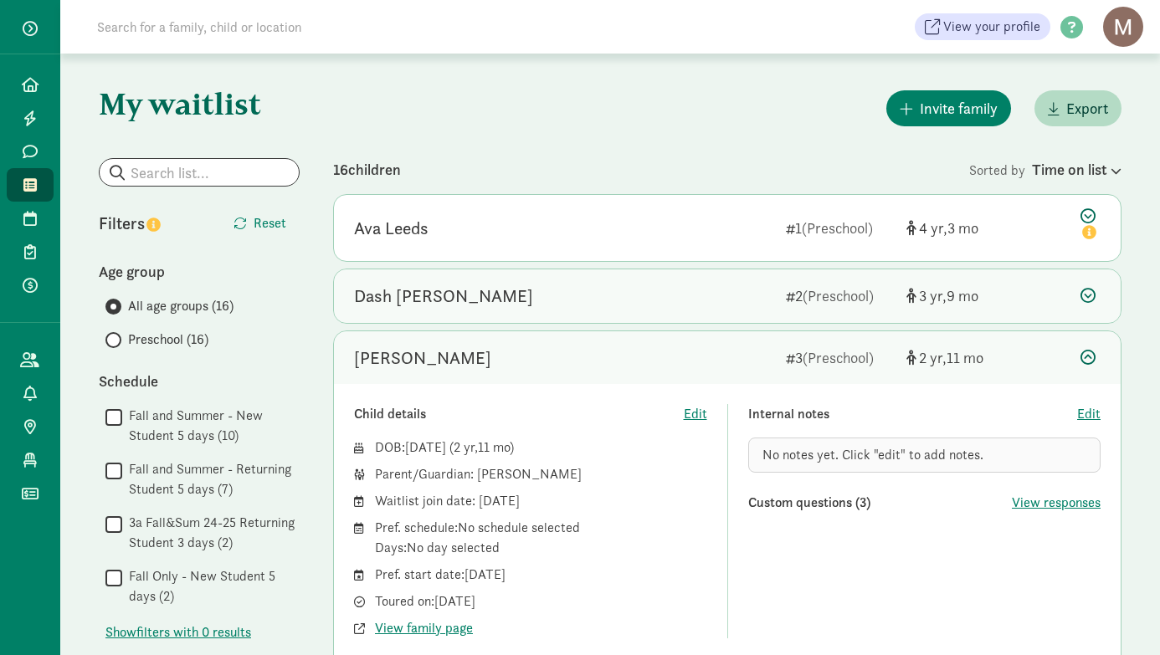
click at [415, 289] on div "Dash [PERSON_NAME]" at bounding box center [443, 296] width 179 height 27
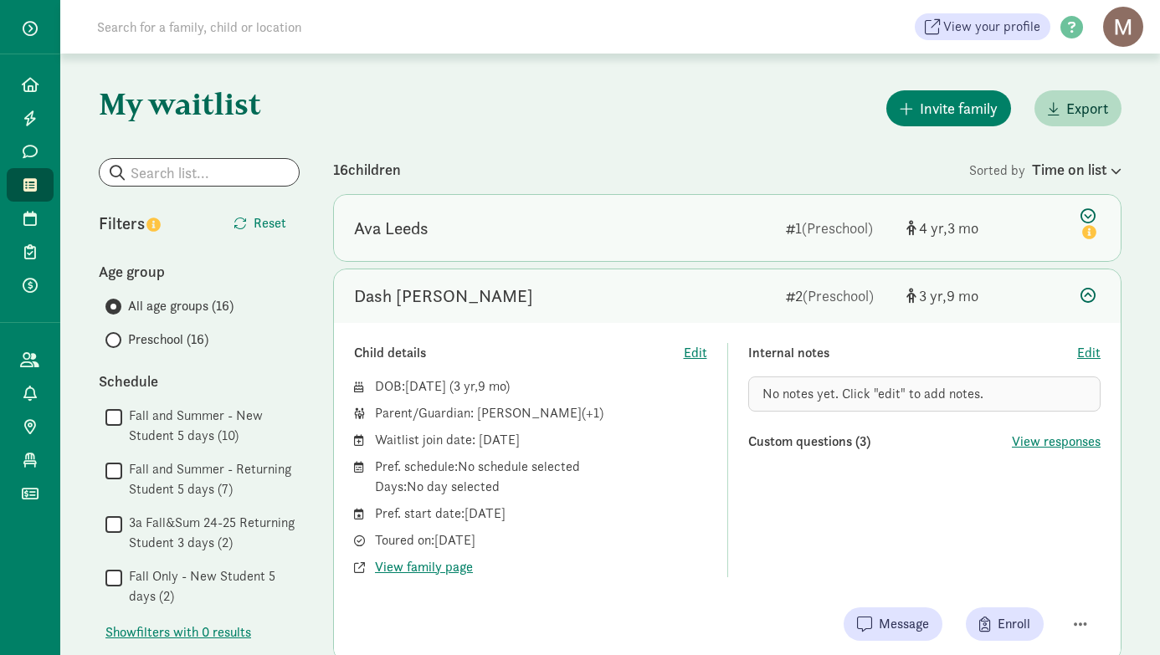
click at [403, 218] on div "Ava Leeds" at bounding box center [391, 228] width 74 height 27
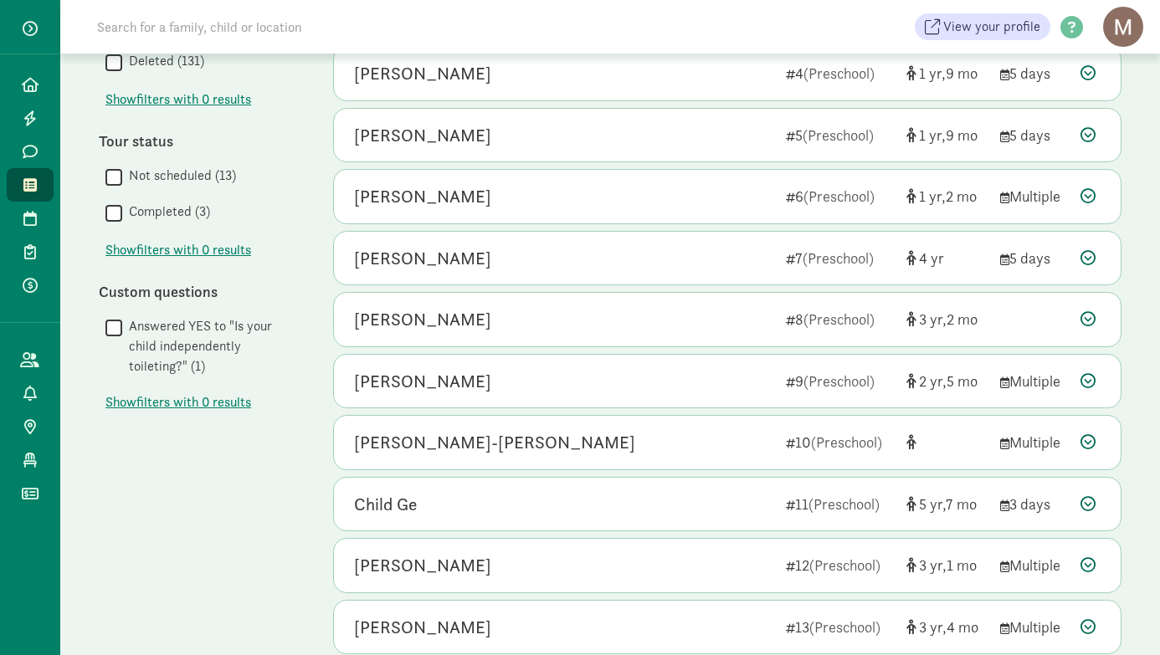
scroll to position [935, 0]
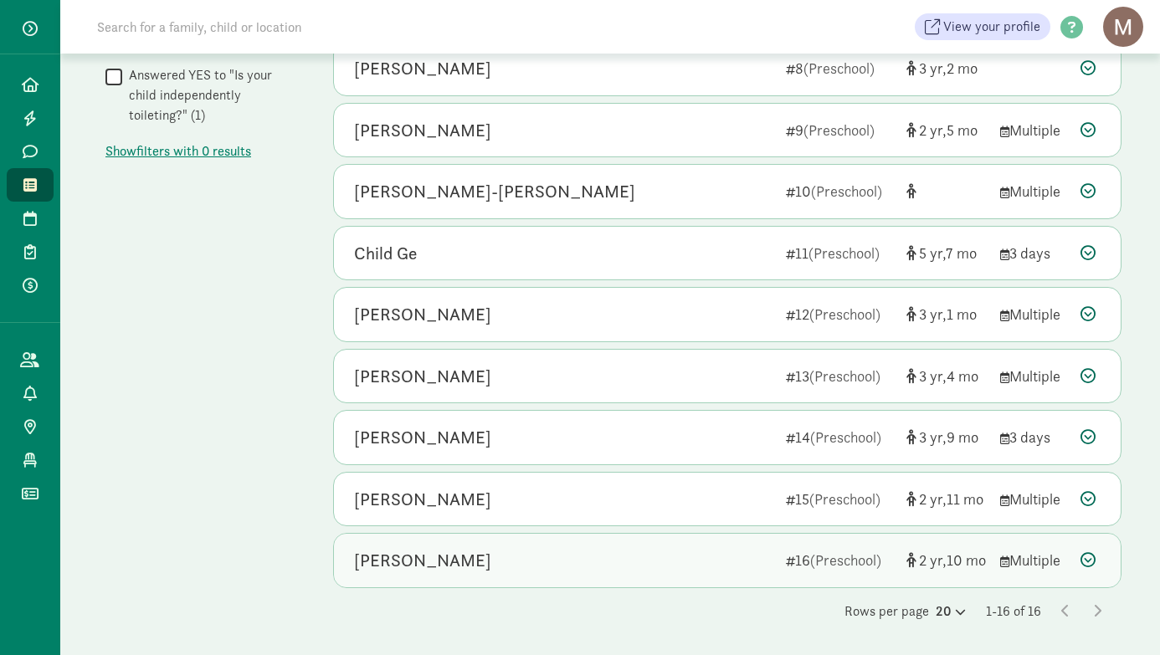
click at [420, 561] on div "[PERSON_NAME]" at bounding box center [422, 560] width 137 height 27
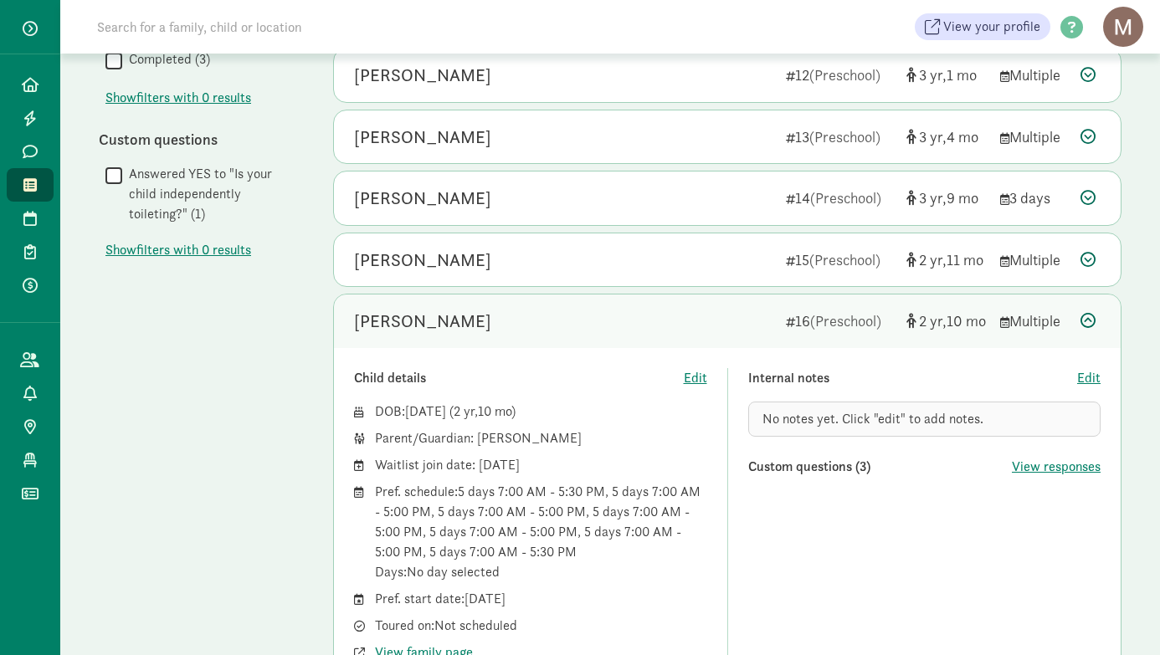
scroll to position [813, 0]
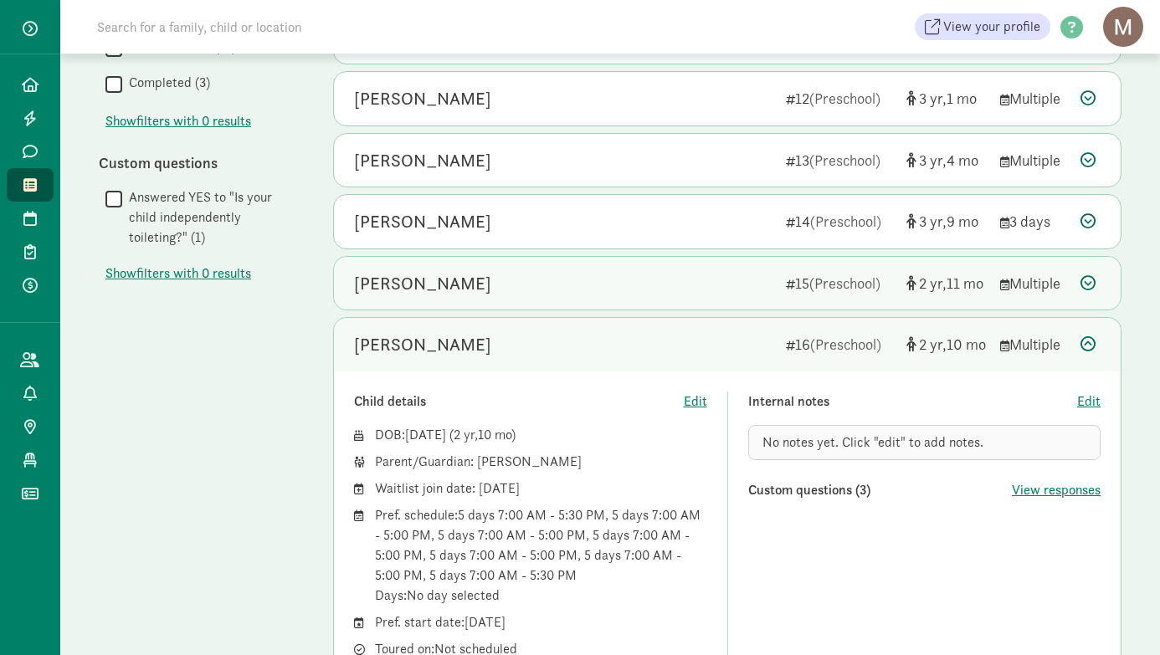
click at [436, 288] on div "[PERSON_NAME]" at bounding box center [422, 283] width 137 height 27
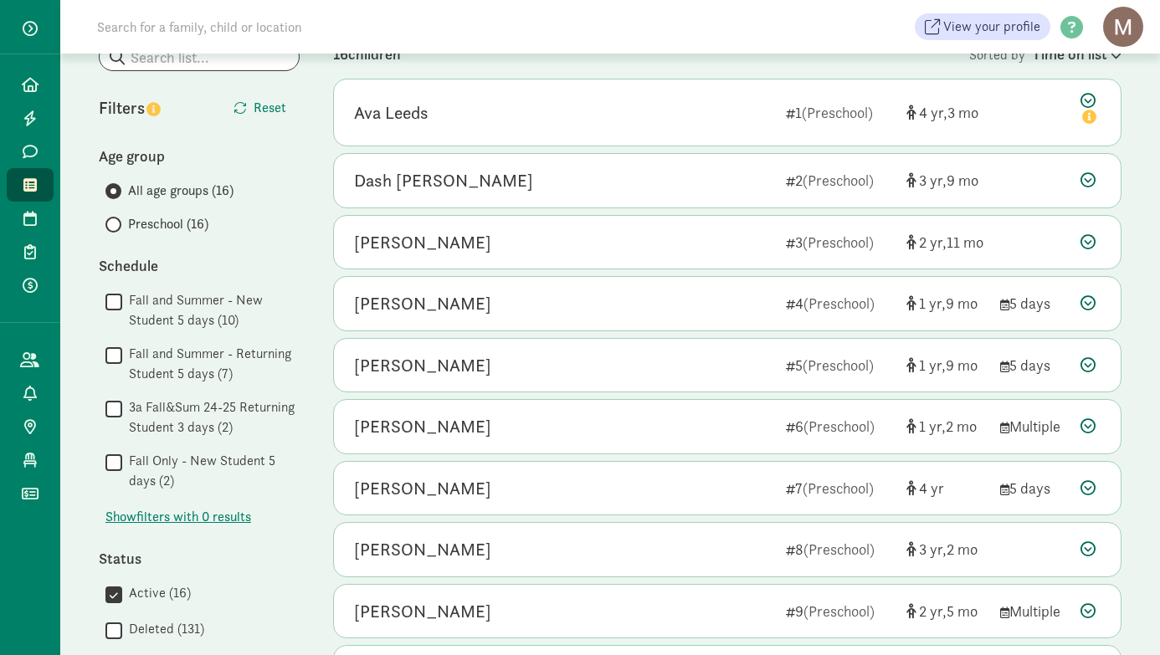
scroll to position [0, 0]
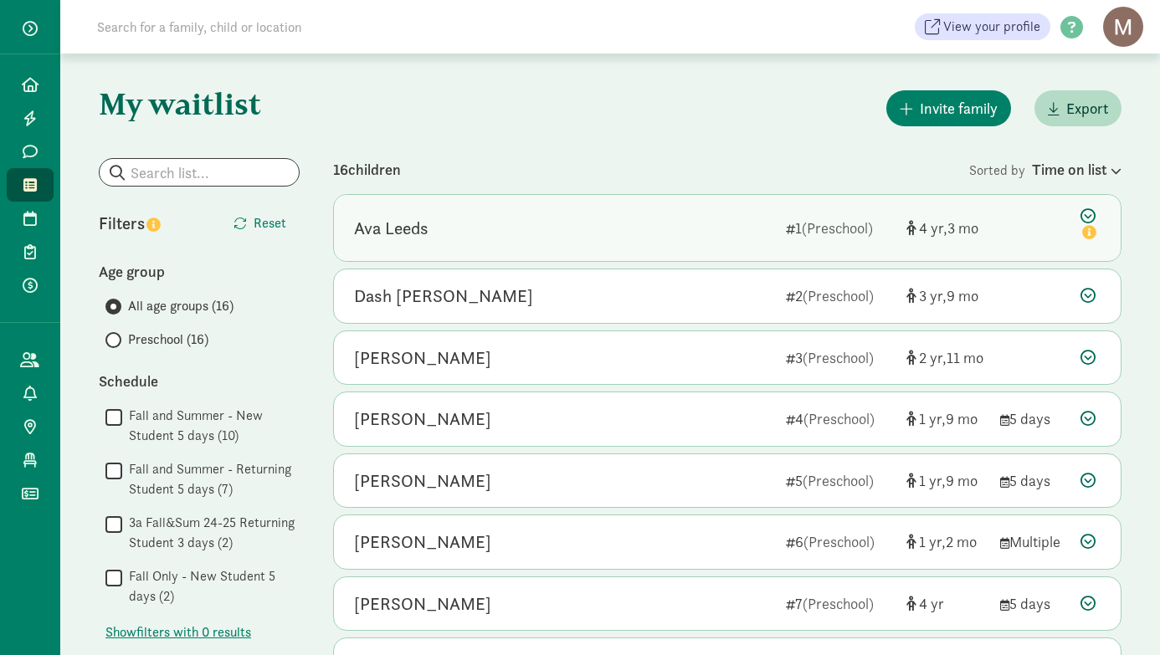
click at [413, 232] on div "Ava Leeds" at bounding box center [391, 228] width 74 height 27
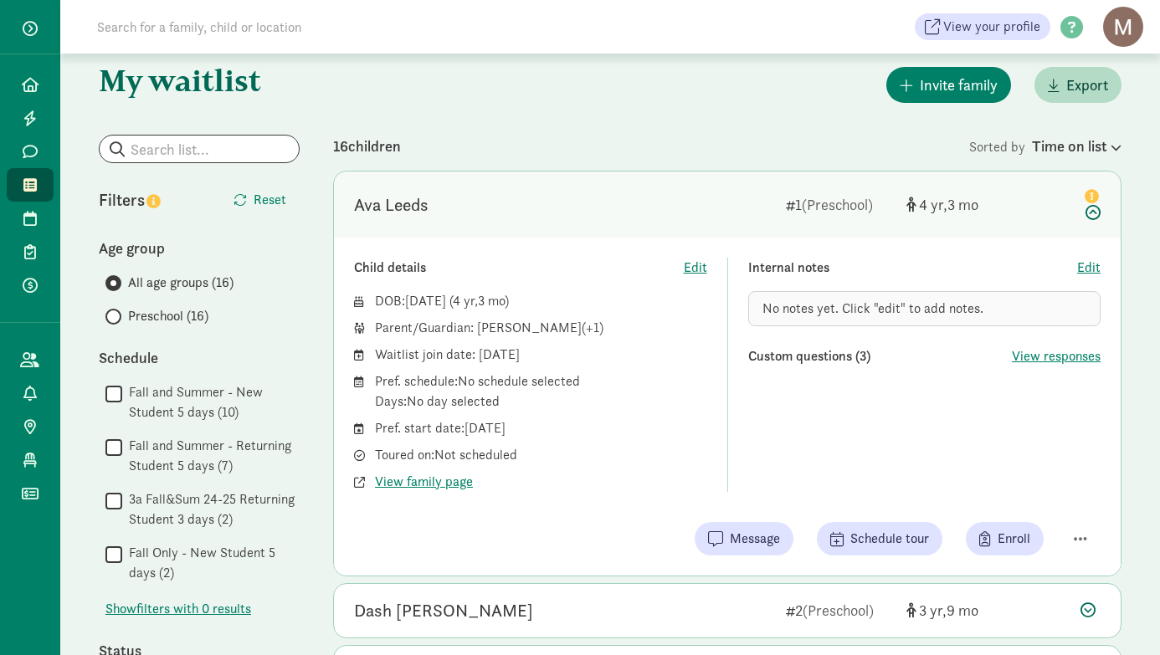
scroll to position [26, 0]
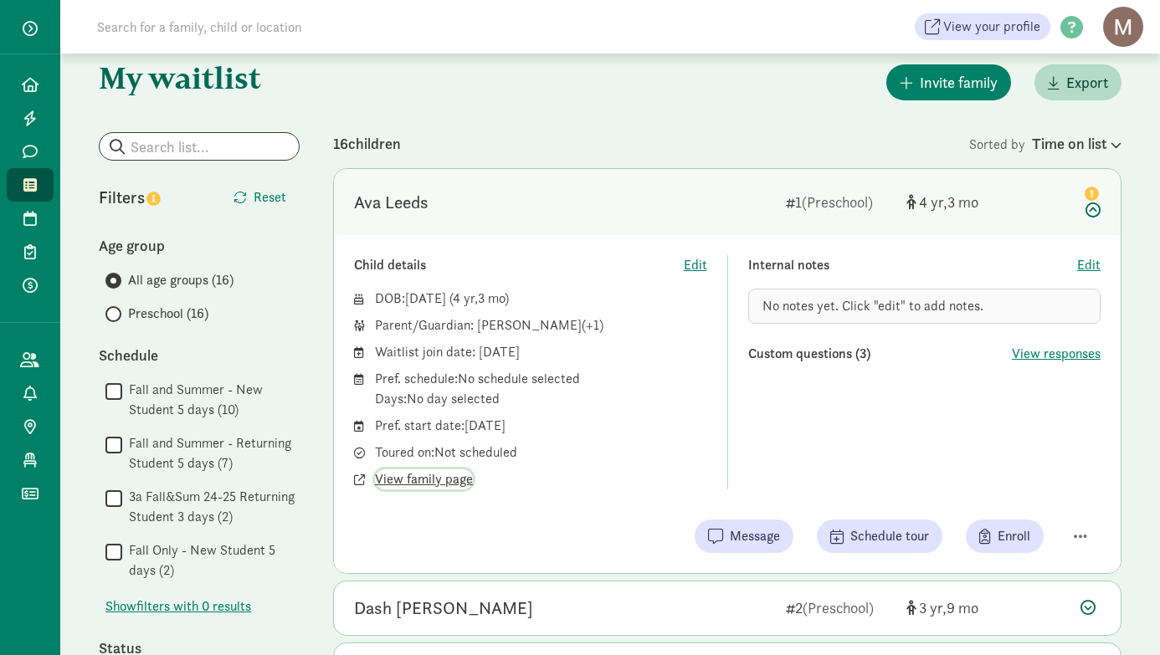
click at [440, 486] on span "View family page" at bounding box center [424, 479] width 98 height 20
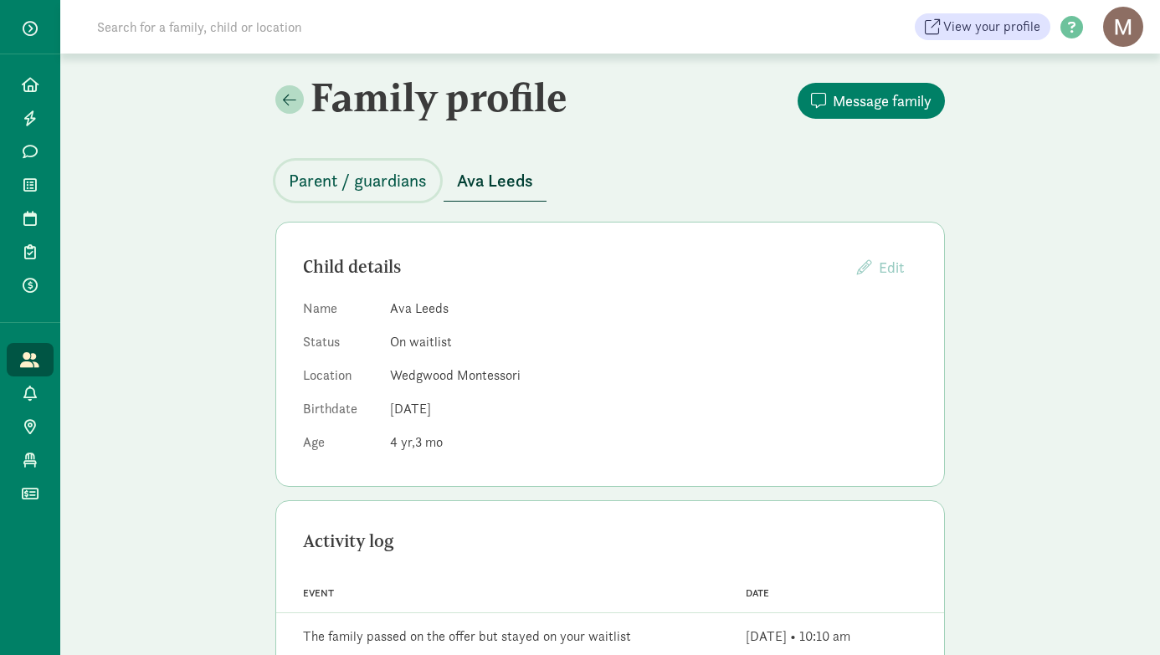
click at [384, 187] on span "Parent / guardians" at bounding box center [358, 180] width 138 height 27
click at [286, 102] on span at bounding box center [289, 99] width 13 height 15
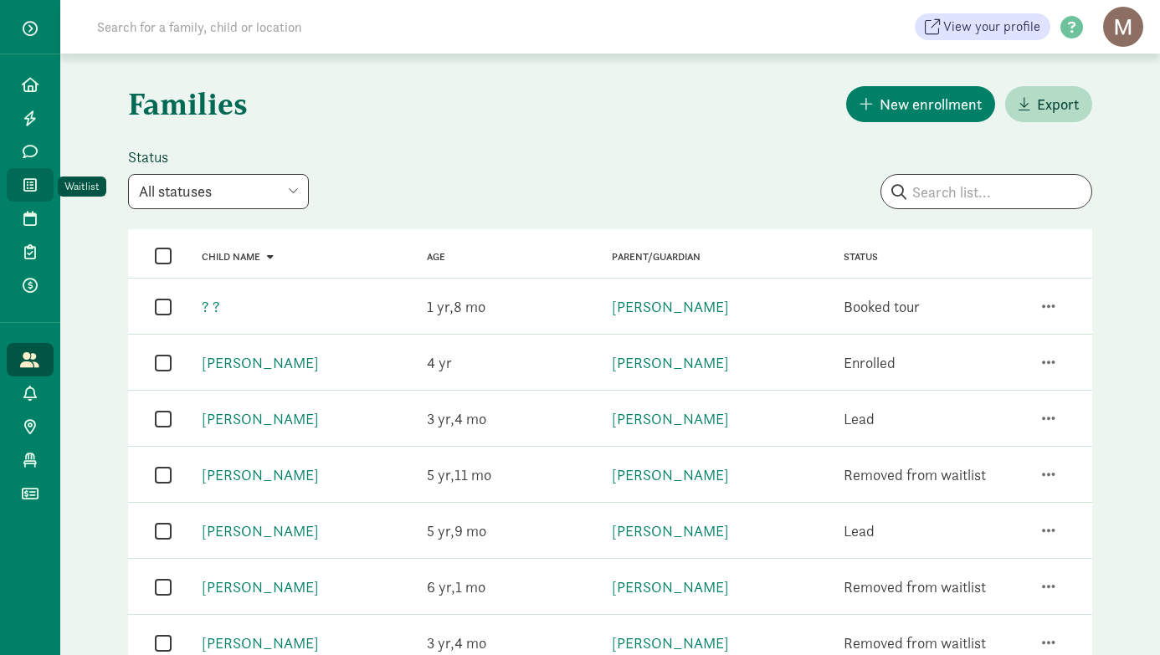
click at [26, 186] on icon at bounding box center [29, 184] width 13 height 15
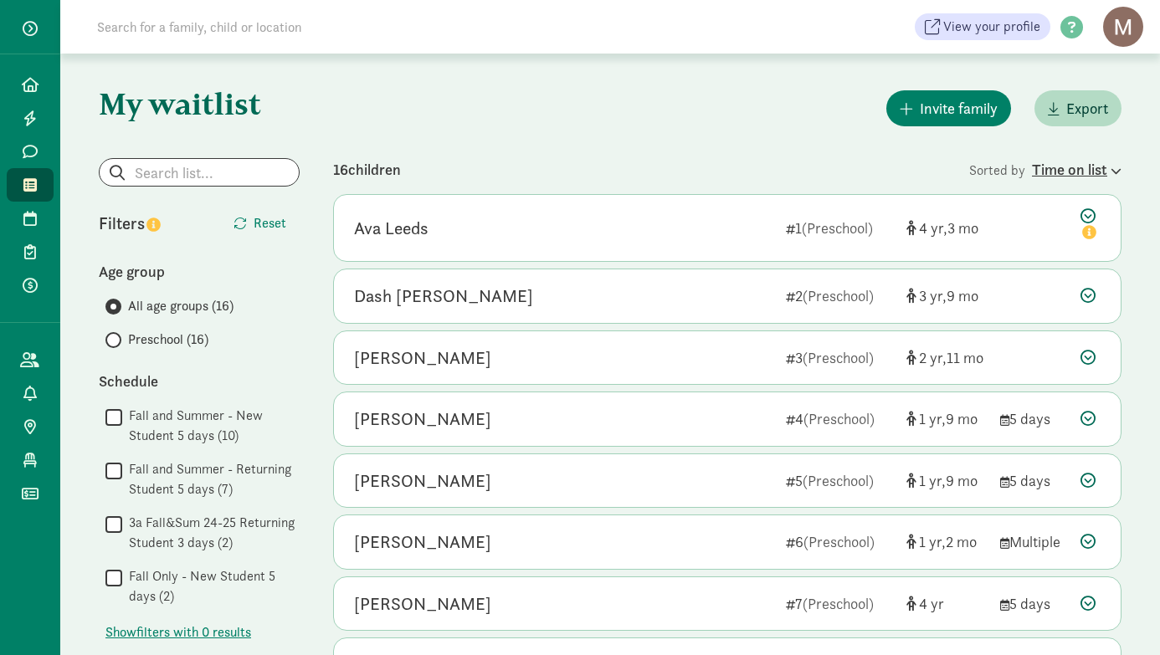
click at [1096, 168] on div "Time on list" at bounding box center [1077, 169] width 90 height 23
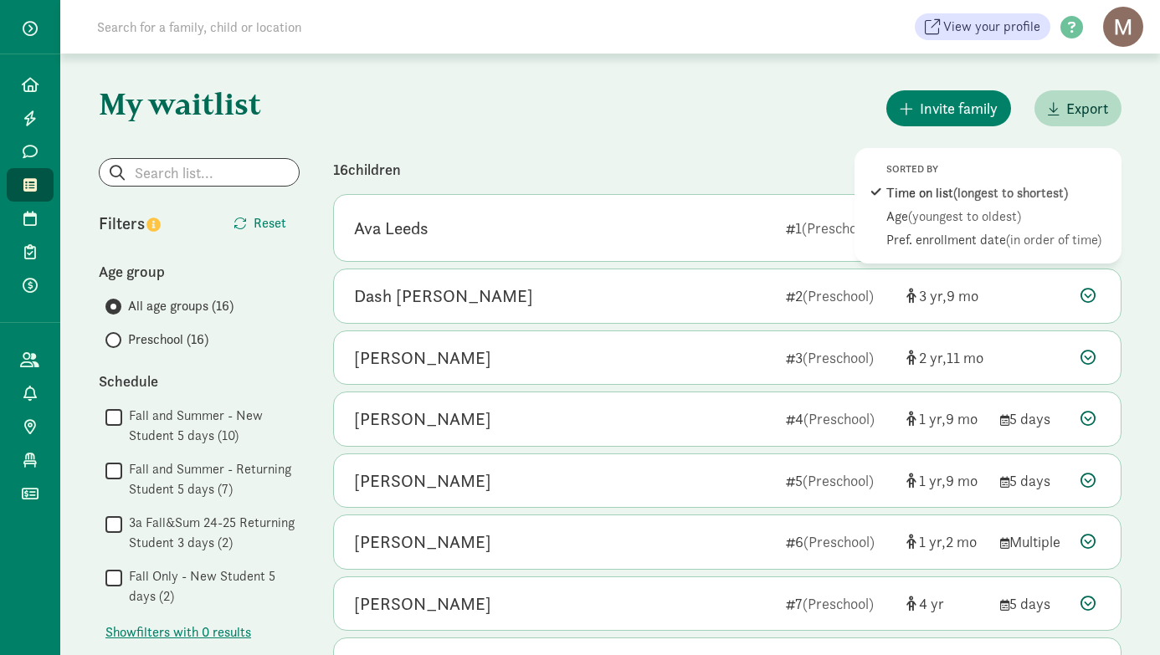
click at [774, 168] on div "16 children" at bounding box center [651, 169] width 636 height 23
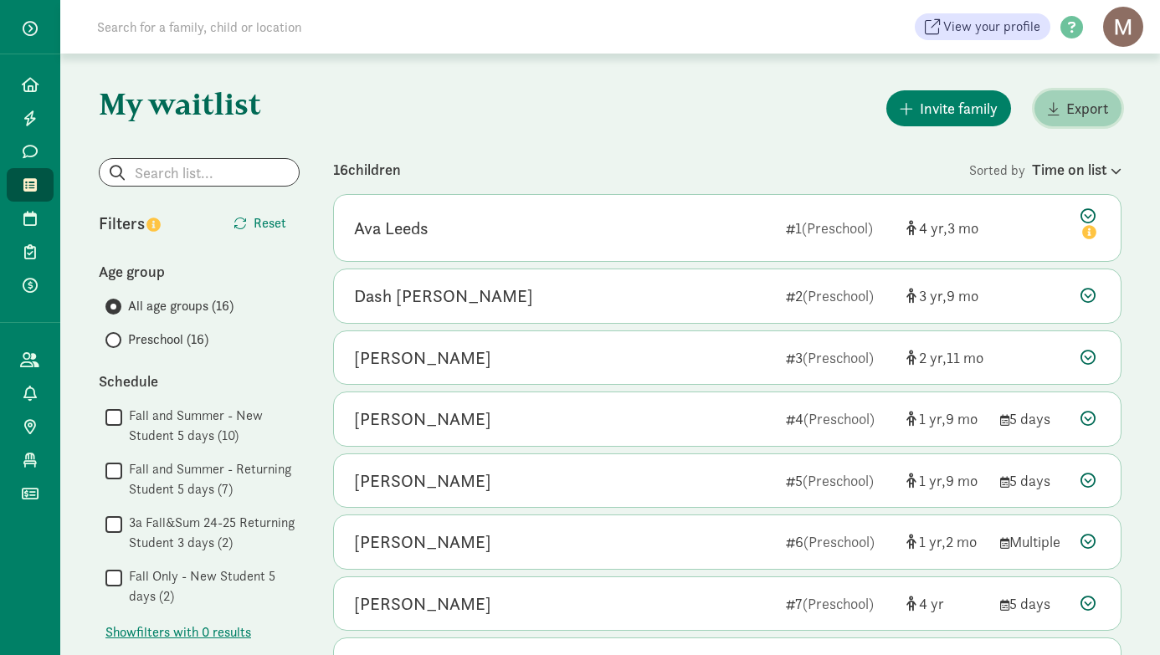
click at [1069, 113] on span "Export" at bounding box center [1087, 108] width 42 height 23
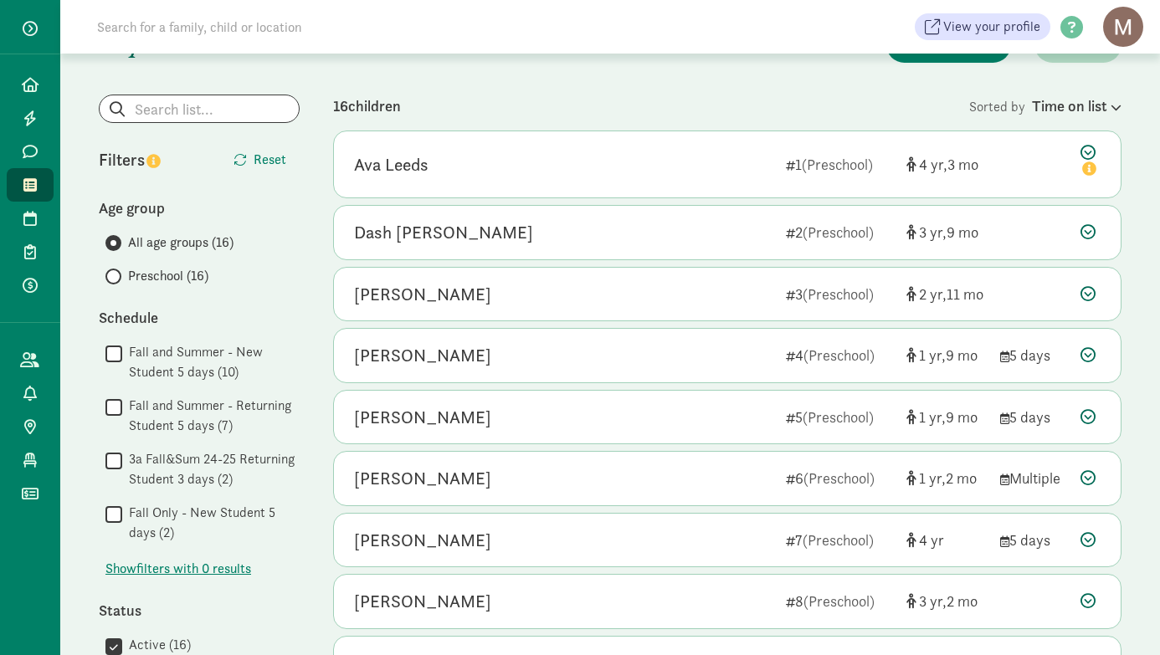
scroll to position [65, 0]
